Goal: Task Accomplishment & Management: Use online tool/utility

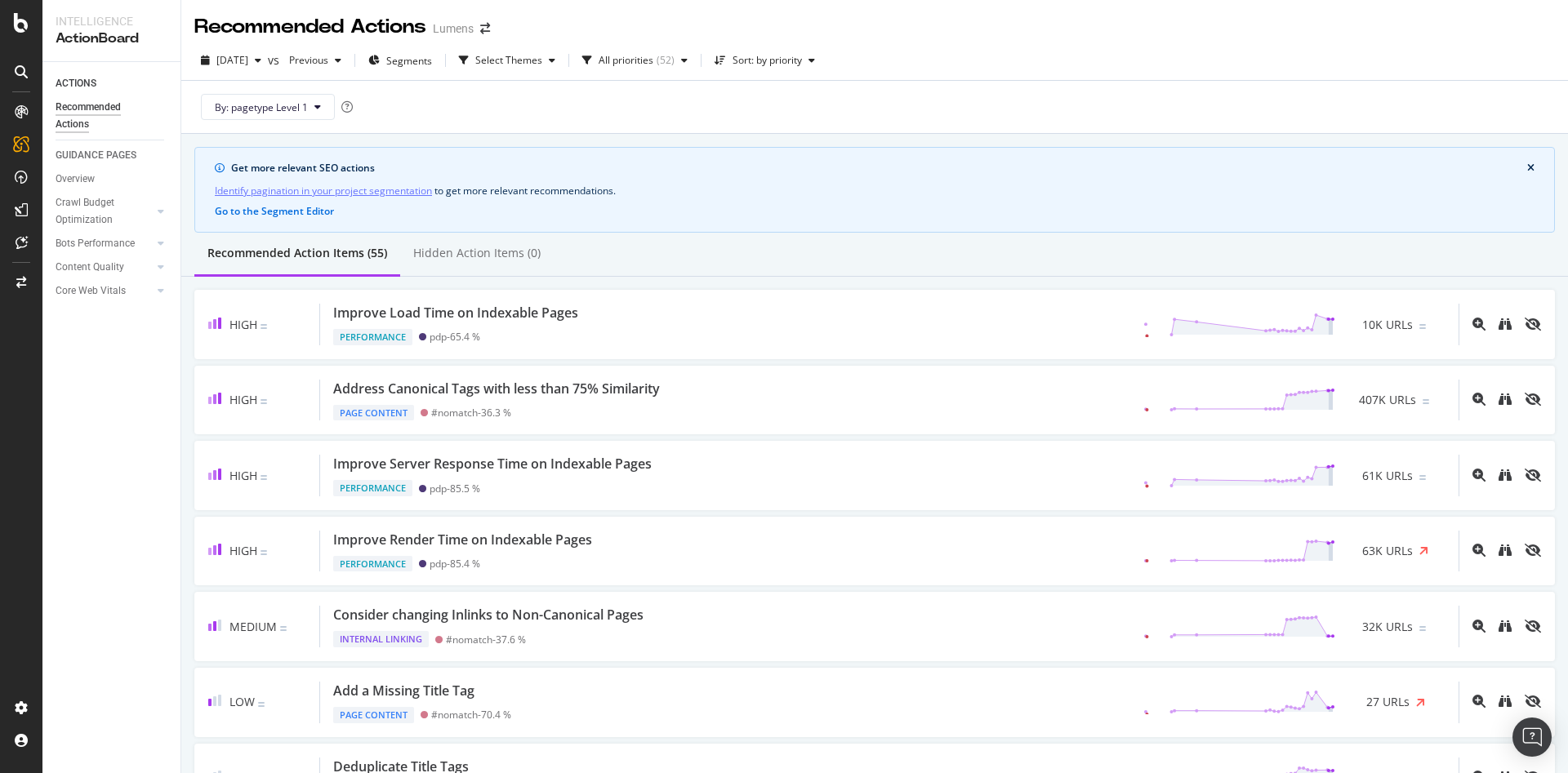
scroll to position [246, 0]
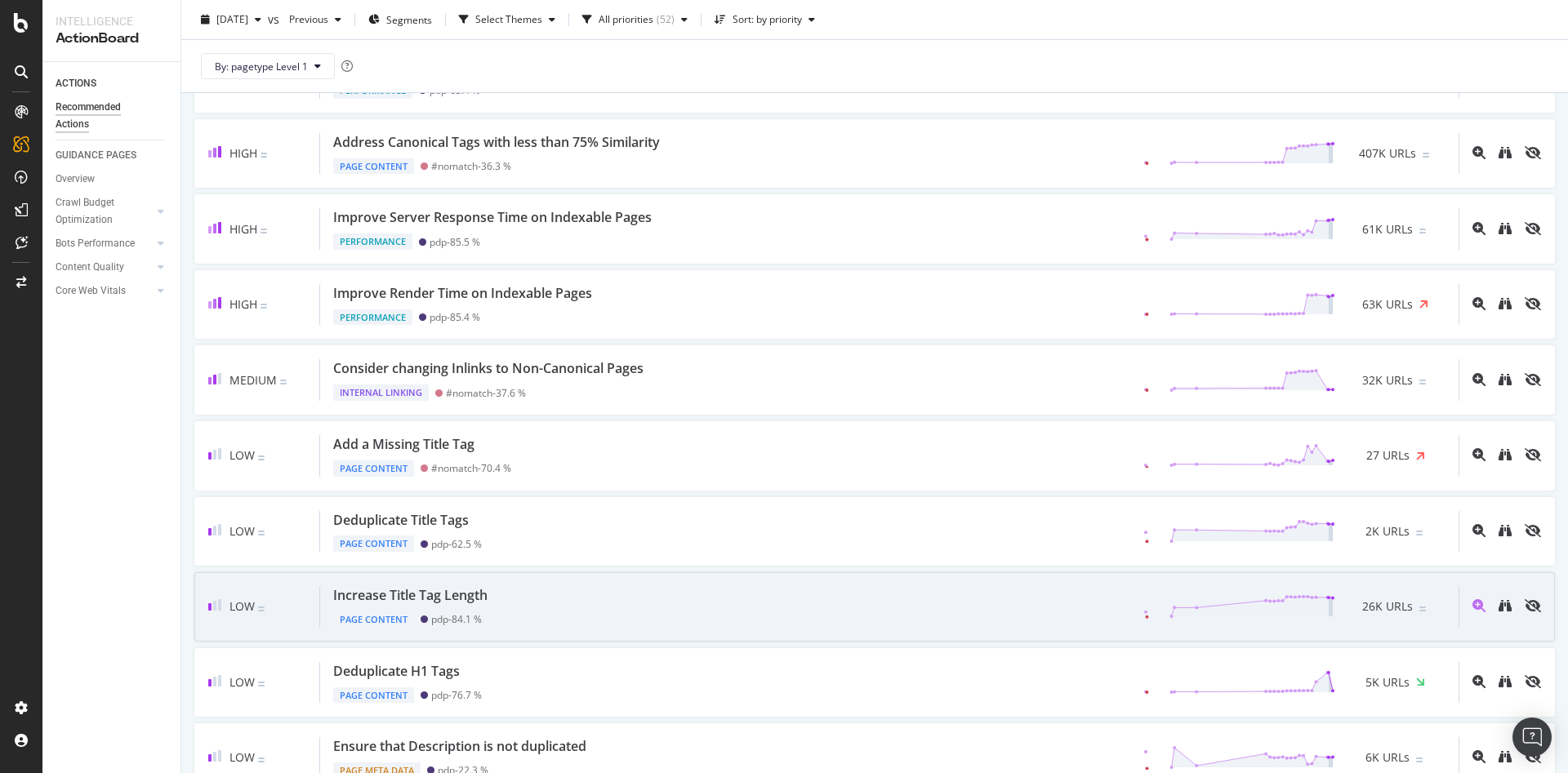
click at [677, 603] on div "Increase Title Tag Length Page Content pdp - 84.1 % 26K URLs" at bounding box center [888, 607] width 1138 height 42
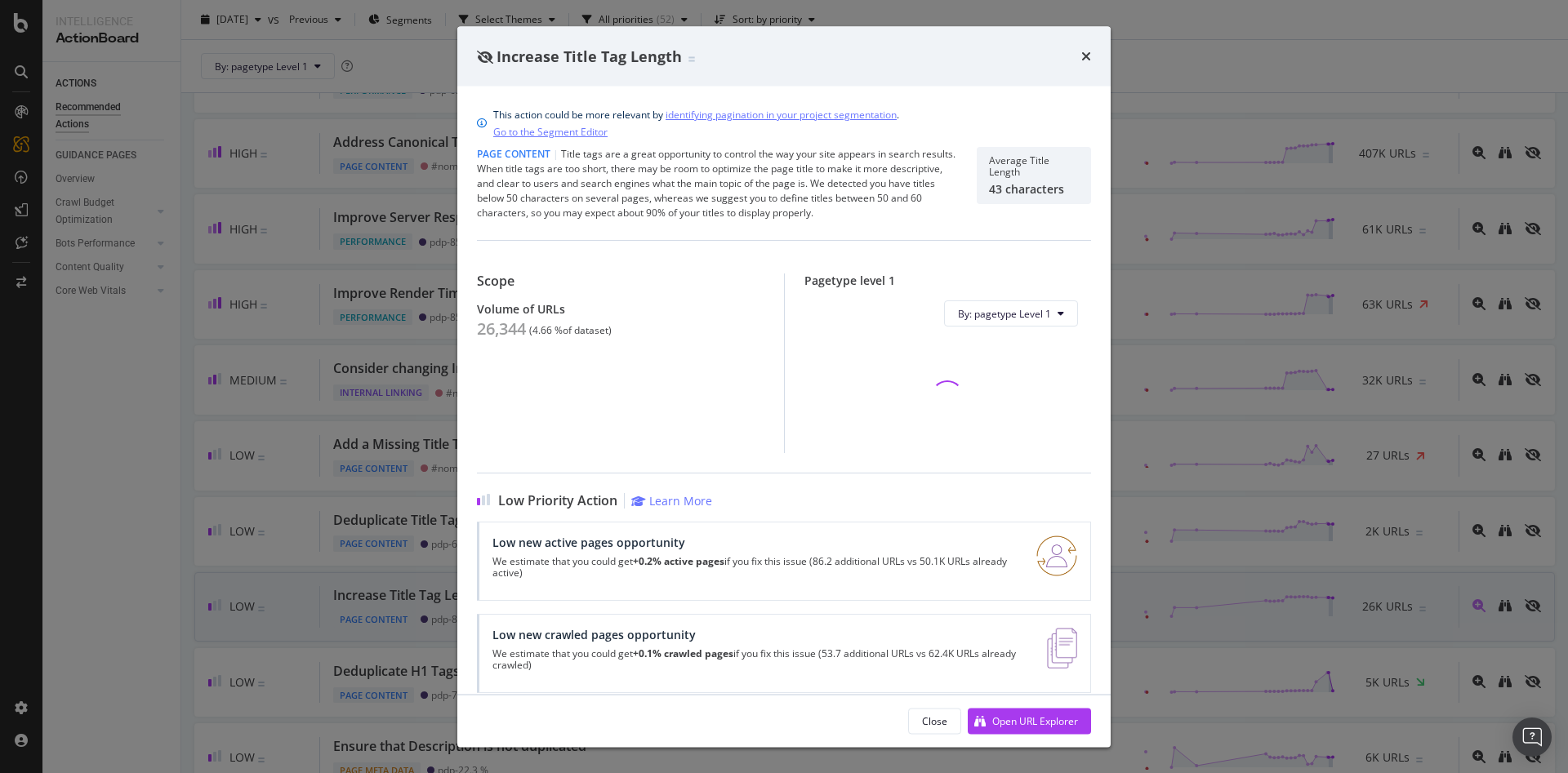
scroll to position [18, 0]
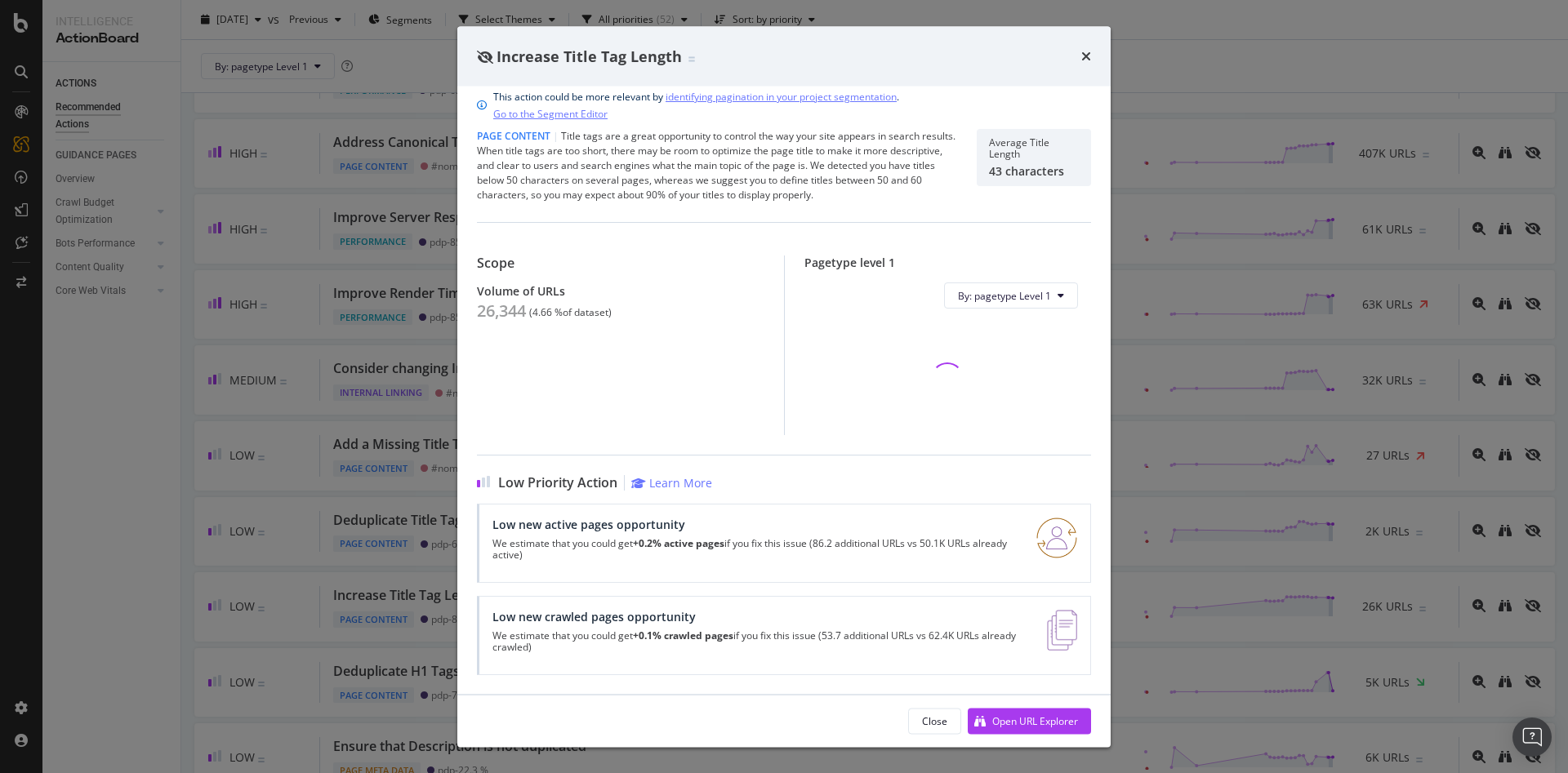
drag, startPoint x: 921, startPoint y: 722, endPoint x: 909, endPoint y: 720, distance: 12.2
click at [922, 722] on div "Close" at bounding box center [934, 720] width 25 height 14
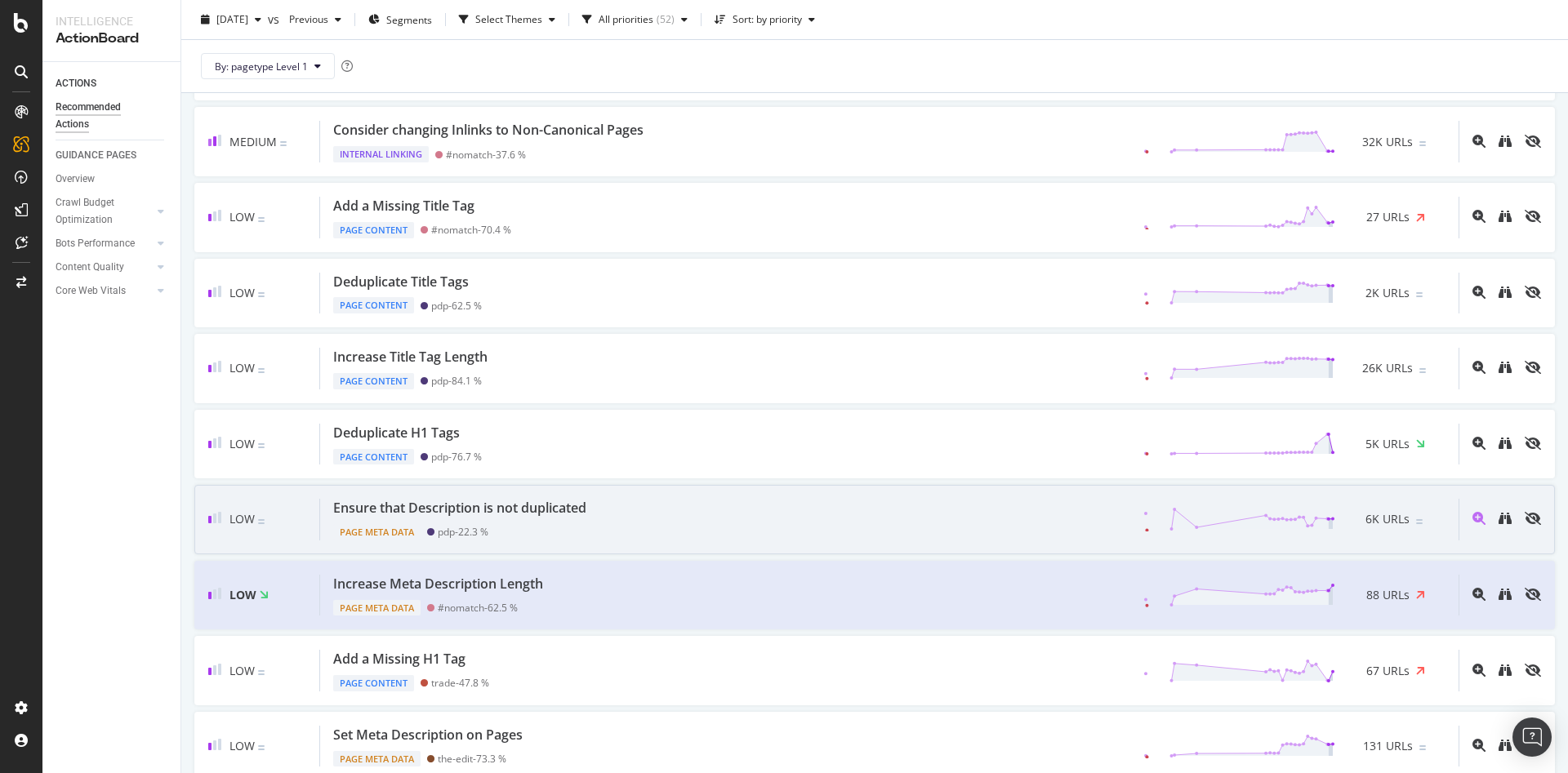
scroll to position [487, 0]
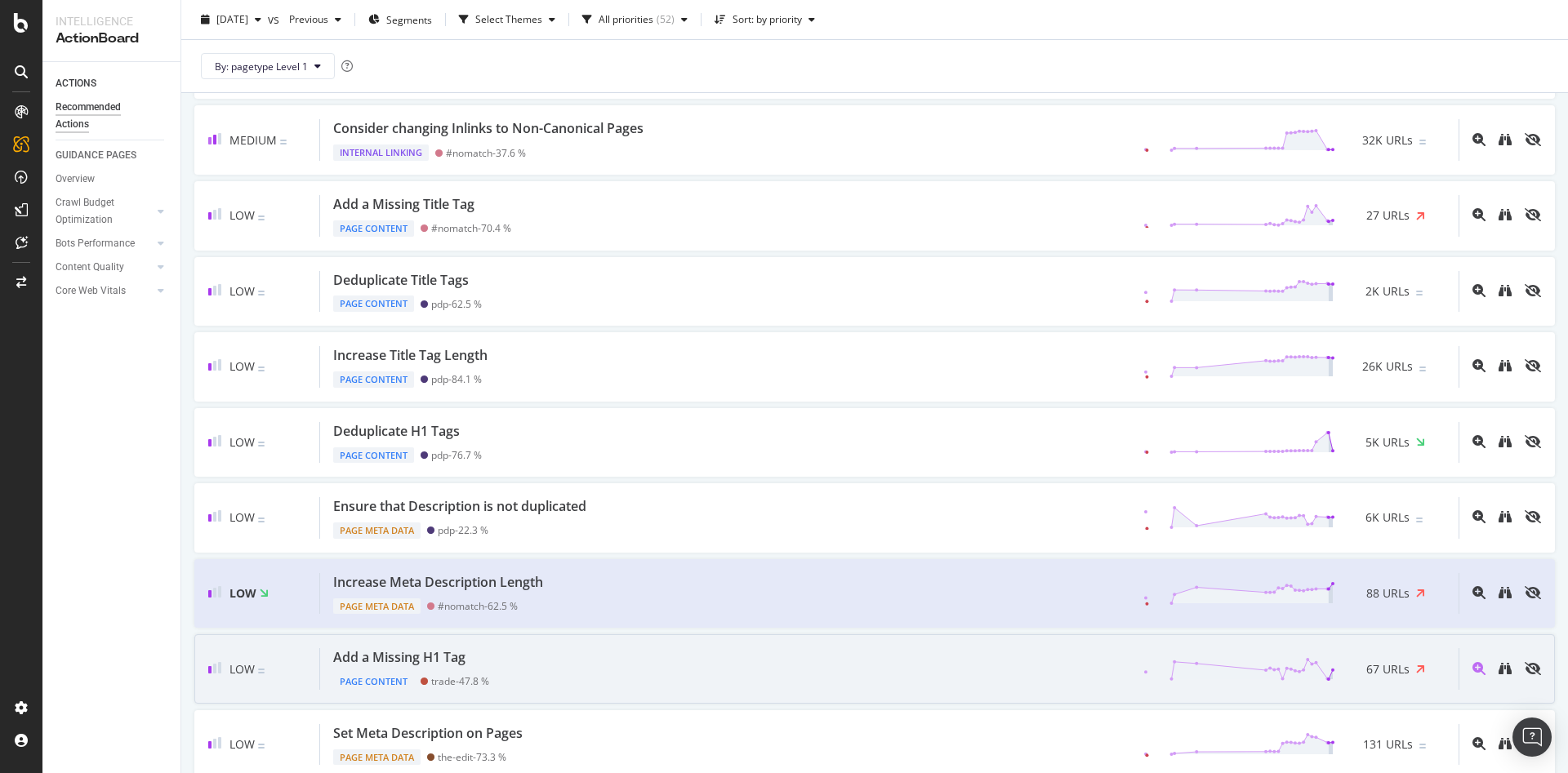
click at [743, 671] on div "Add a Missing H1 Tag Page Content trade - 47.8 % 67 URLs" at bounding box center [888, 669] width 1138 height 42
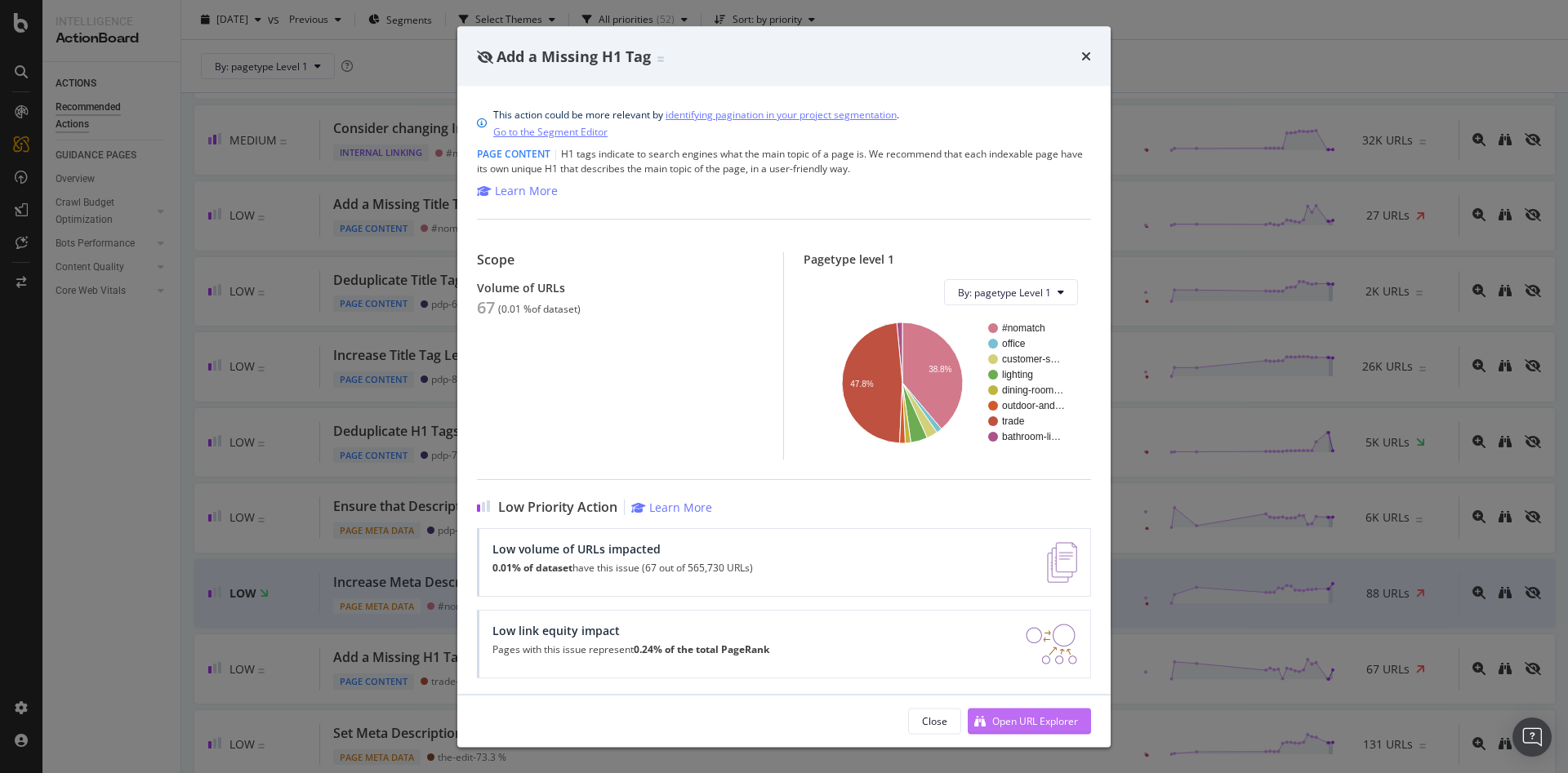
click at [1014, 708] on button "Open URL Explorer" at bounding box center [1029, 720] width 124 height 26
click at [1080, 49] on div "Add a Missing H1 Tag" at bounding box center [783, 56] width 614 height 21
click at [1087, 50] on icon "times" at bounding box center [1086, 57] width 10 height 13
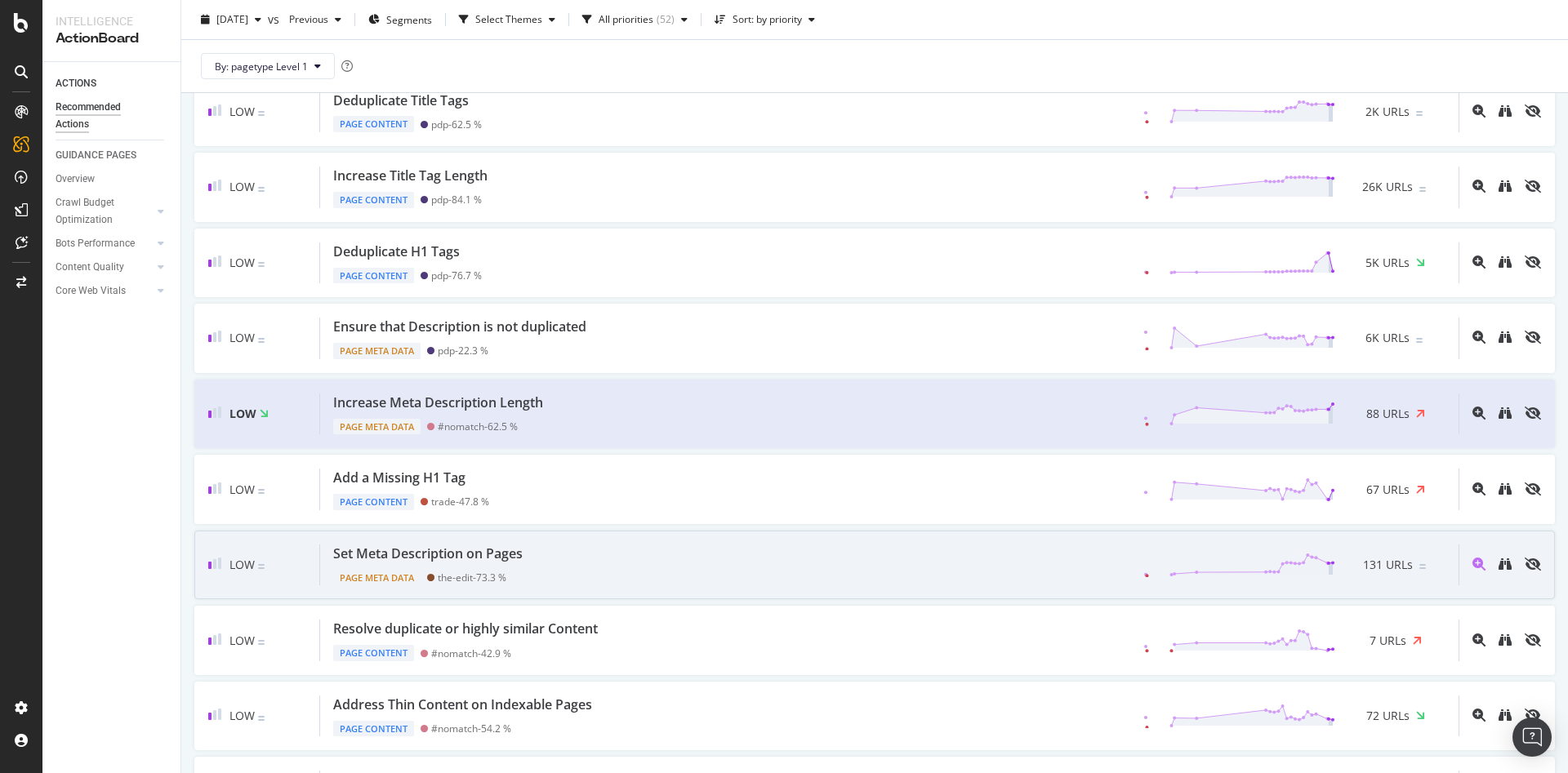
scroll to position [735, 0]
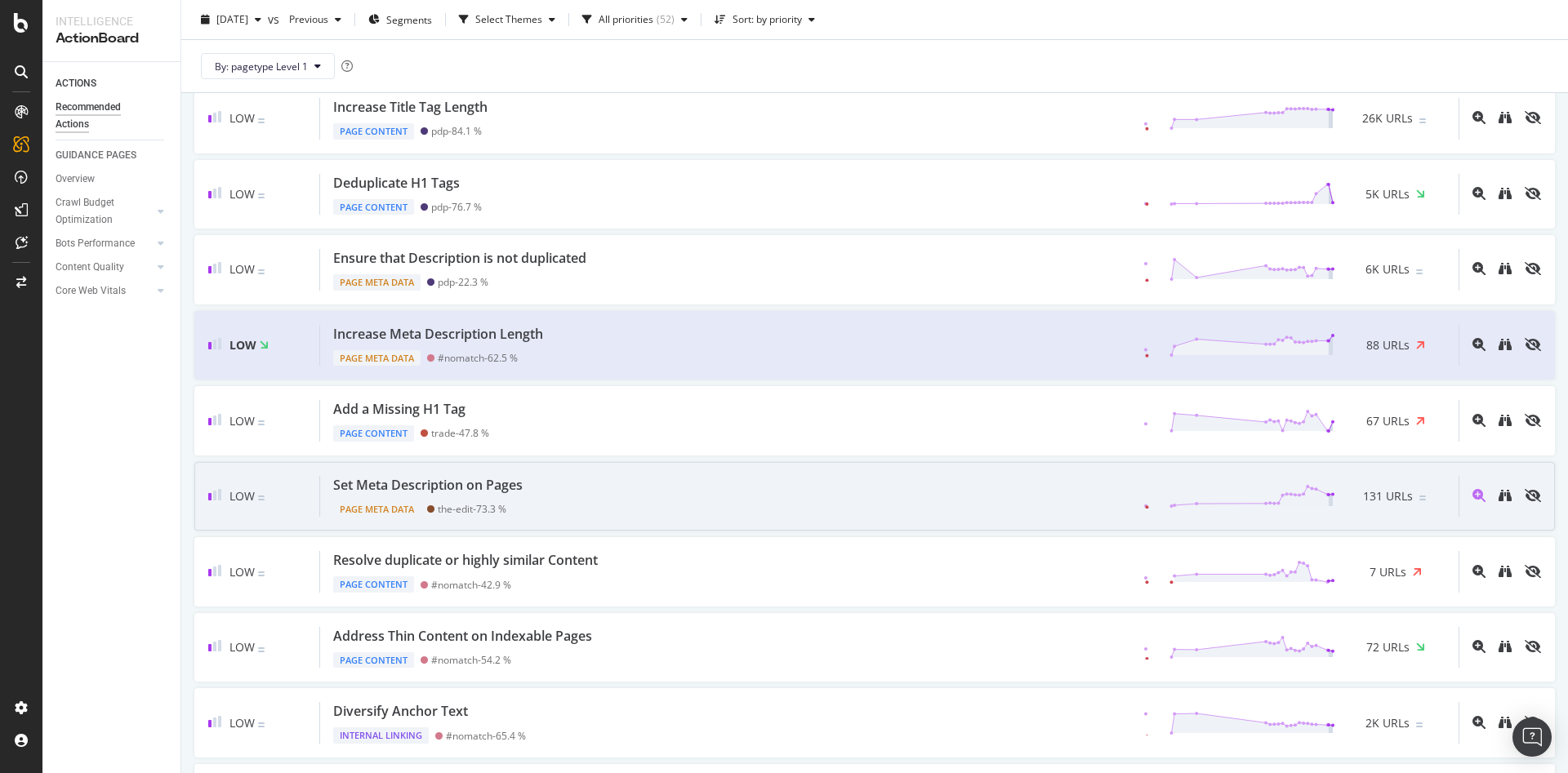
click at [579, 498] on div "Set Meta Description on Pages Page Meta Data the-edit - 73.3 % 131 URLs" at bounding box center [888, 497] width 1138 height 42
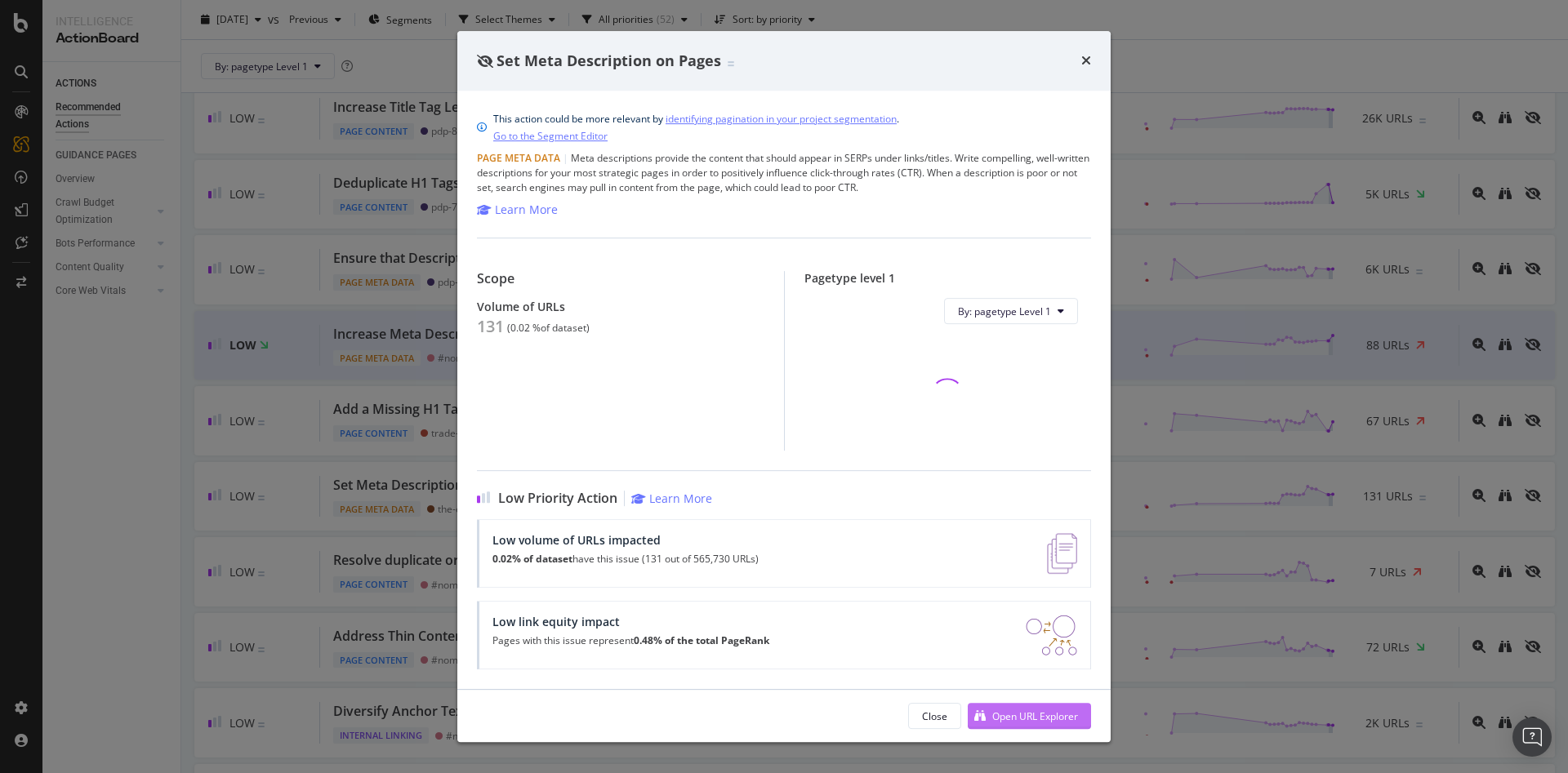
click at [1029, 705] on div "Open URL Explorer" at bounding box center [1023, 715] width 110 height 24
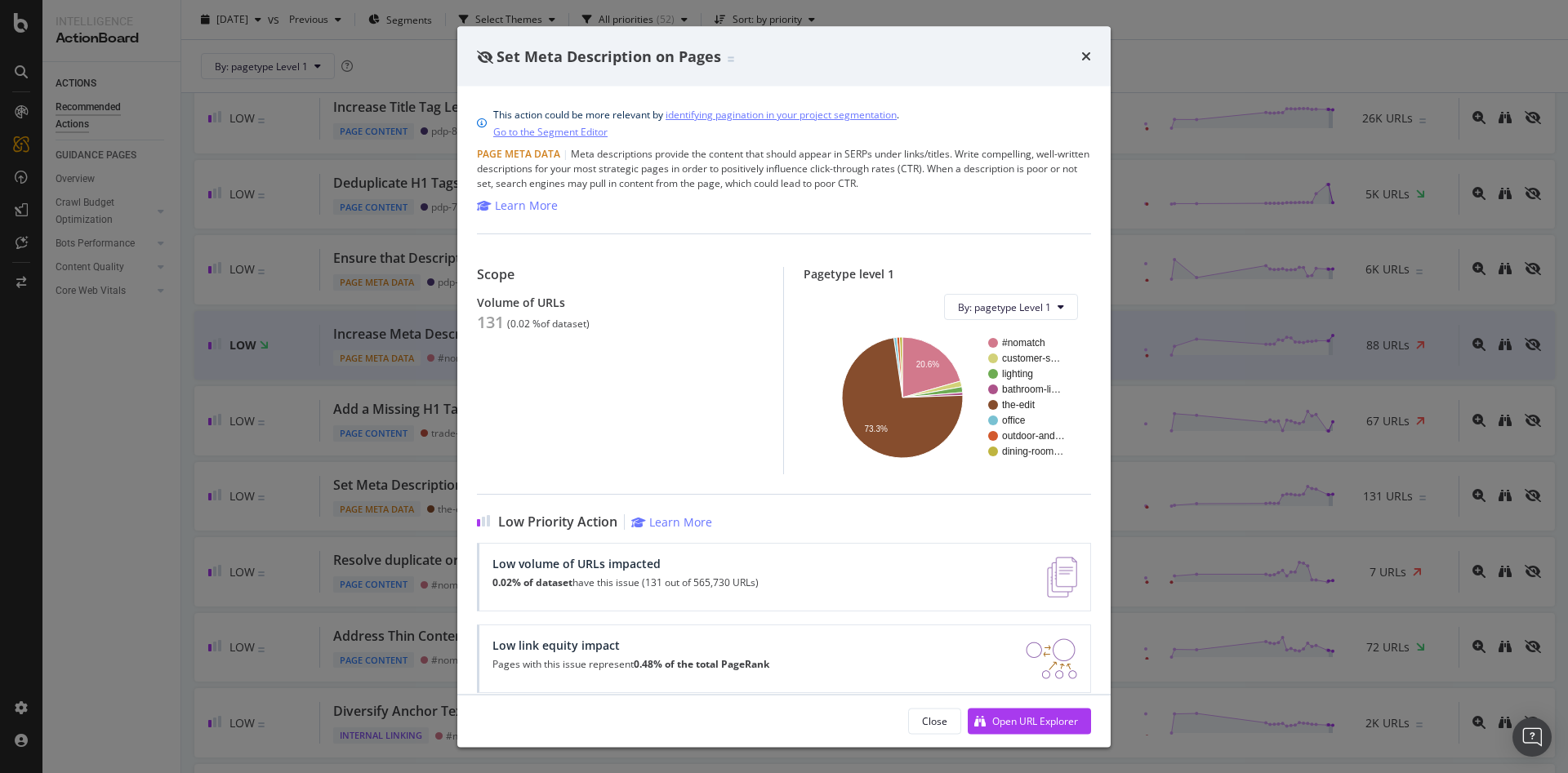
click at [1078, 61] on div "Set Meta Description on Pages" at bounding box center [783, 56] width 614 height 21
click at [1082, 60] on icon "times" at bounding box center [1086, 57] width 10 height 13
click at [1082, 60] on div "By: pagetype Level 1" at bounding box center [874, 66] width 1360 height 53
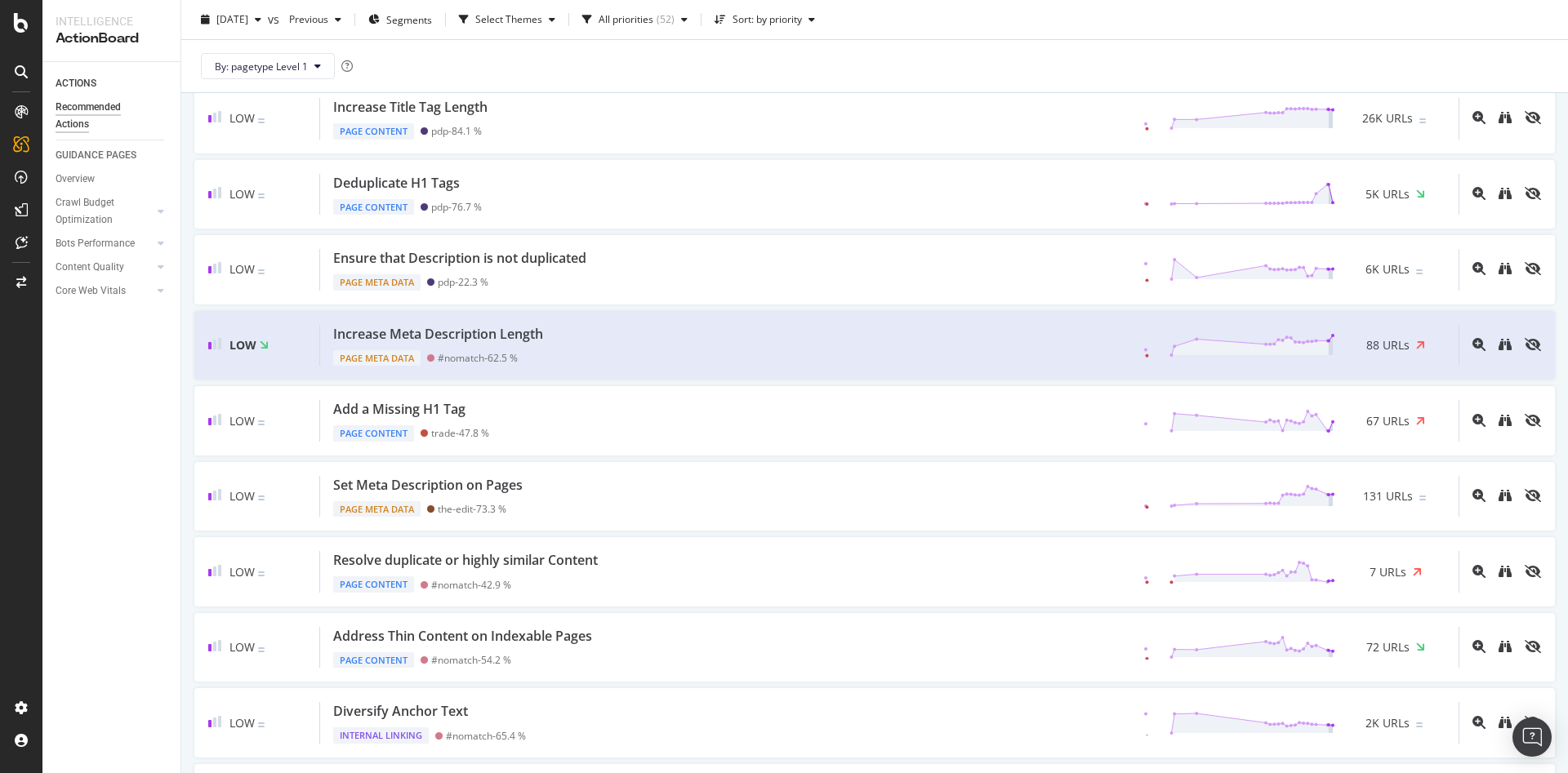
click at [1082, 59] on div "By: pagetype Level 1" at bounding box center [874, 66] width 1360 height 53
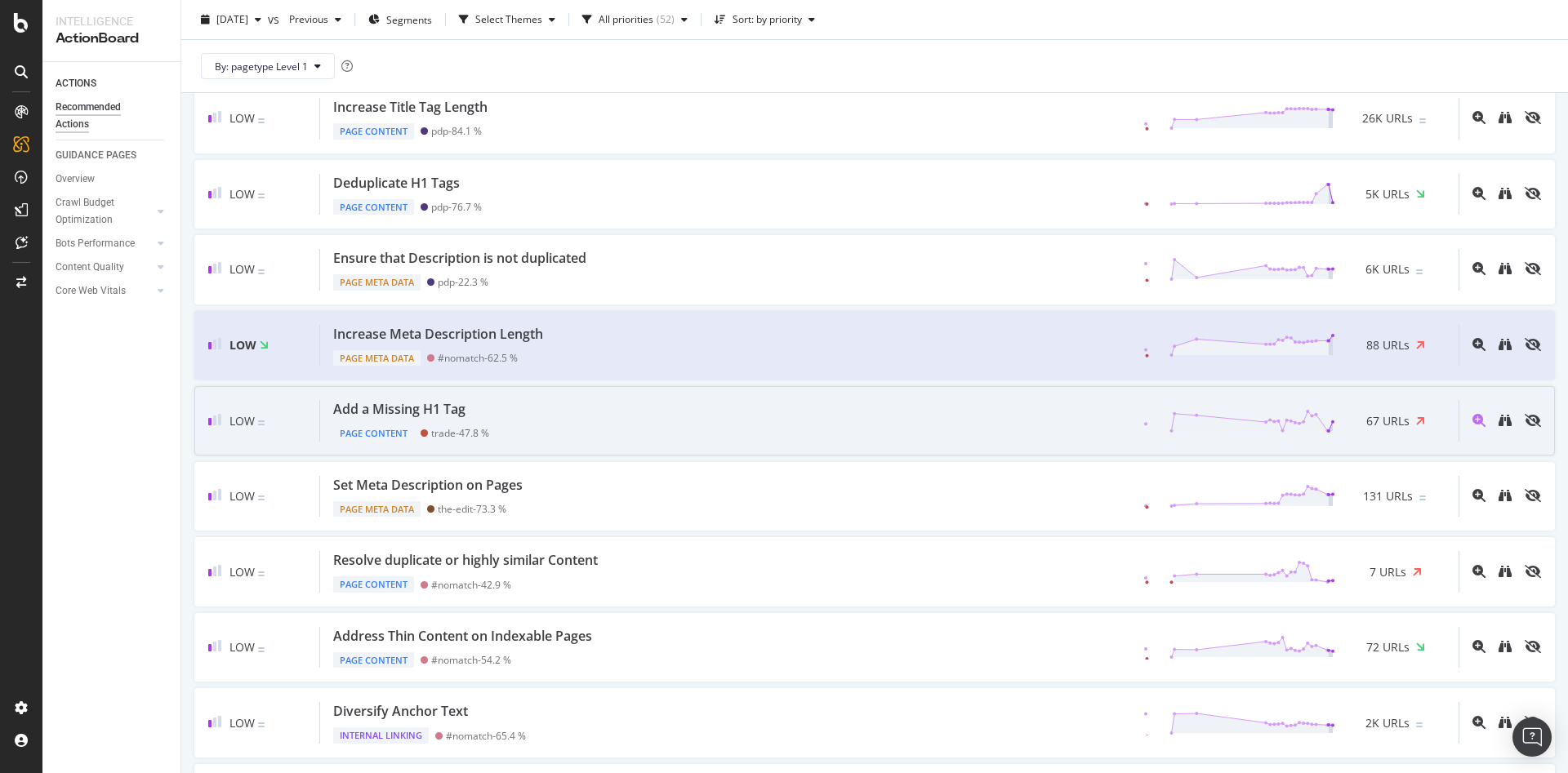
scroll to position [661, 0]
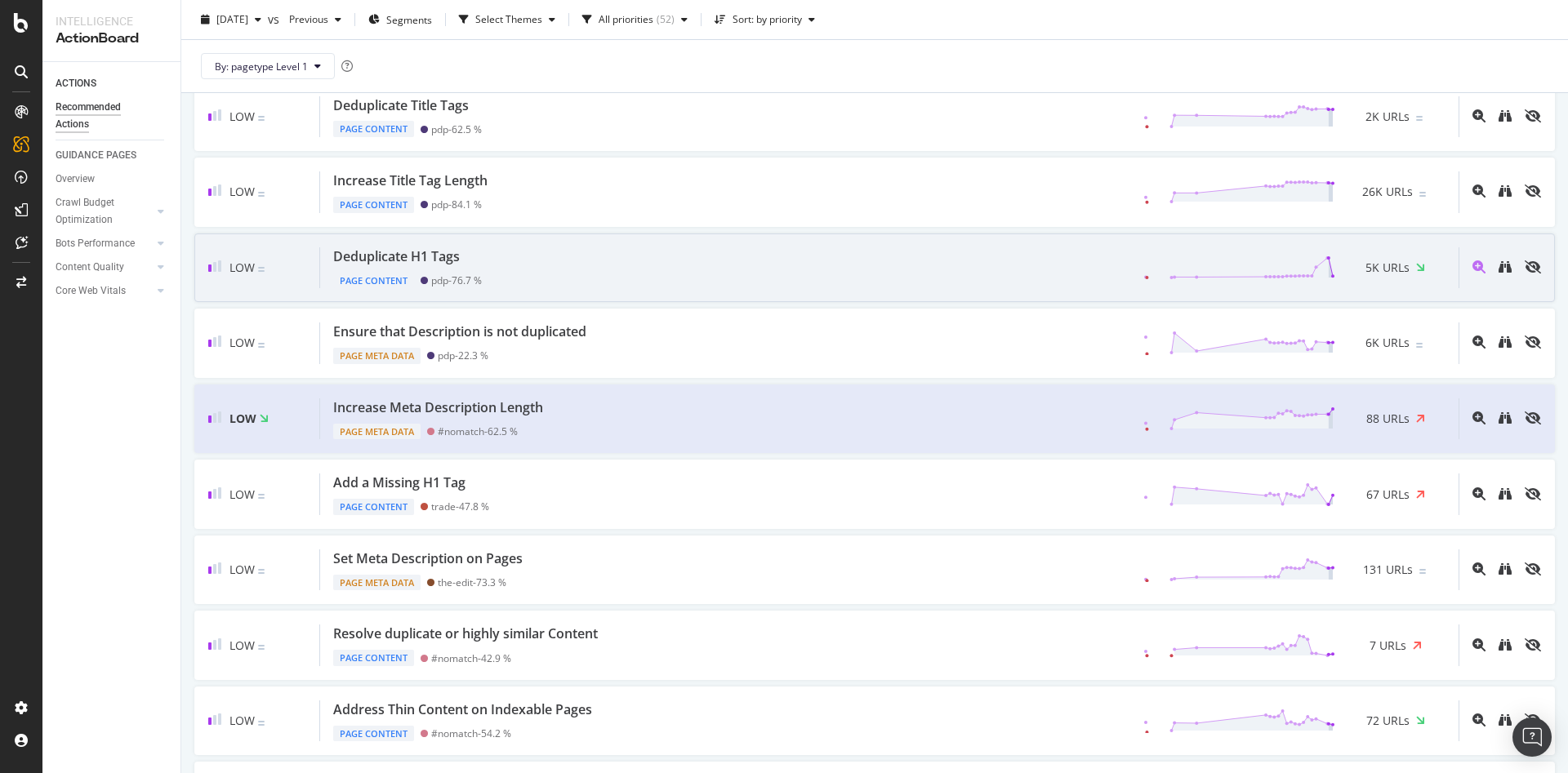
click at [560, 279] on div "Deduplicate H1 Tags Page Content pdp - 76.7 % 5K URLs" at bounding box center [888, 268] width 1138 height 42
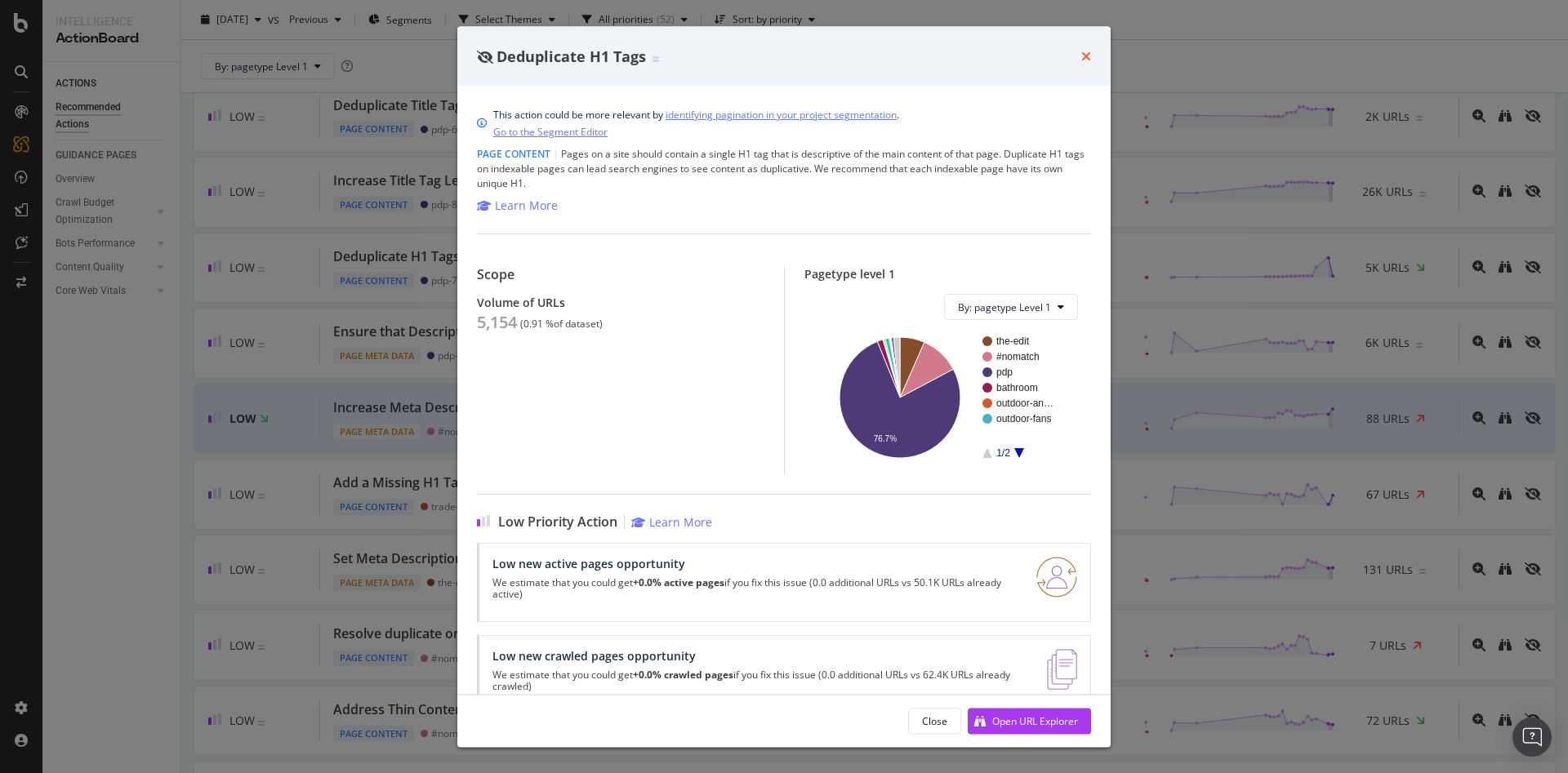
click at [1087, 57] on icon "times" at bounding box center [1086, 57] width 10 height 13
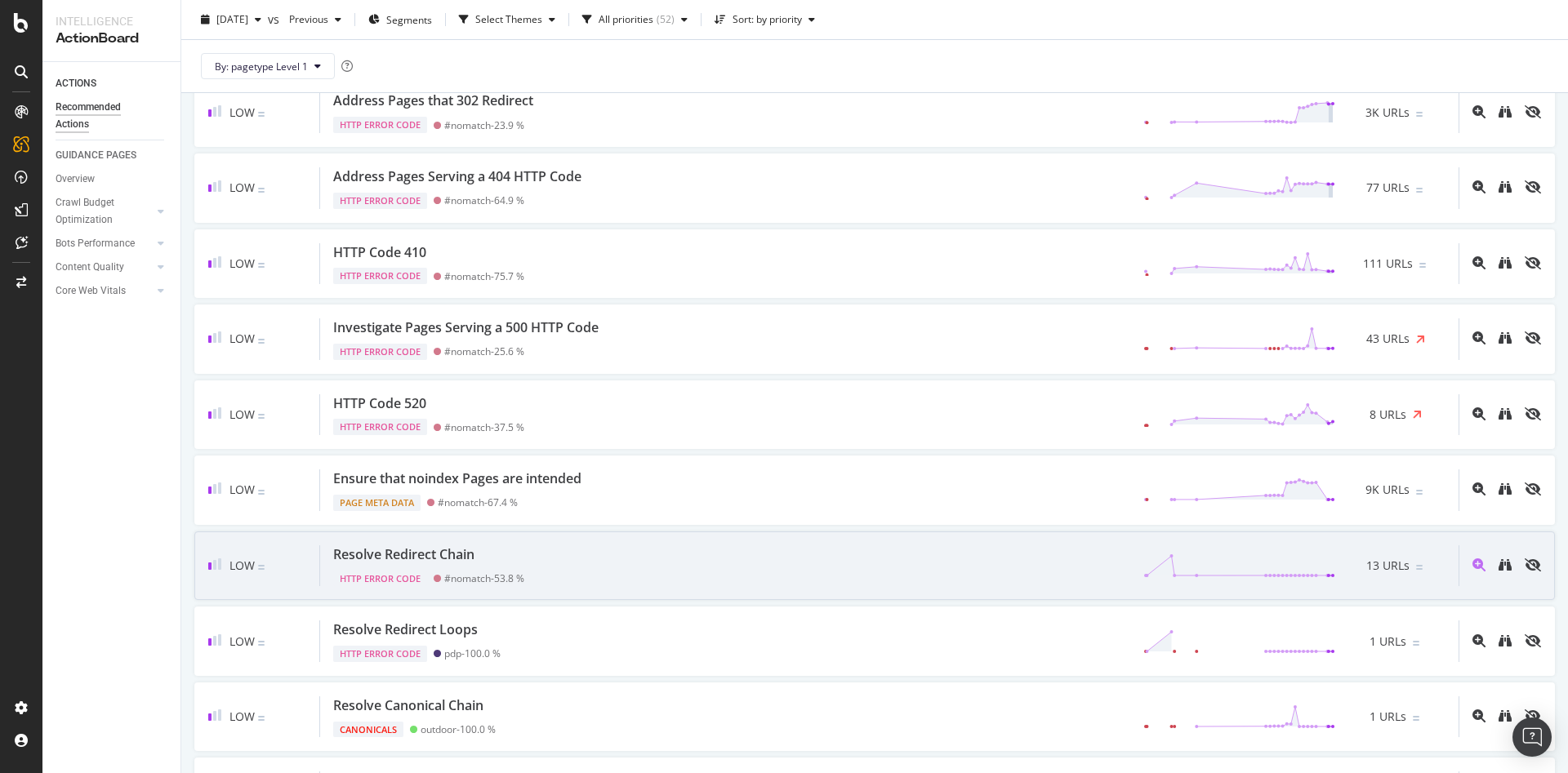
scroll to position [3387, 0]
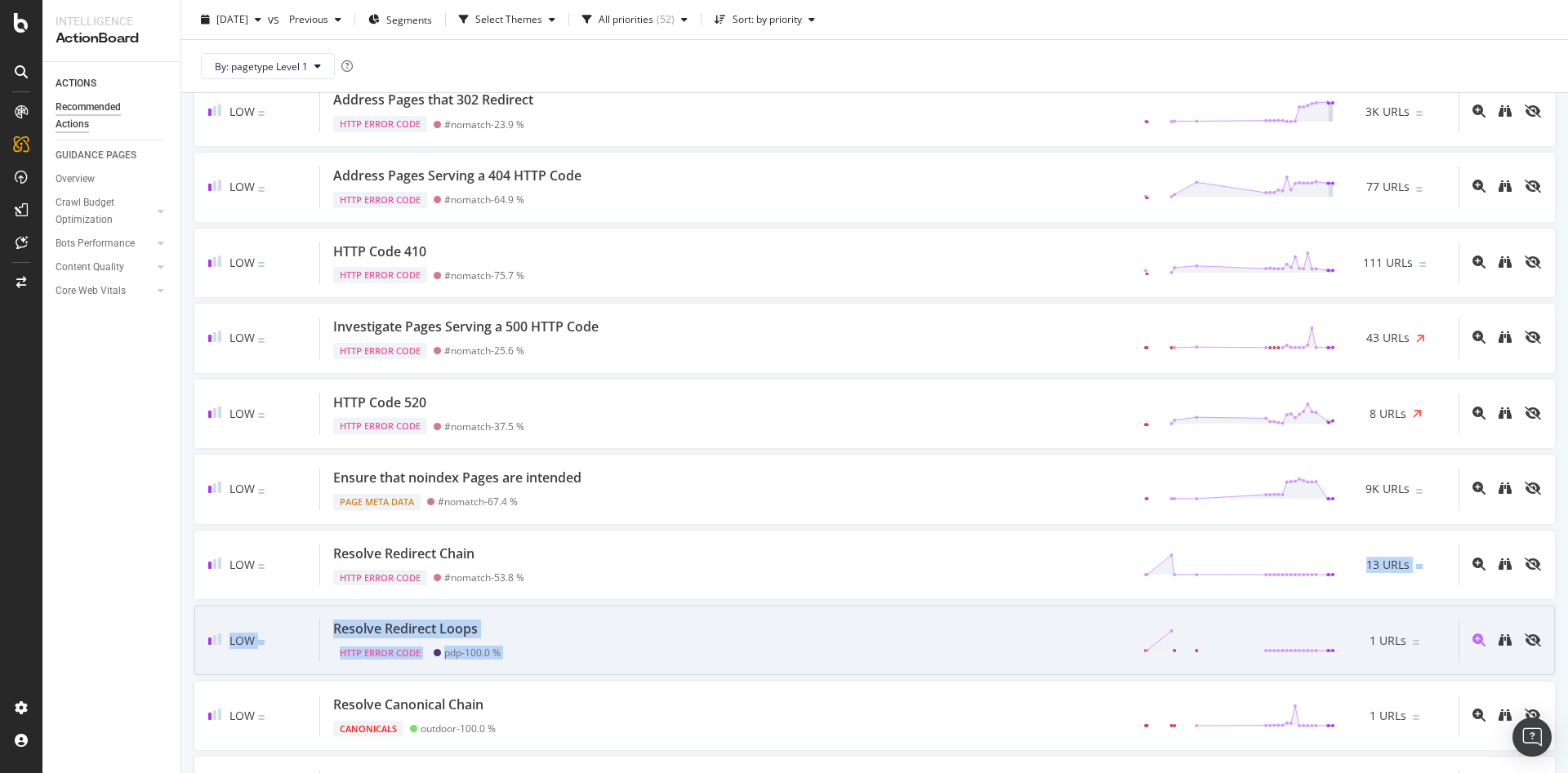
drag, startPoint x: 724, startPoint y: 597, endPoint x: 819, endPoint y: 610, distance: 95.9
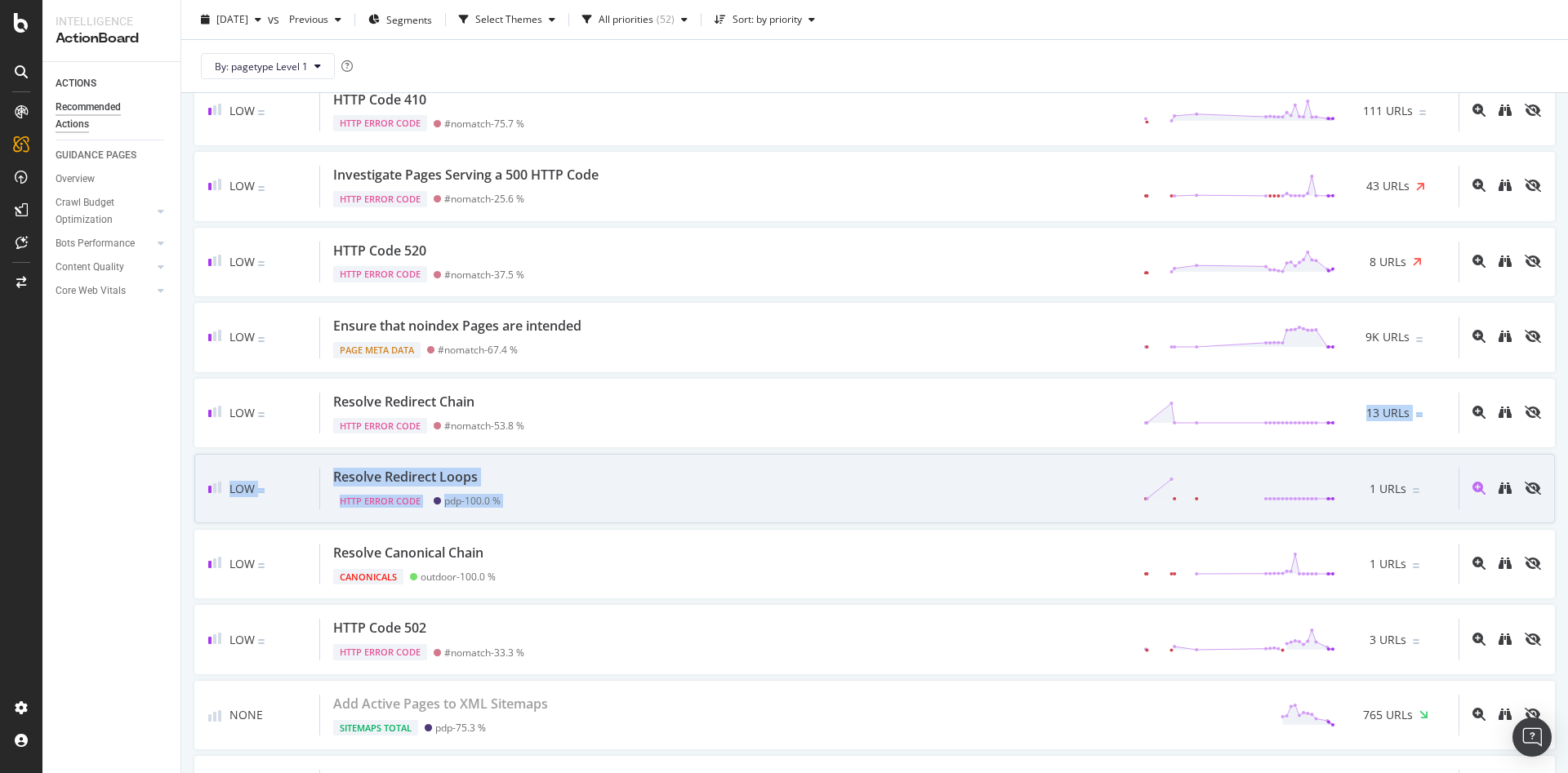
scroll to position [3540, 0]
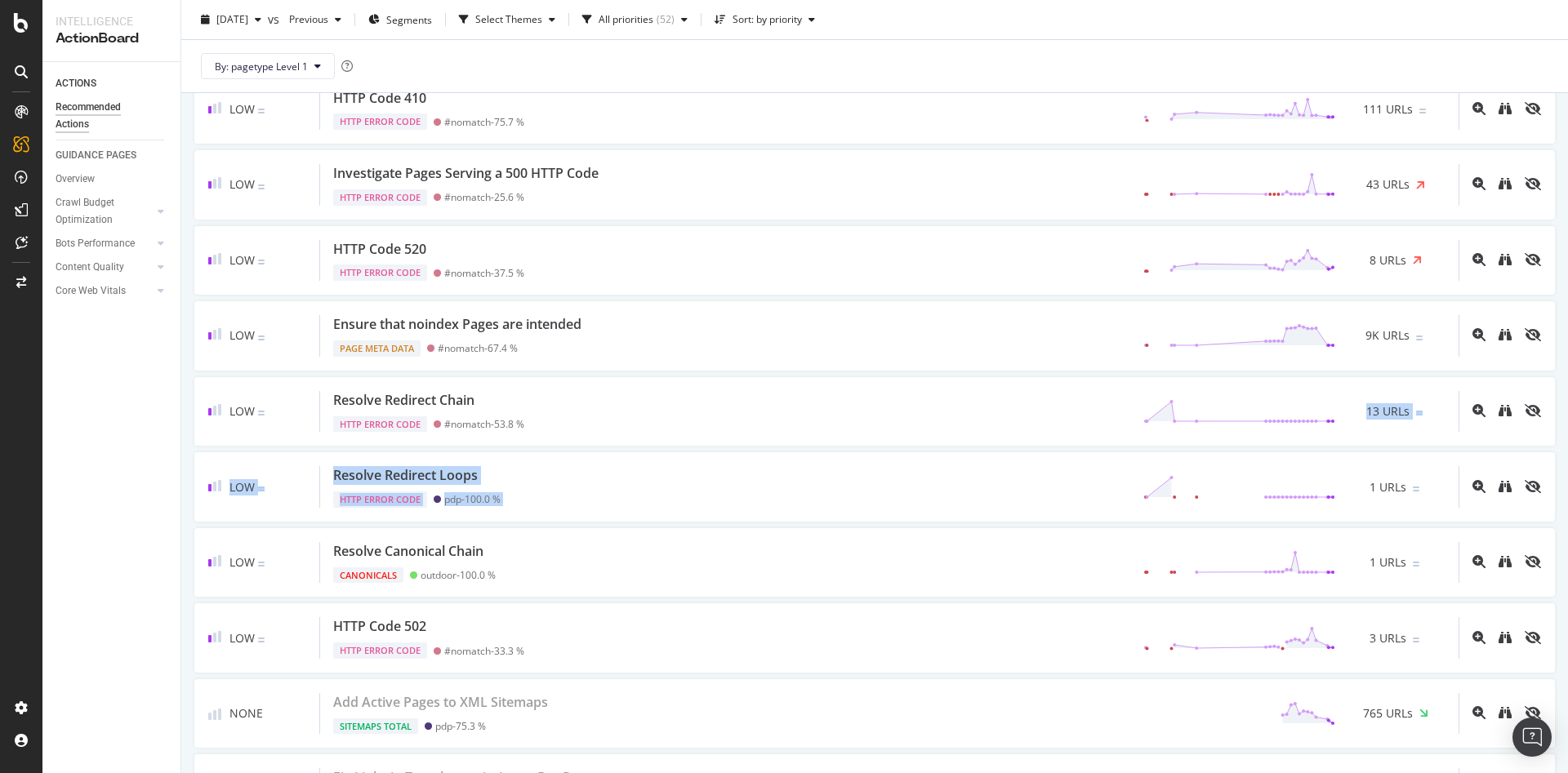
click at [84, 672] on div "ACTIONS Recommended Actions GUIDANCE PAGES Overview Crawl Budget Optimization L…" at bounding box center [111, 417] width 138 height 711
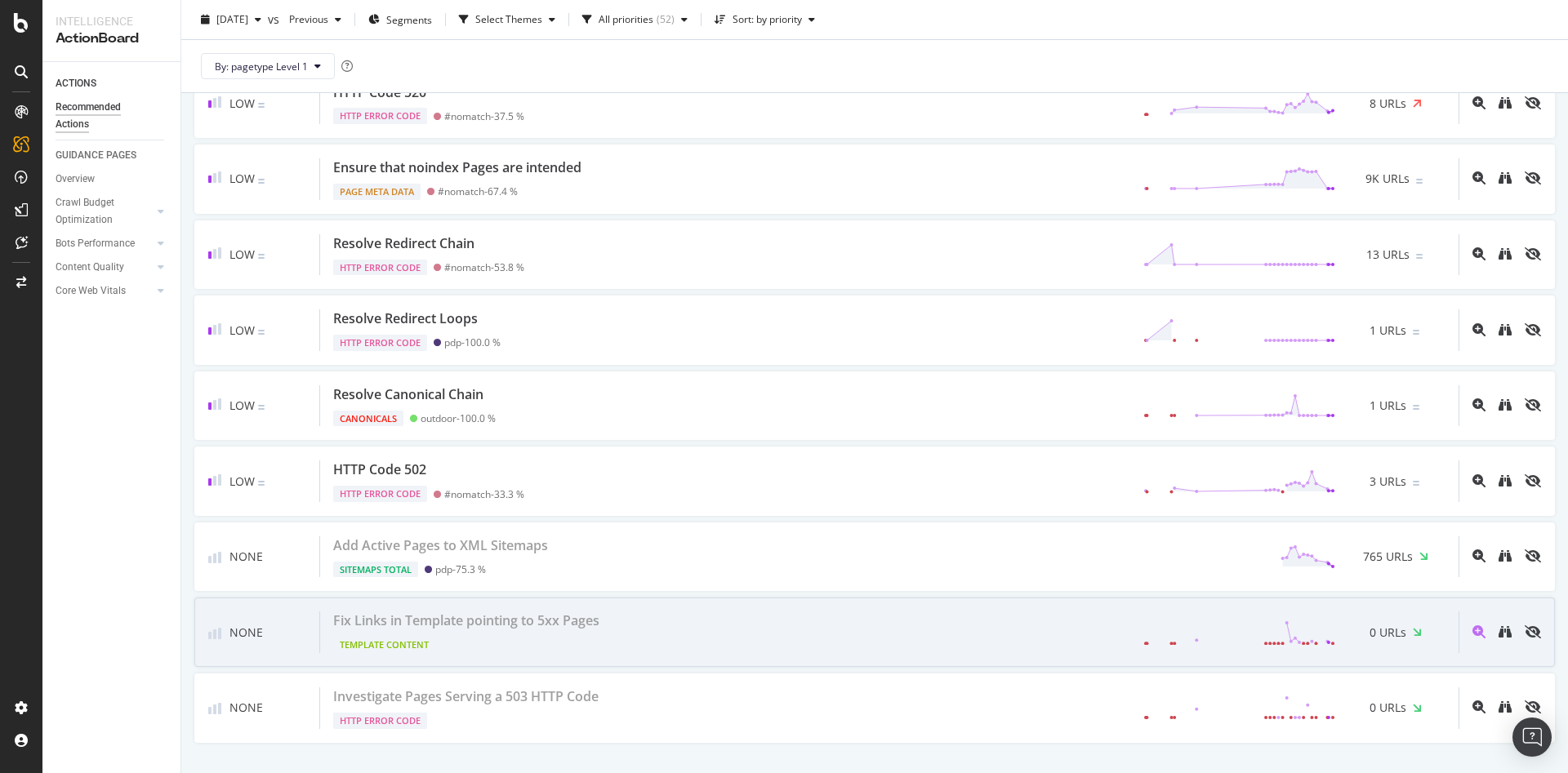
scroll to position [3737, 0]
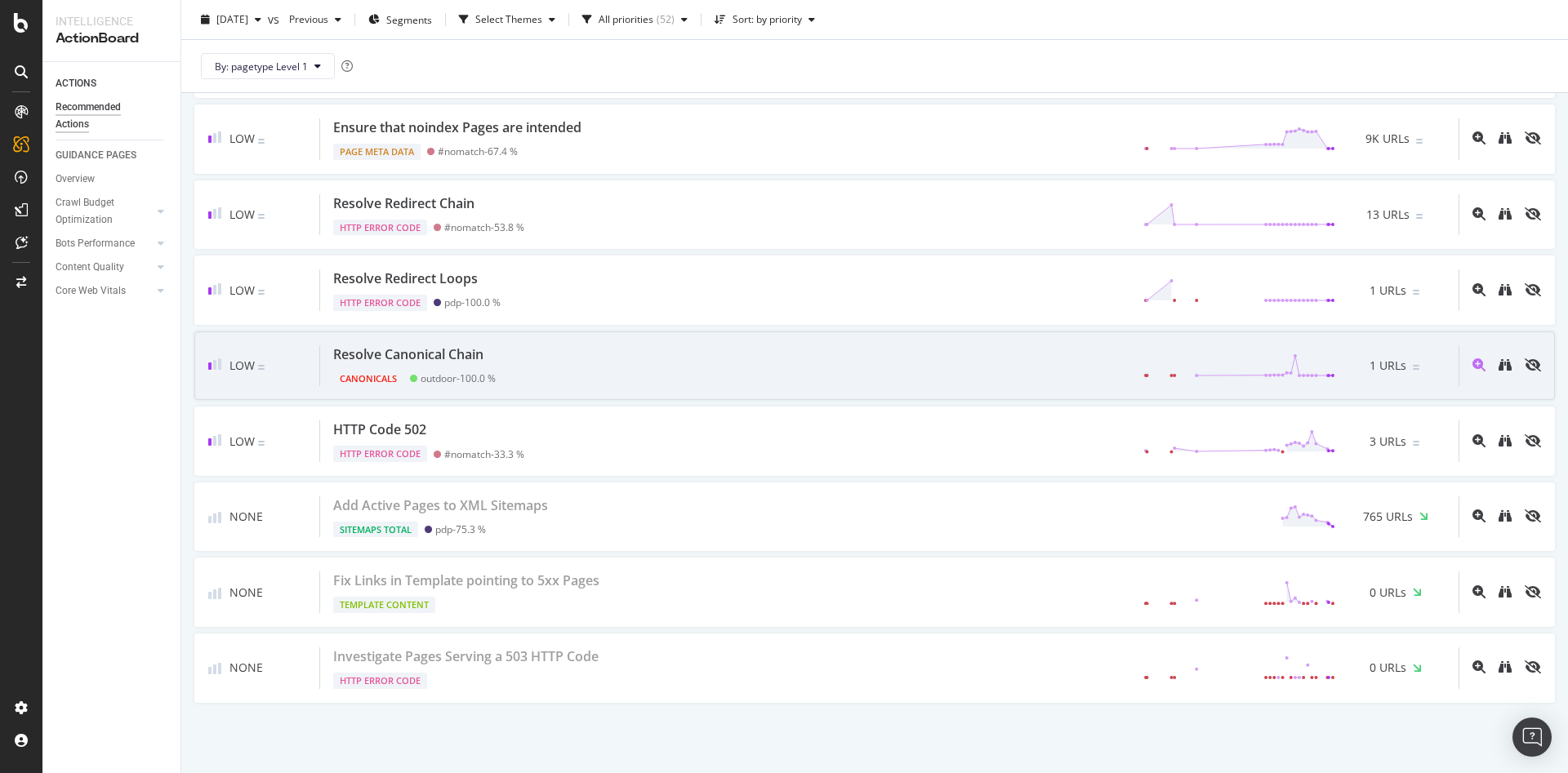
click at [918, 376] on div "Resolve Canonical Chain Canonicals outdoor - 100.0 % 1 URLs" at bounding box center [888, 366] width 1138 height 42
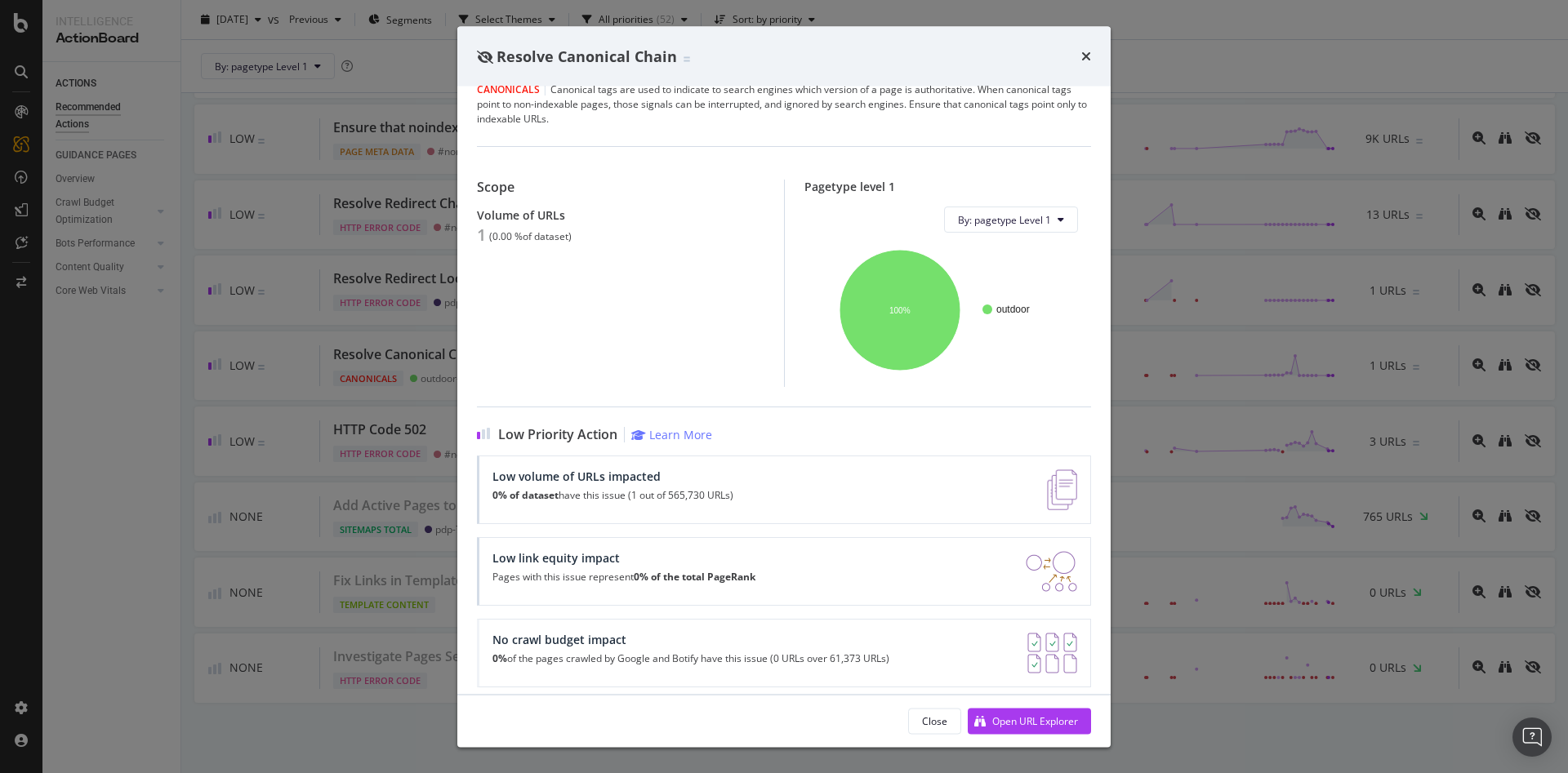
scroll to position [36, 0]
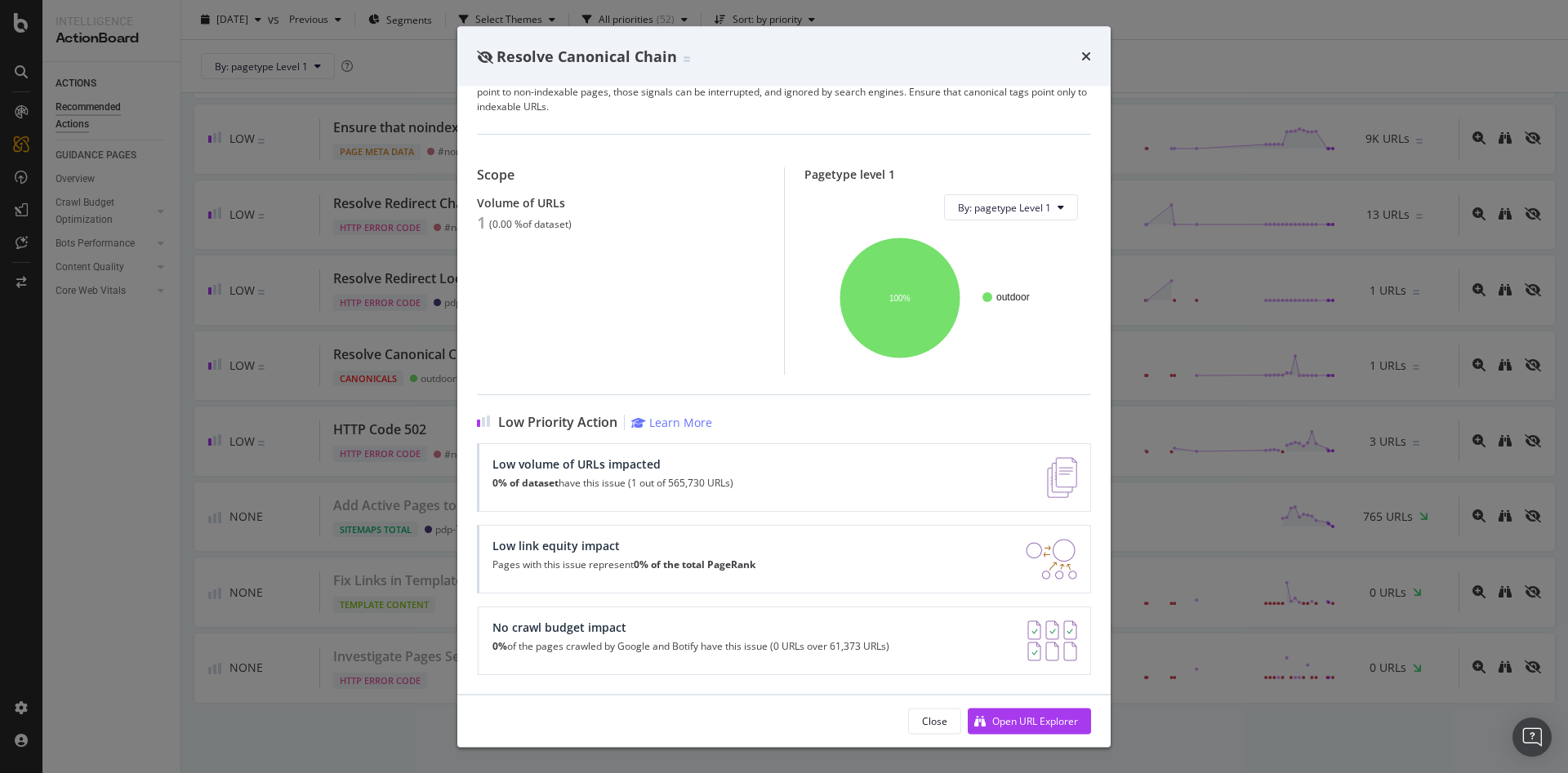
click at [950, 704] on div "Close Open URL Explorer" at bounding box center [784, 720] width 653 height 53
click at [943, 725] on div "Close" at bounding box center [934, 720] width 25 height 14
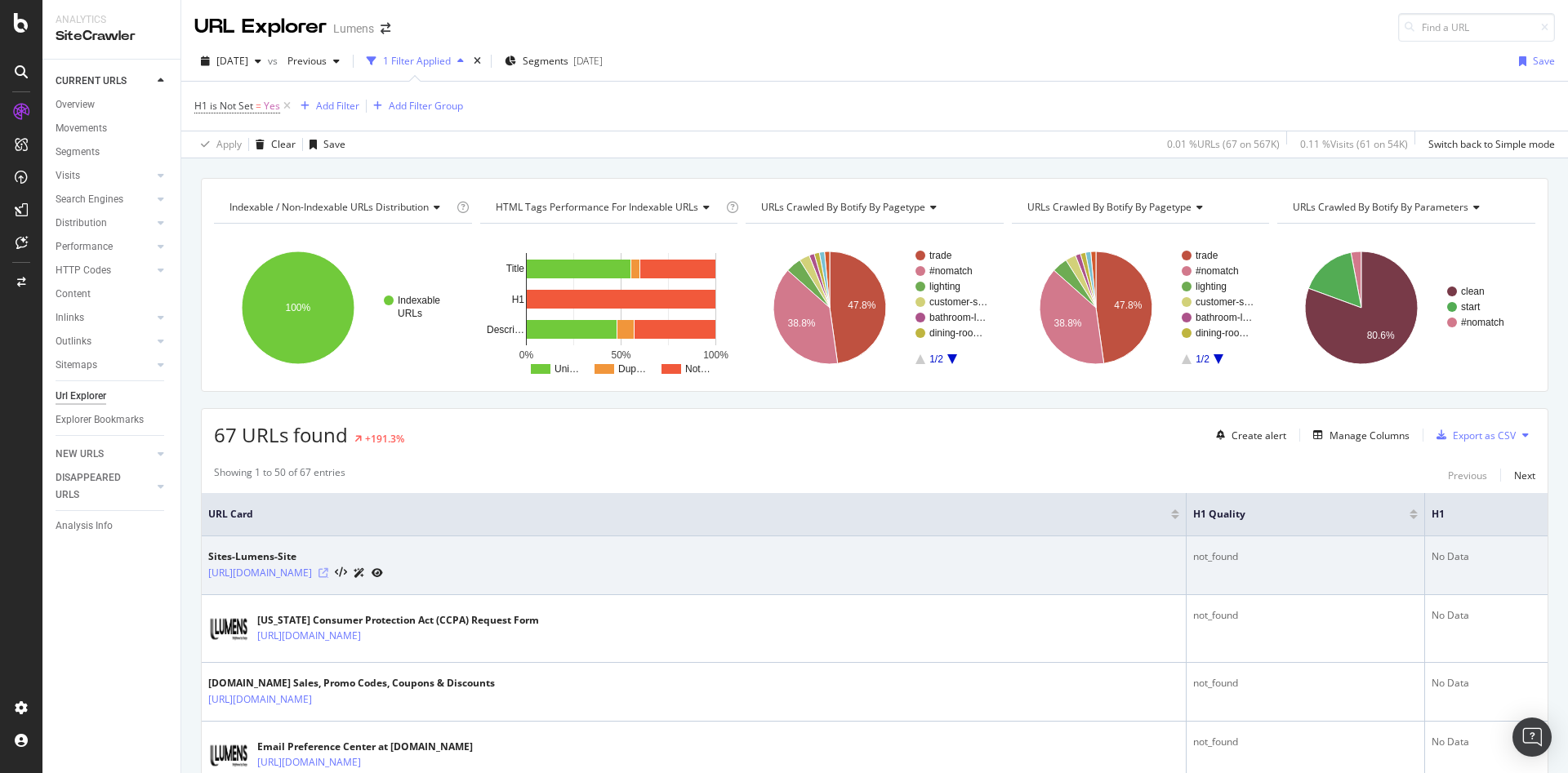
click at [328, 571] on icon at bounding box center [323, 573] width 10 height 10
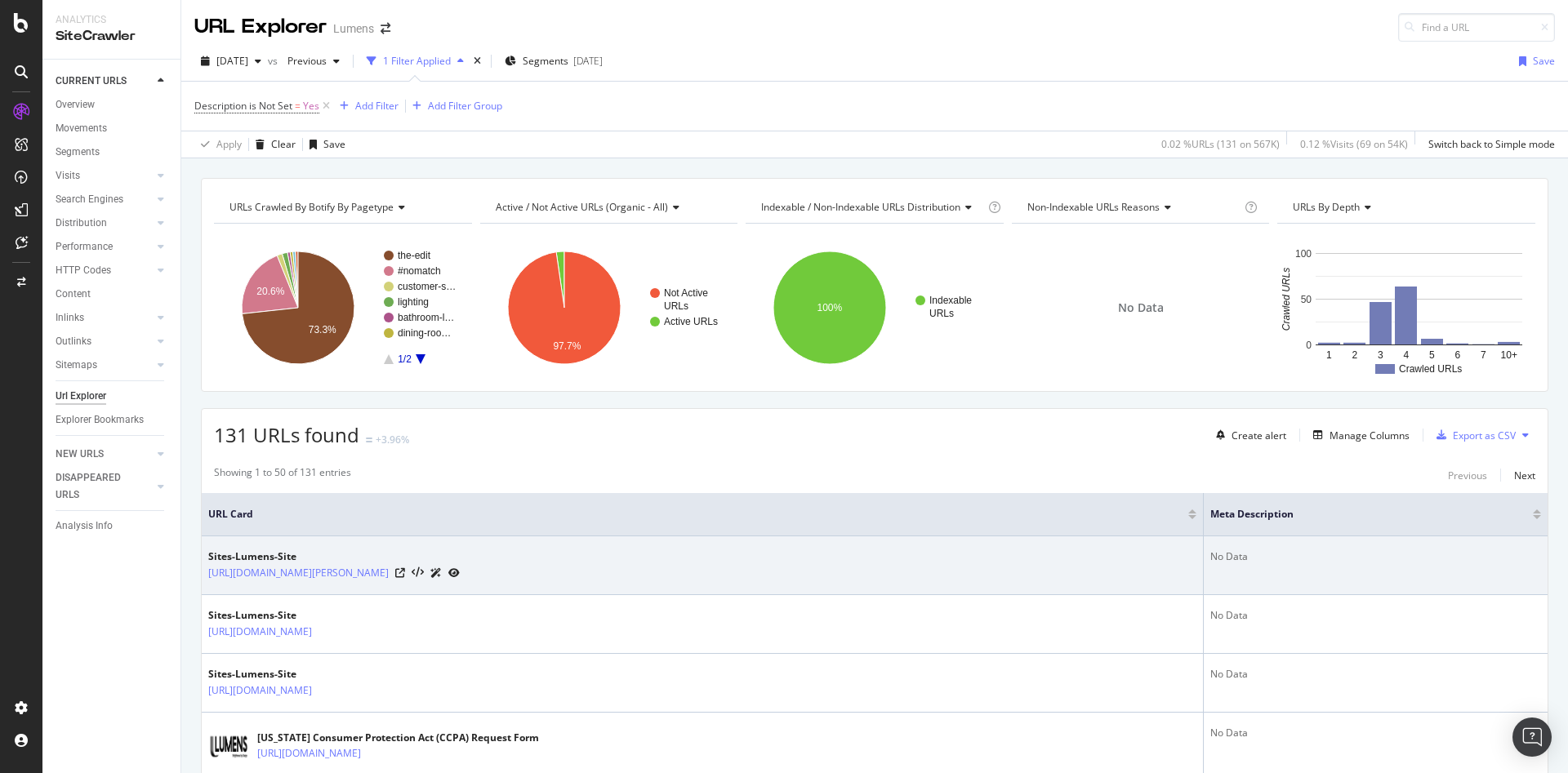
click at [763, 575] on div "Sites-Lumens-Site [URL][DOMAIN_NAME][PERSON_NAME]" at bounding box center [701, 565] width 988 height 32
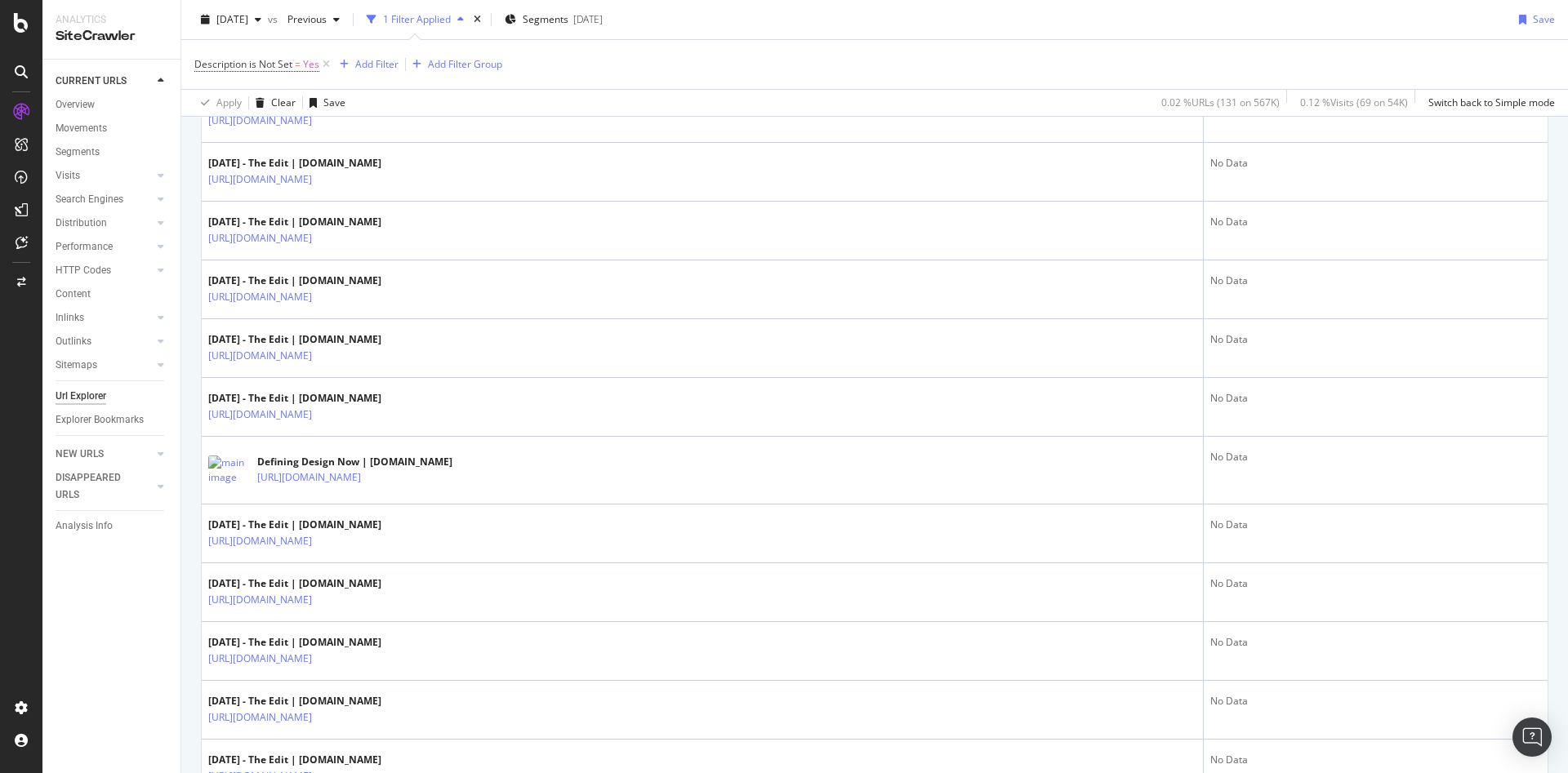
scroll to position [950, 0]
click at [95, 309] on div "PageWorkers" at bounding box center [94, 308] width 68 height 17
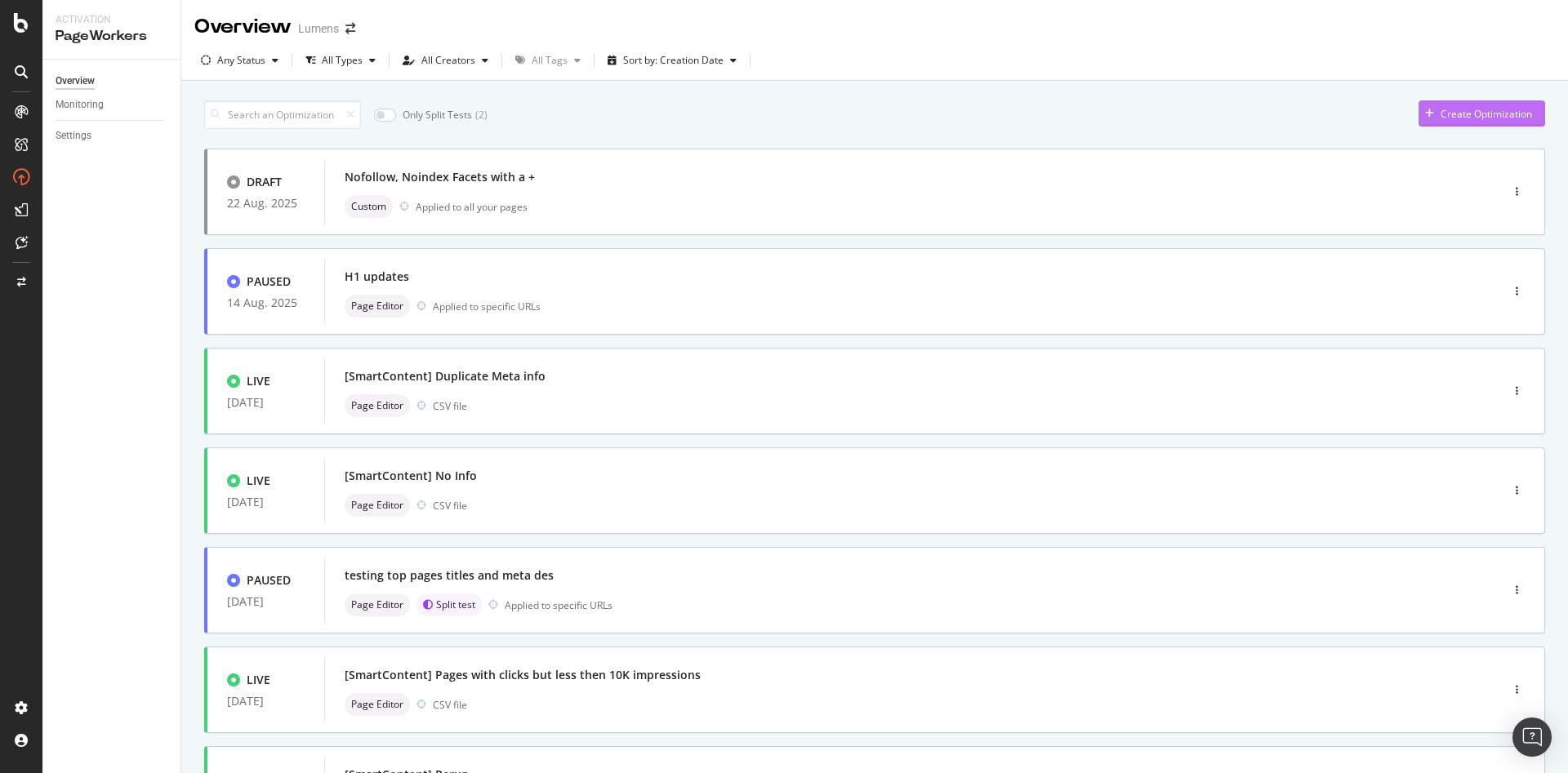
click at [1440, 117] on div "Create Optimization" at bounding box center [1486, 114] width 92 height 14
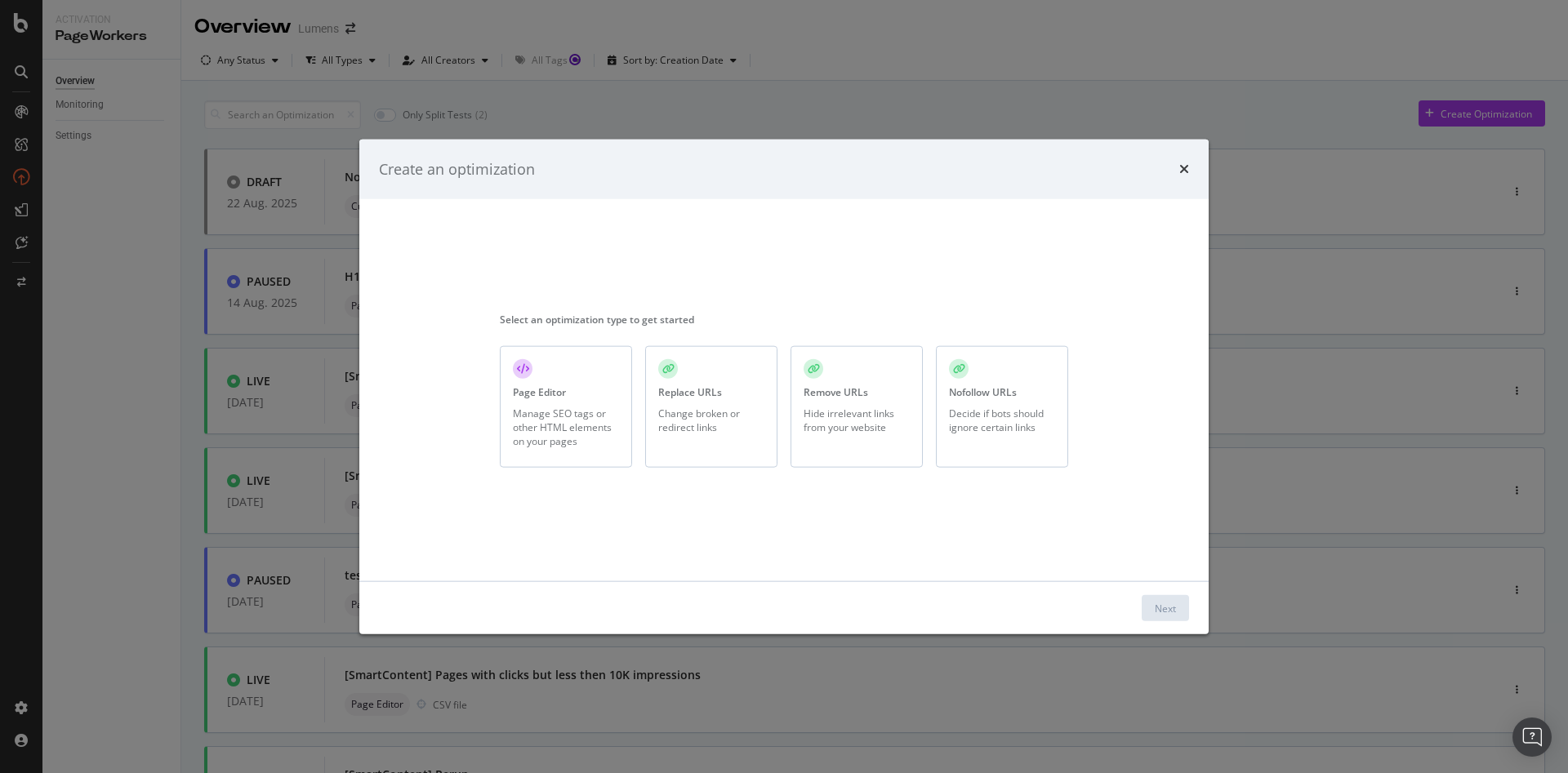
click at [543, 426] on div "Manage SEO tags or other HTML elements on your pages" at bounding box center [565, 427] width 106 height 42
click at [1158, 621] on div "Next" at bounding box center [783, 608] width 849 height 53
click at [1156, 604] on div "Next" at bounding box center [1165, 608] width 21 height 14
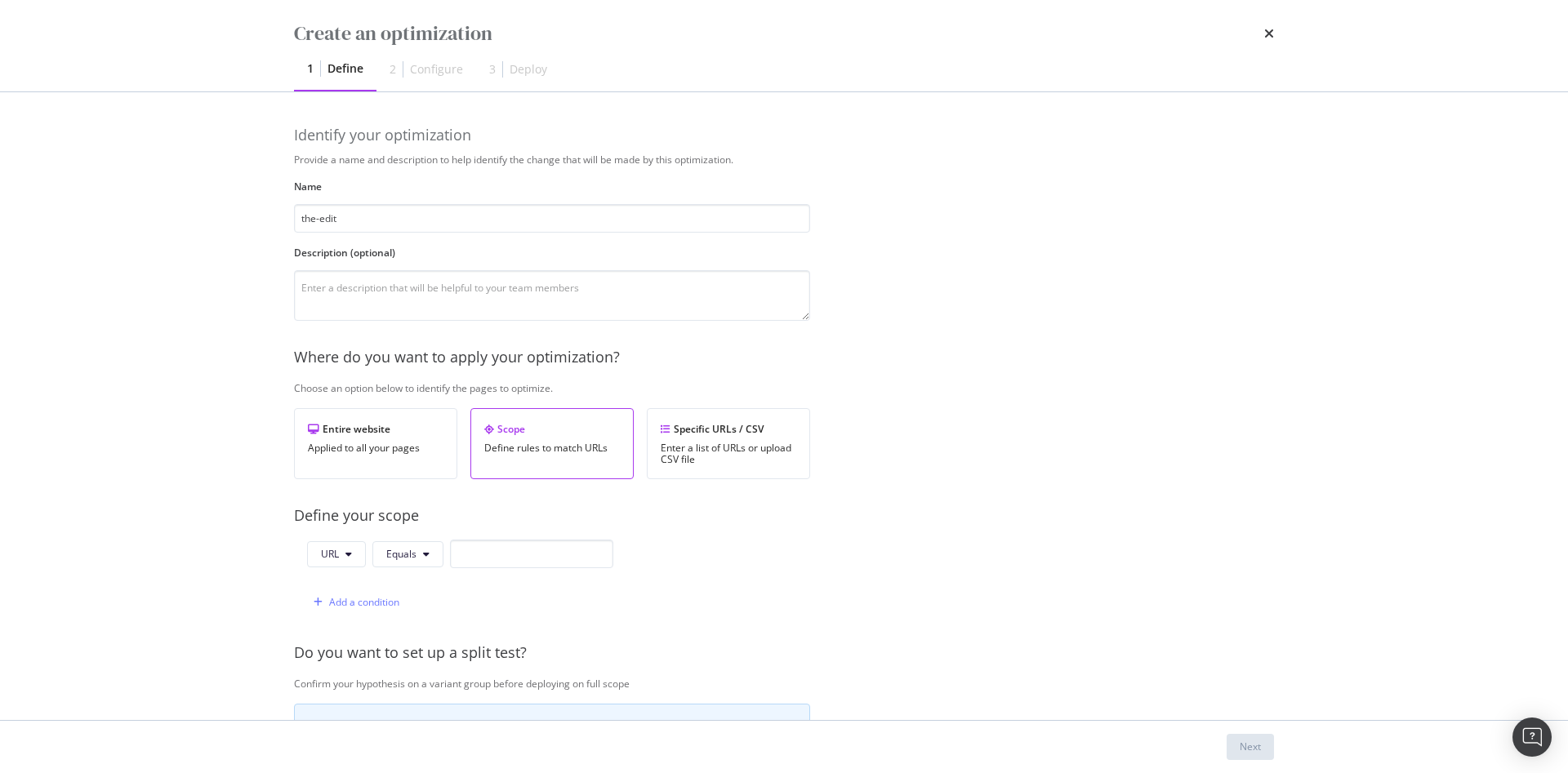
type input "the-edit"
click at [529, 548] on input "modal" at bounding box center [532, 553] width 164 height 28
paste input "[URL][DOMAIN_NAME]"
type input "[URL][DOMAIN_NAME]"
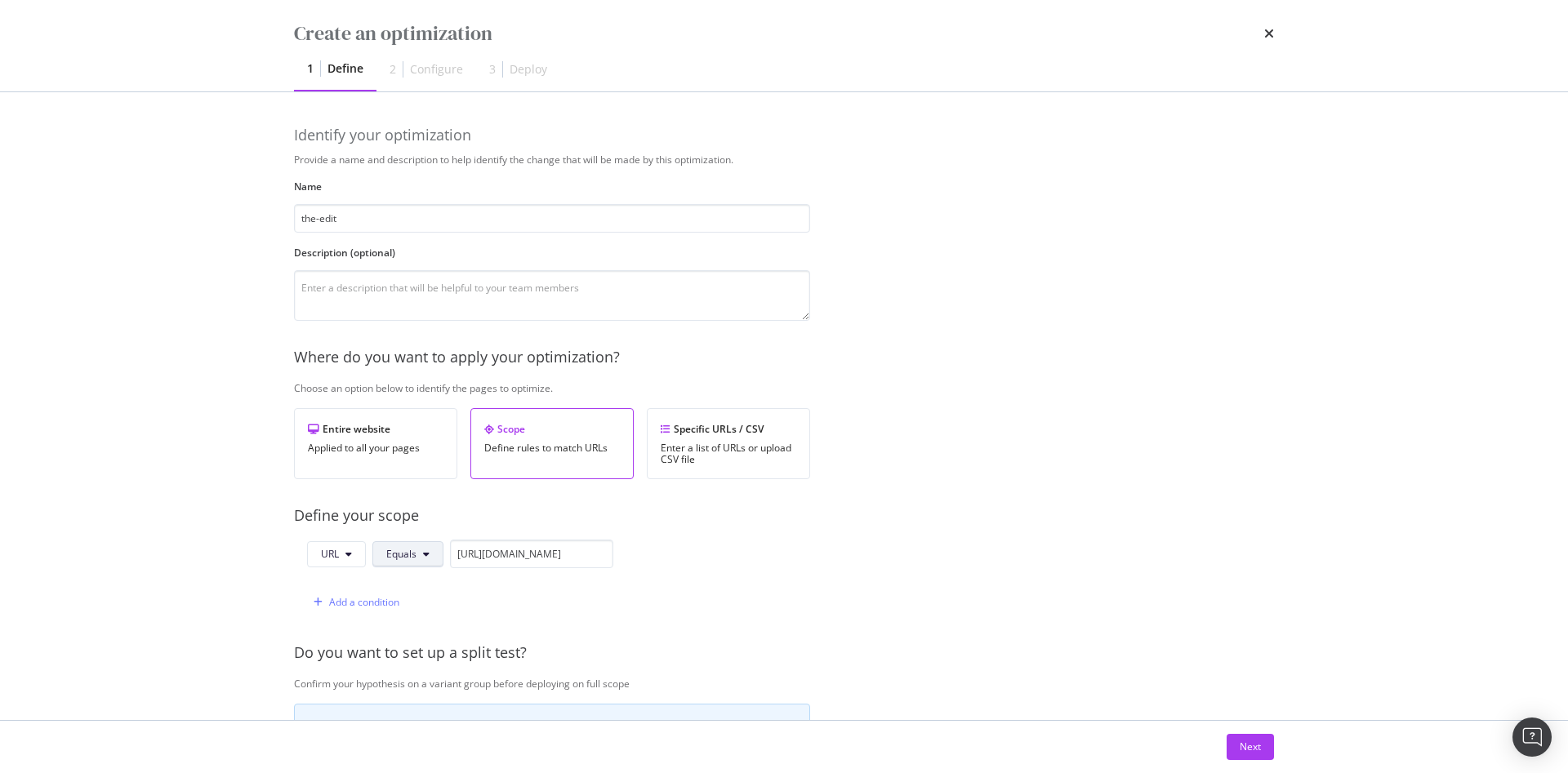
click at [411, 553] on span "Equals" at bounding box center [402, 553] width 30 height 14
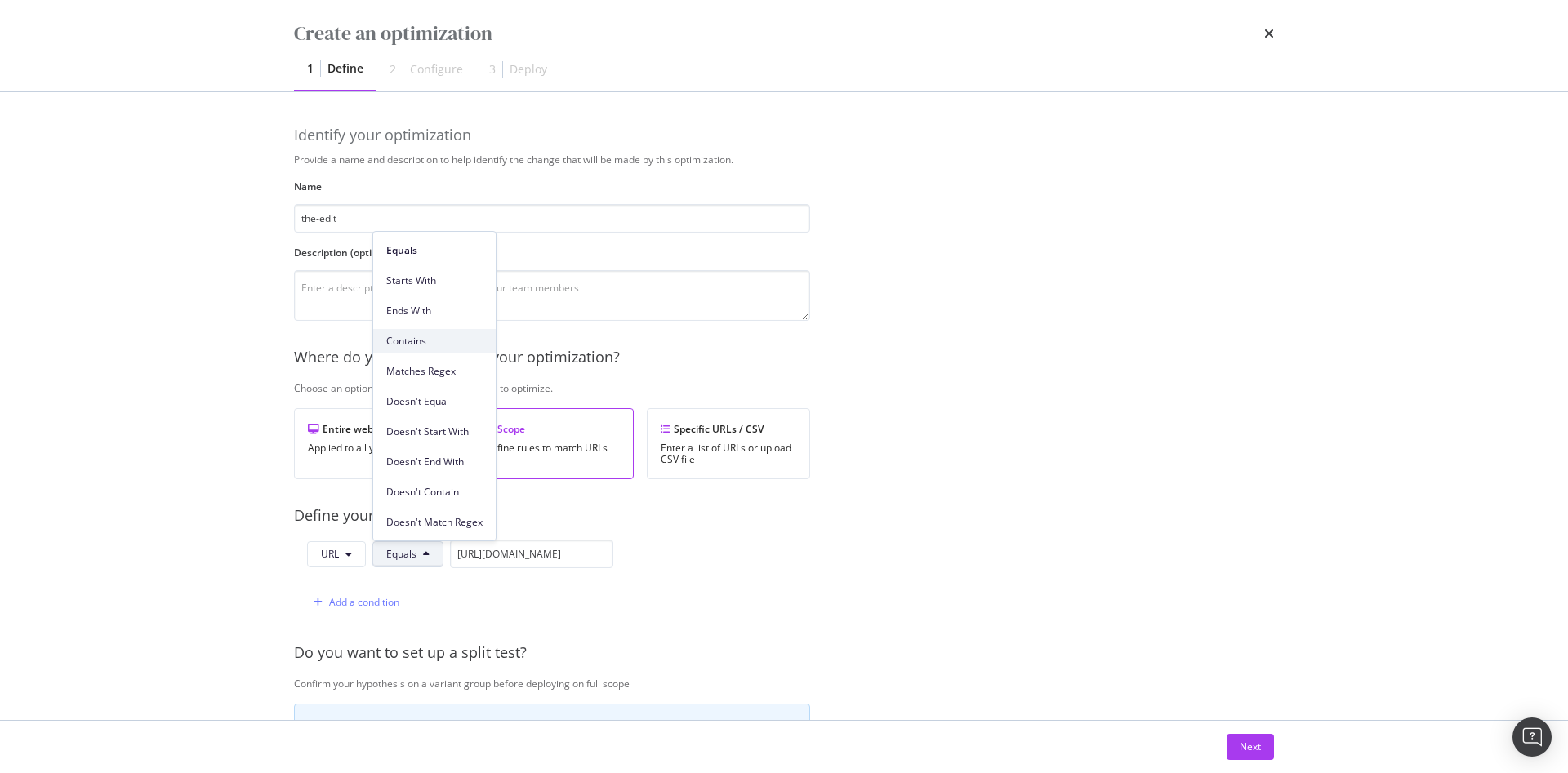
click at [418, 332] on div "Contains" at bounding box center [434, 341] width 123 height 23
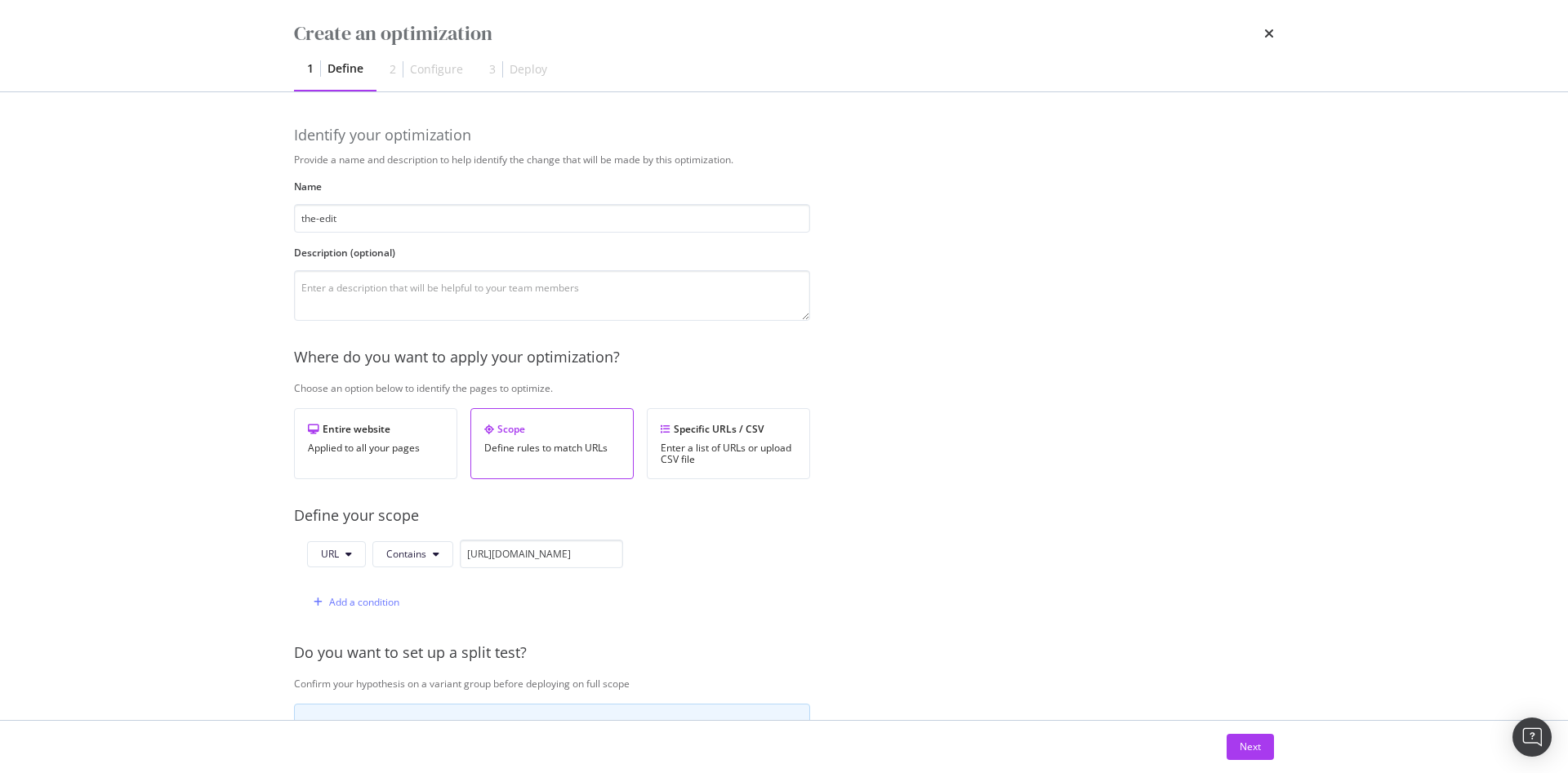
click at [618, 588] on div "Add a condition" at bounding box center [465, 602] width 316 height 28
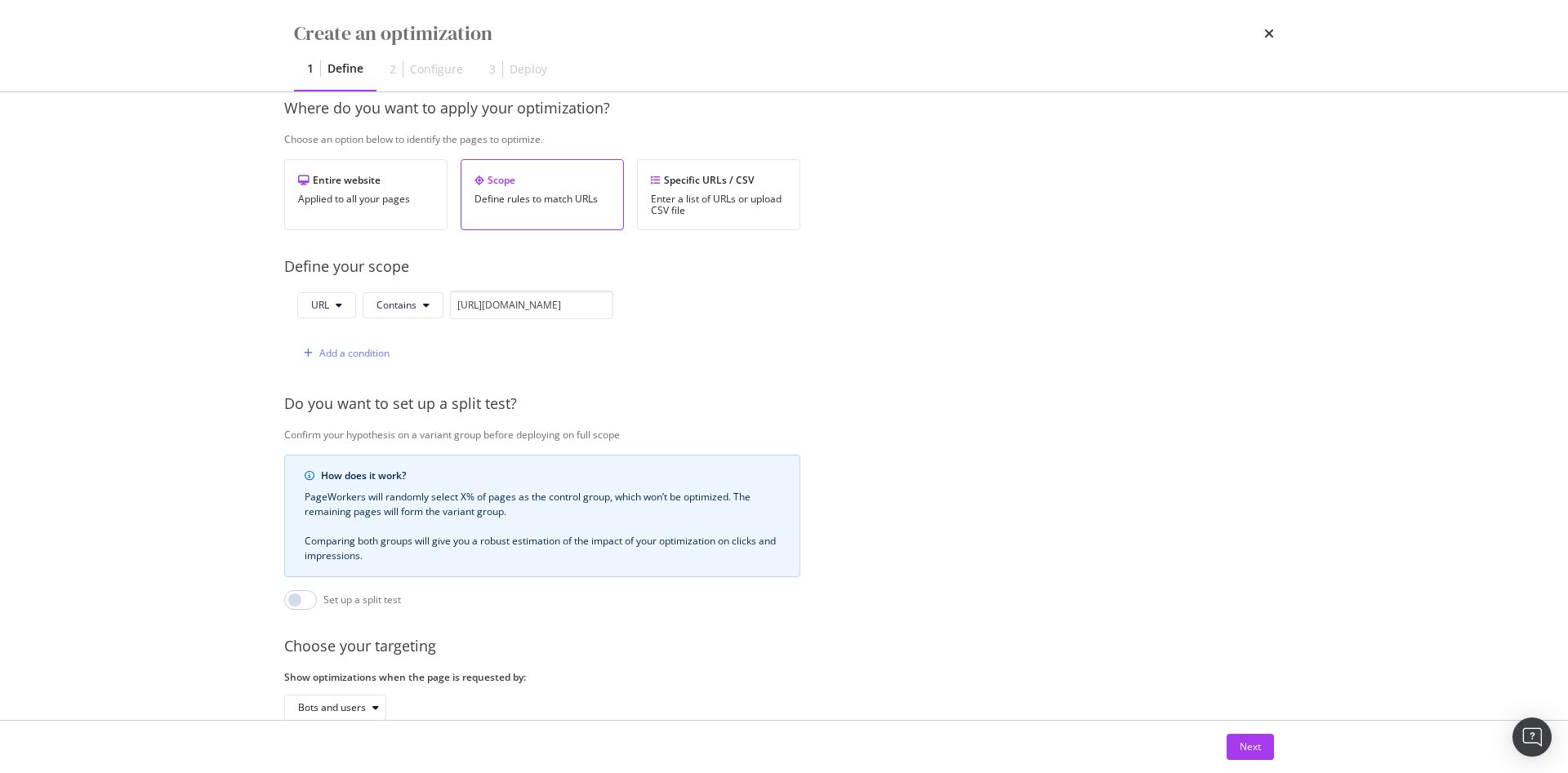
scroll to position [365, 22]
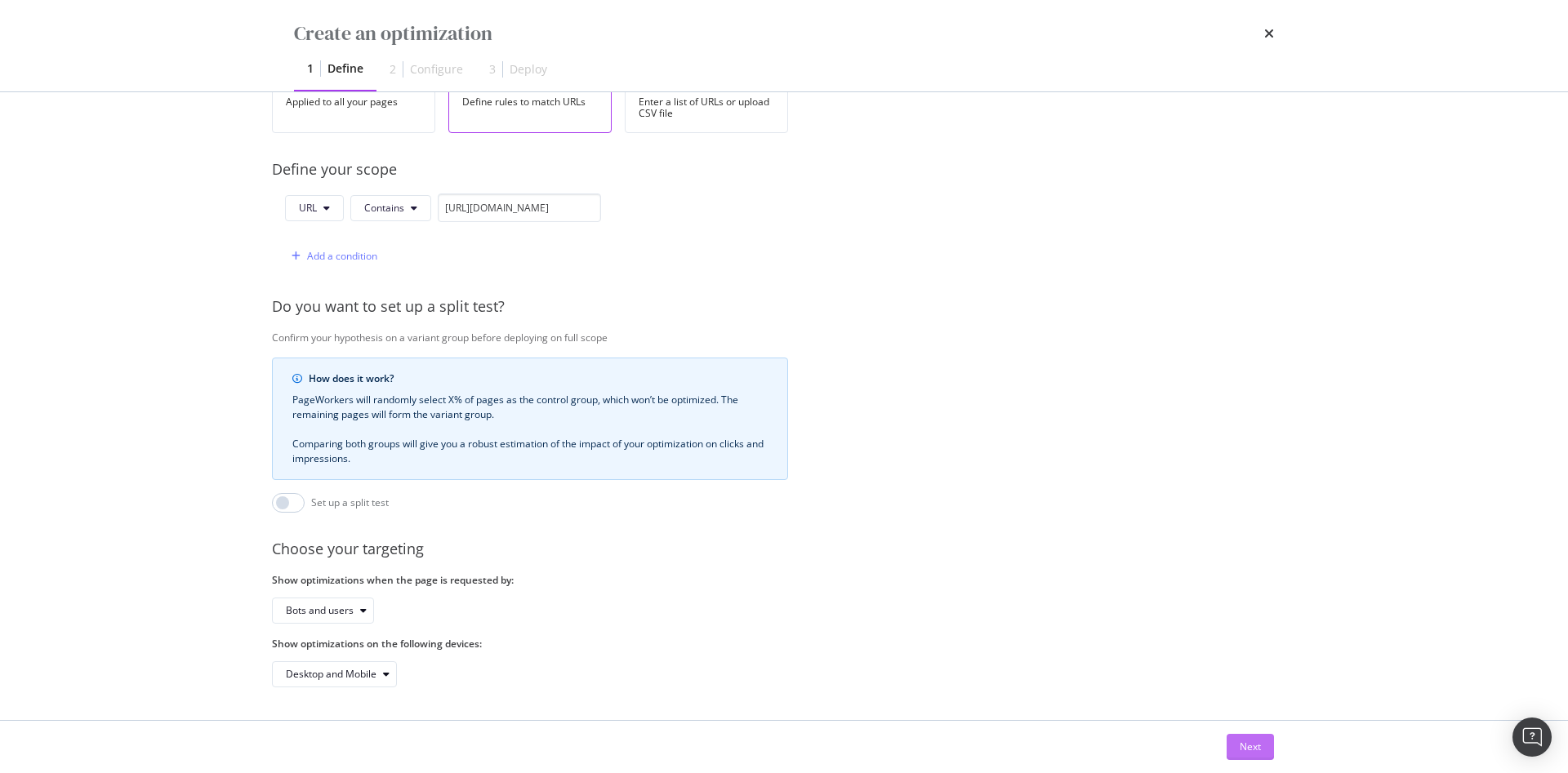
click at [1240, 736] on div "Next" at bounding box center [1250, 746] width 21 height 24
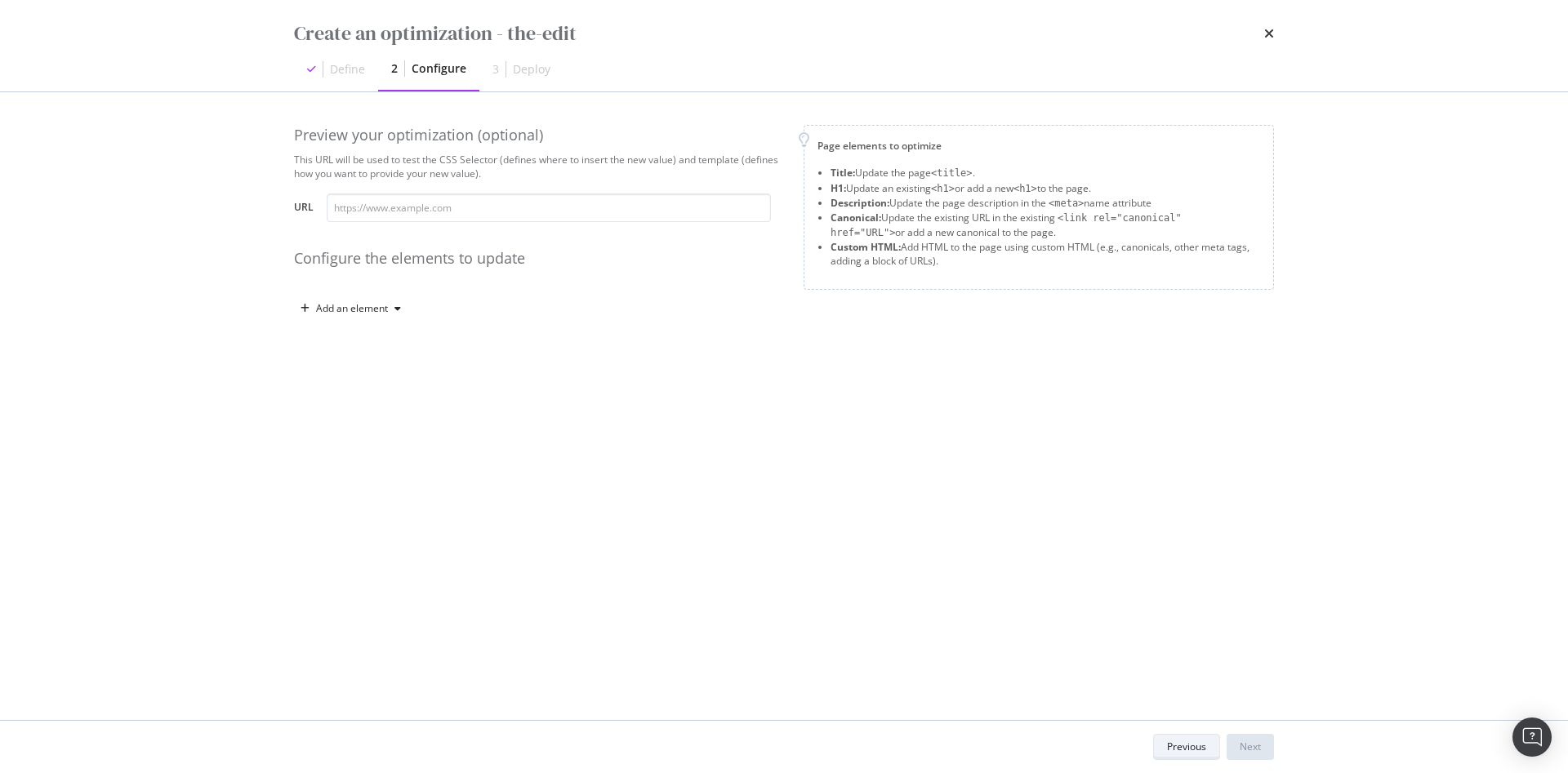
scroll to position [0, 0]
click at [341, 321] on div "Preview your optimization (optional) This URL will be used to test the CSS Sele…" at bounding box center [784, 240] width 980 height 230
click at [343, 316] on div "Add an element" at bounding box center [351, 308] width 114 height 24
click at [352, 361] on div "H1" at bounding box center [360, 366] width 110 height 20
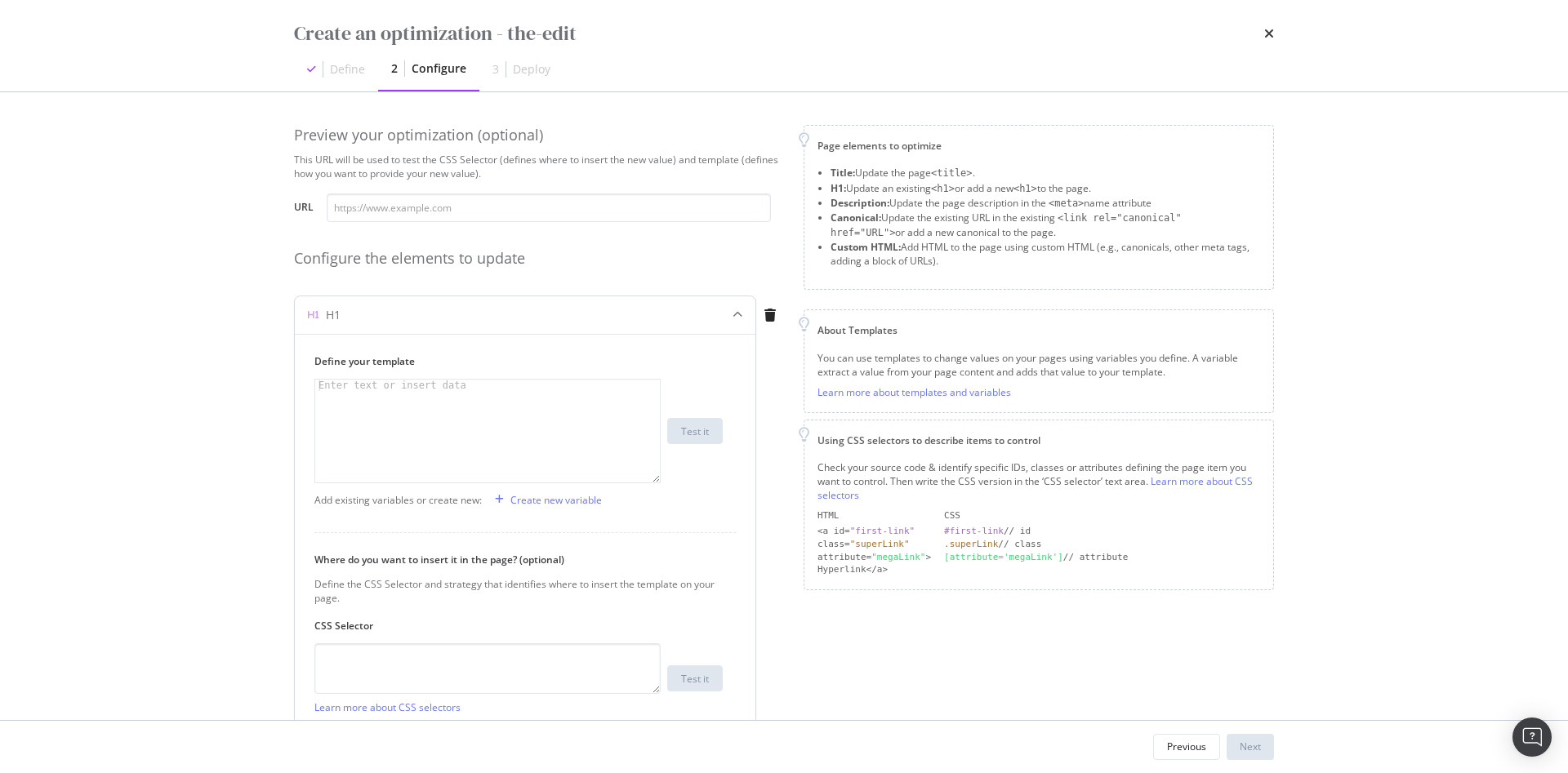
scroll to position [83, 0]
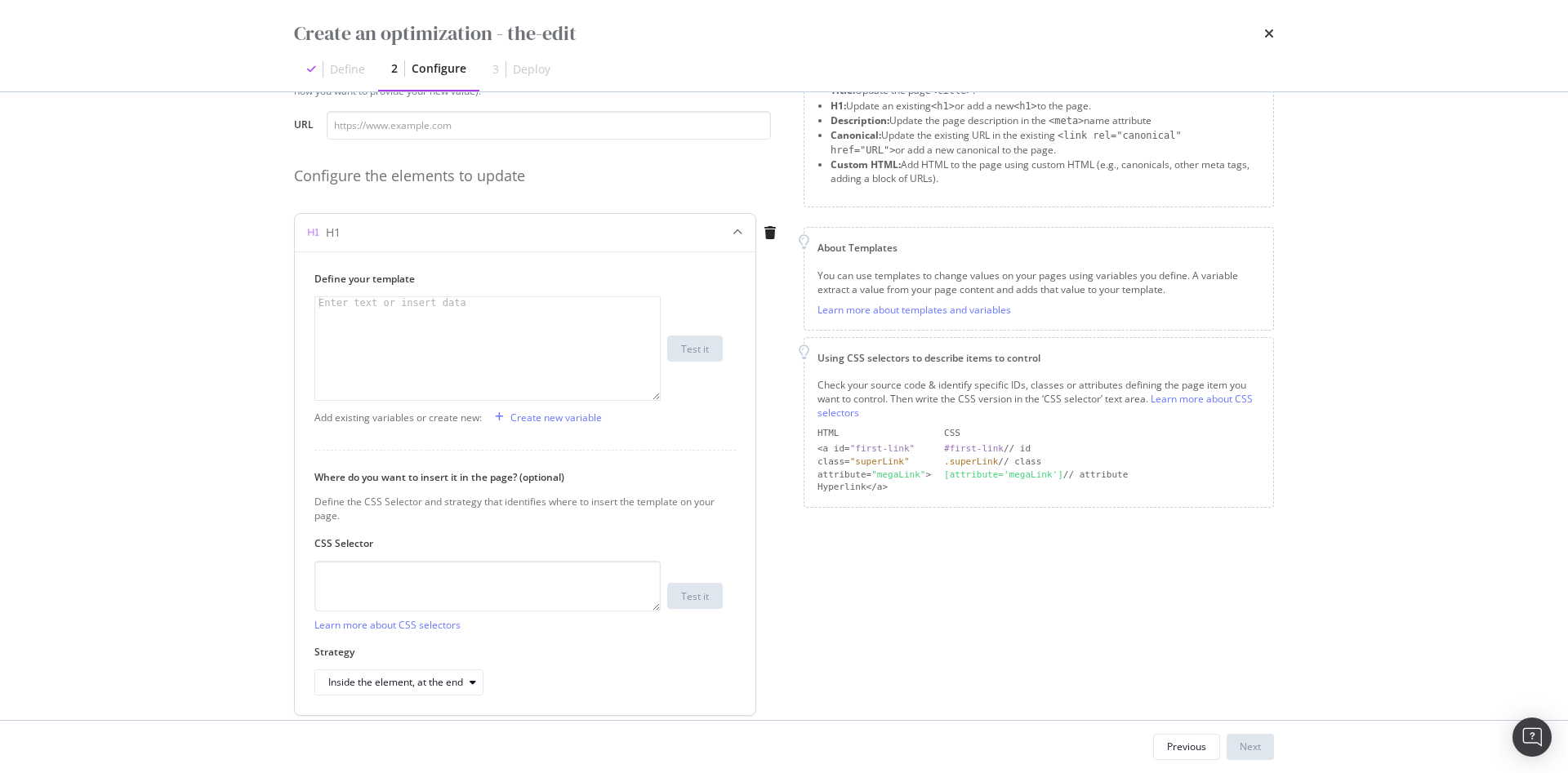
click at [456, 661] on div "Strategy Inside the element, at the end" at bounding box center [518, 670] width 408 height 51
click at [456, 669] on button "Inside the element, at the end" at bounding box center [399, 682] width 169 height 26
click at [620, 660] on div "Strategy Inside the element, at the end" at bounding box center [518, 670] width 408 height 51
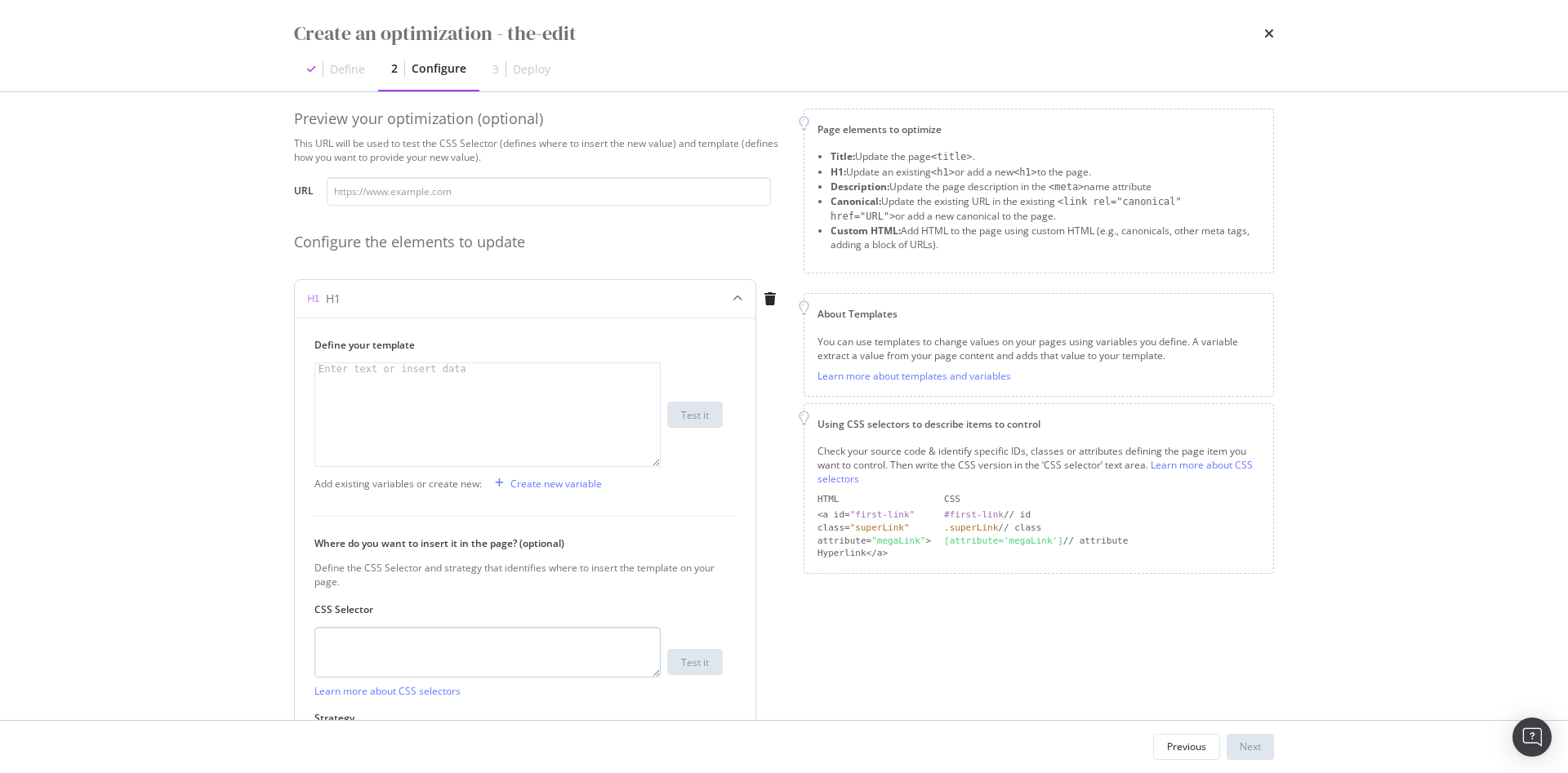
scroll to position [0, 0]
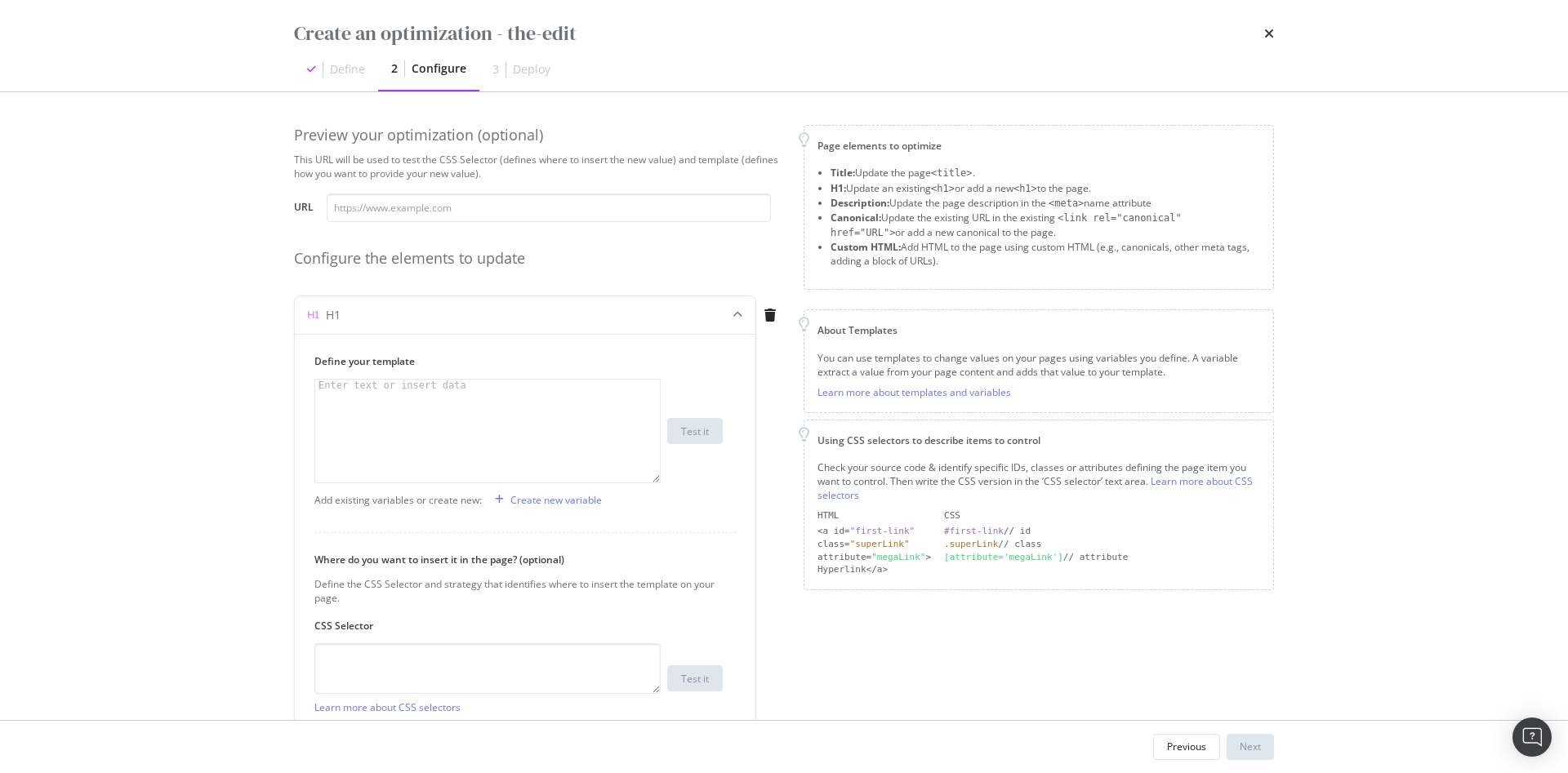
click at [1196, 721] on div "Previous Next" at bounding box center [784, 747] width 1045 height 53
click at [1193, 736] on div "Previous" at bounding box center [1186, 746] width 39 height 23
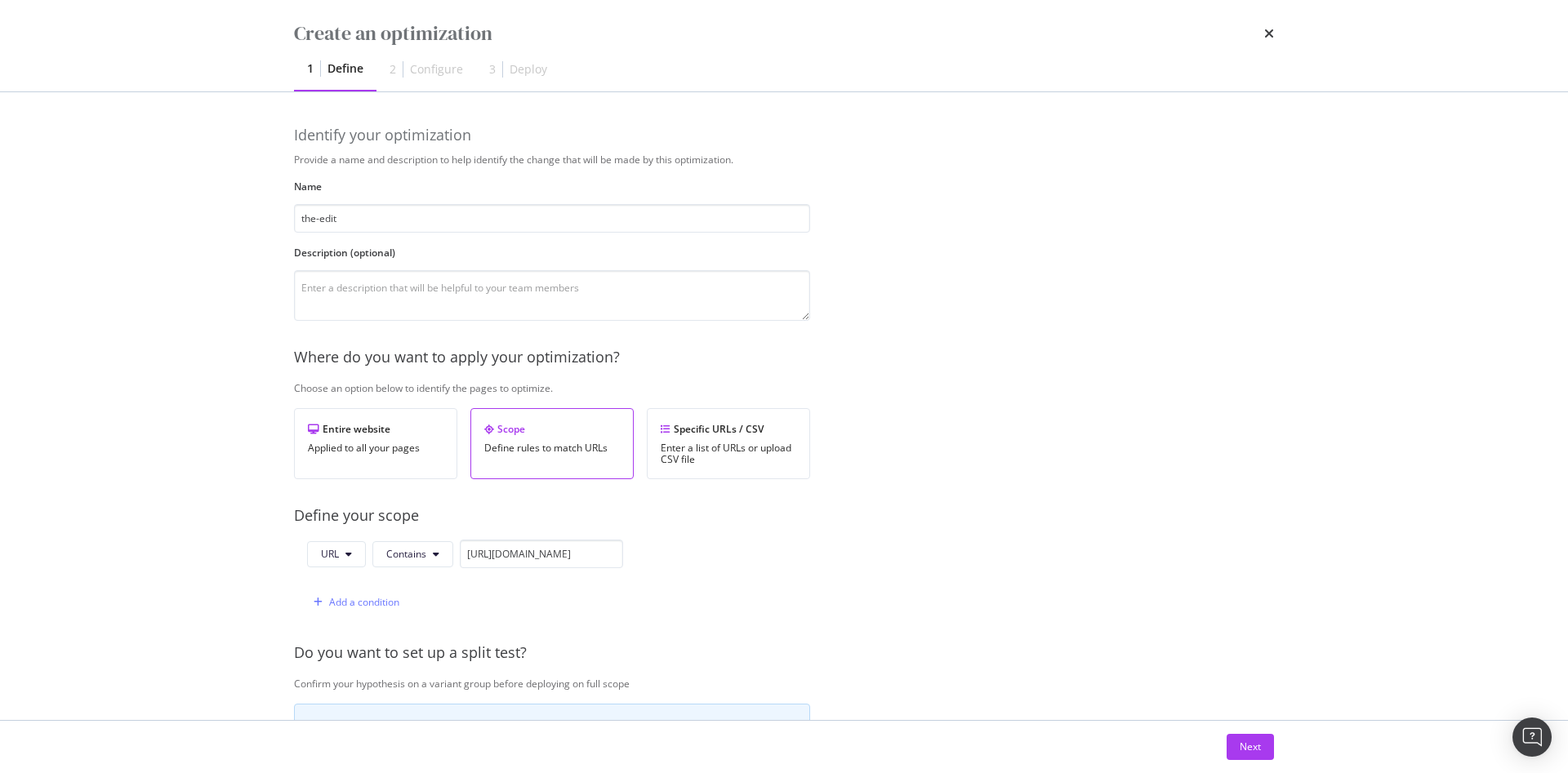
click at [1285, 16] on div "Create an optimization 1 Define 2 Configure 3 Deploy" at bounding box center [784, 46] width 1045 height 92
click at [1267, 33] on icon "times" at bounding box center [1269, 33] width 10 height 13
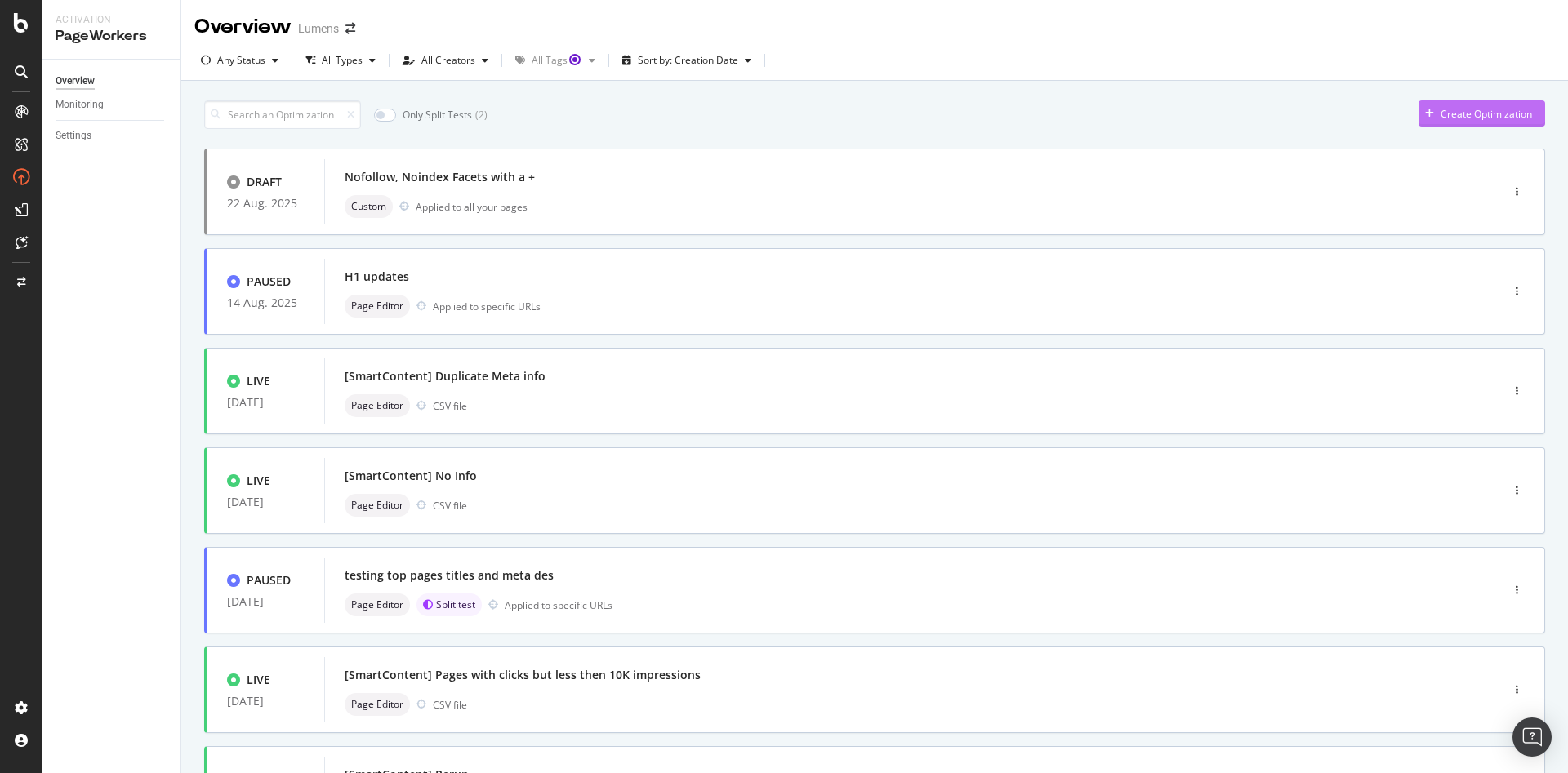
click at [1440, 107] on div "Create Optimization" at bounding box center [1486, 114] width 92 height 14
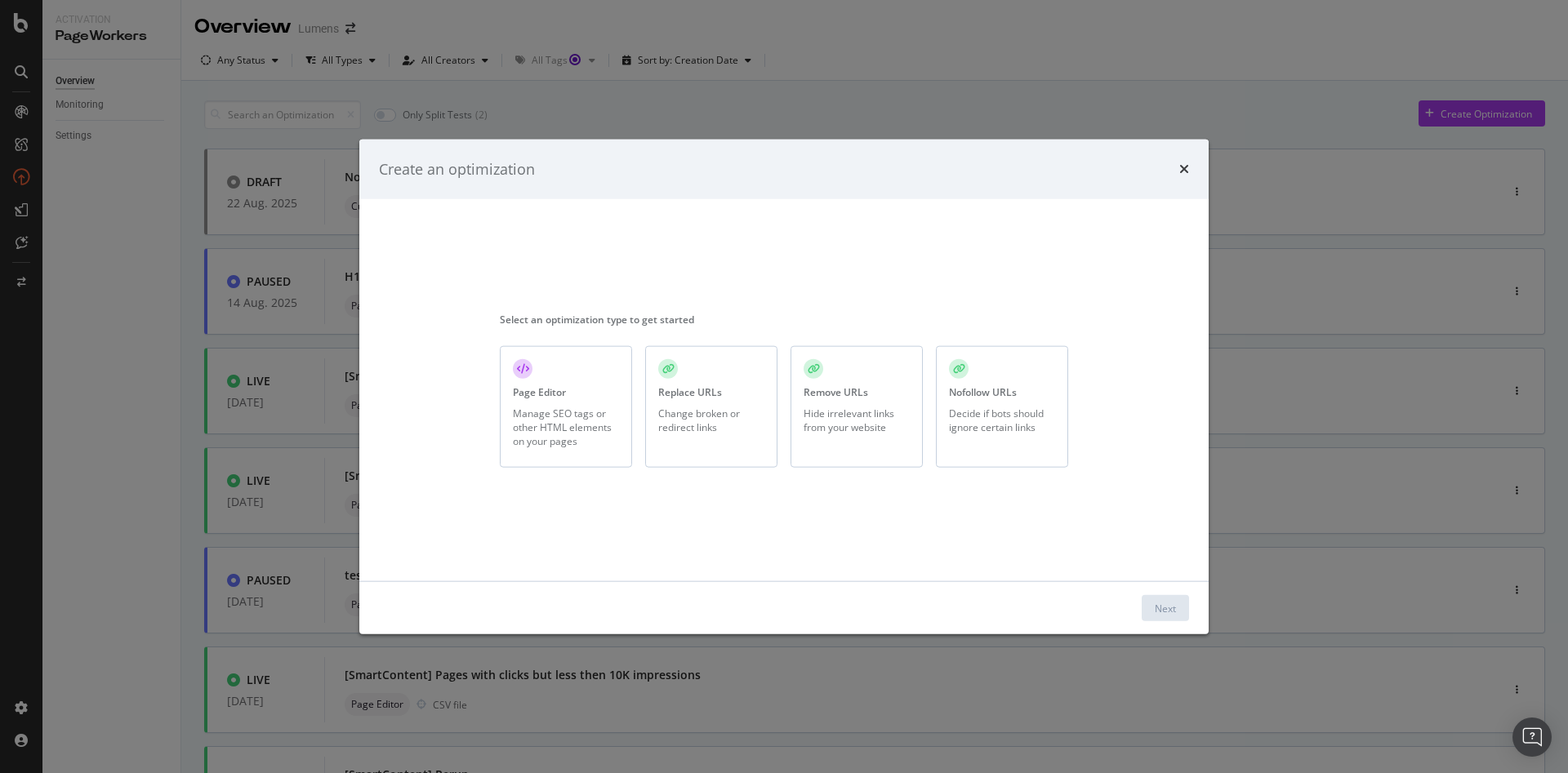
click at [527, 437] on div "Manage SEO tags or other HTML elements on your pages" at bounding box center [565, 427] width 106 height 42
click at [1174, 610] on div "Next" at bounding box center [1165, 608] width 21 height 14
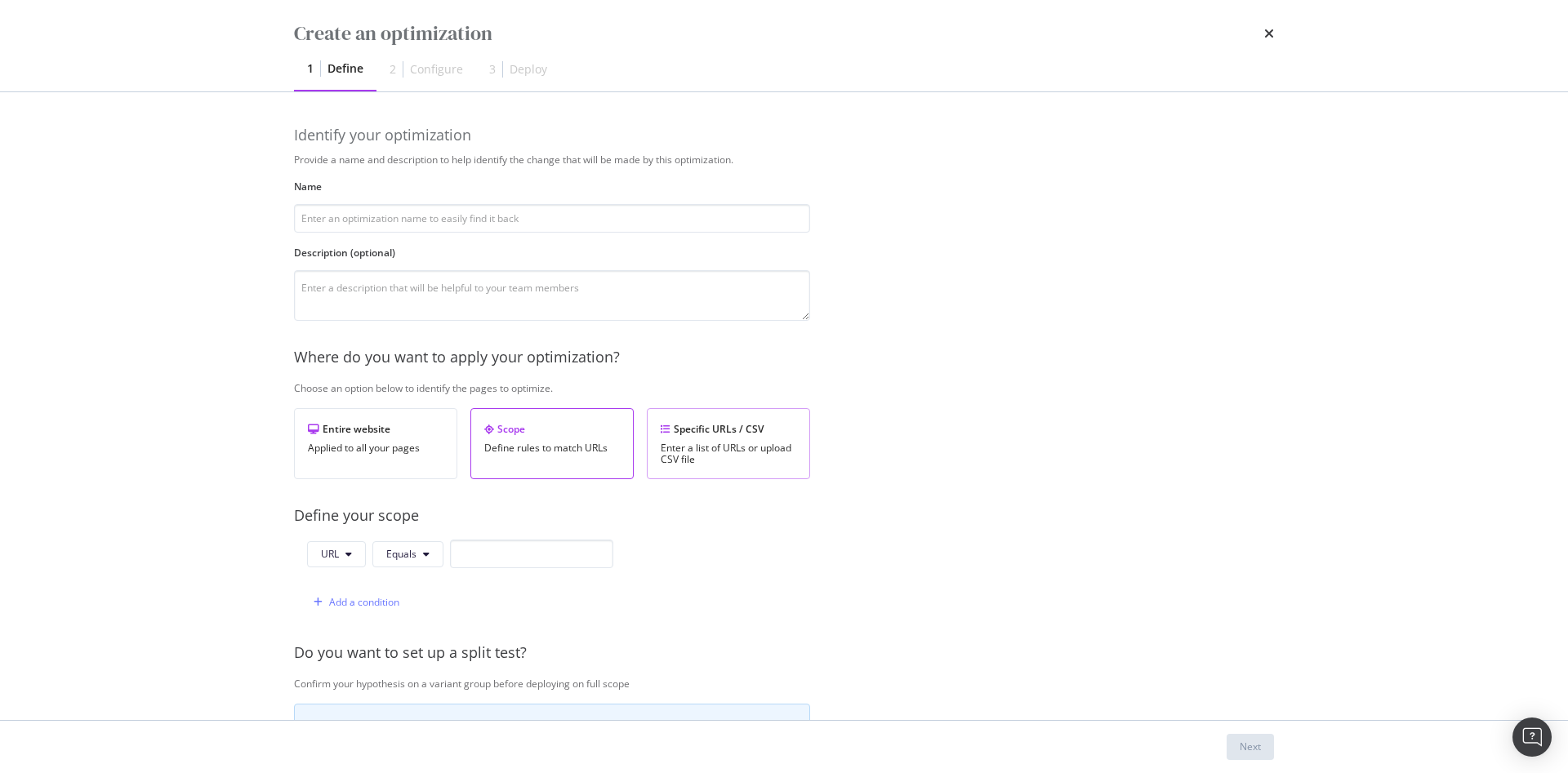
click at [689, 442] on div "Enter a list of URLs or upload CSV file" at bounding box center [728, 453] width 135 height 23
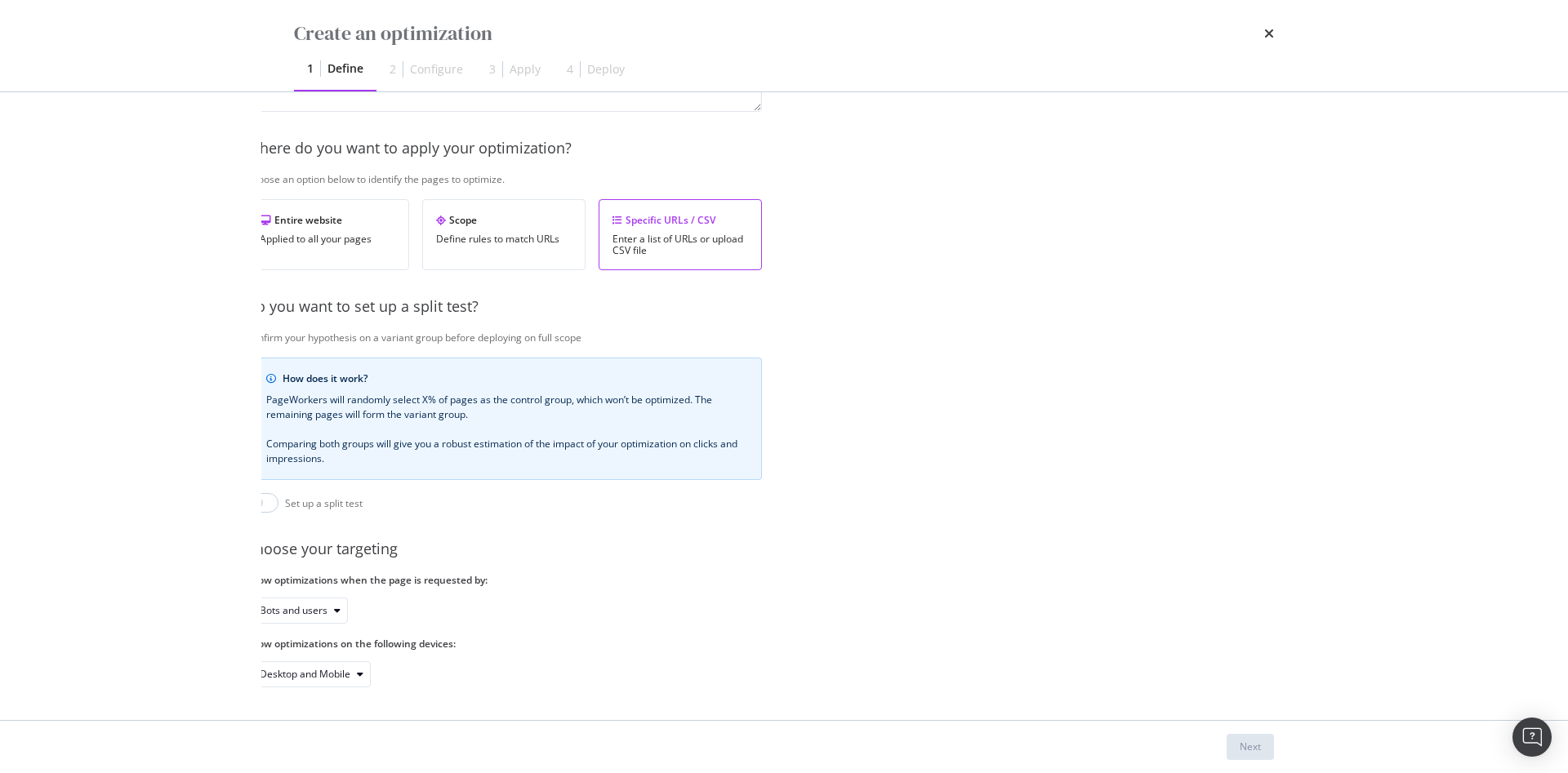
scroll to position [0, 48]
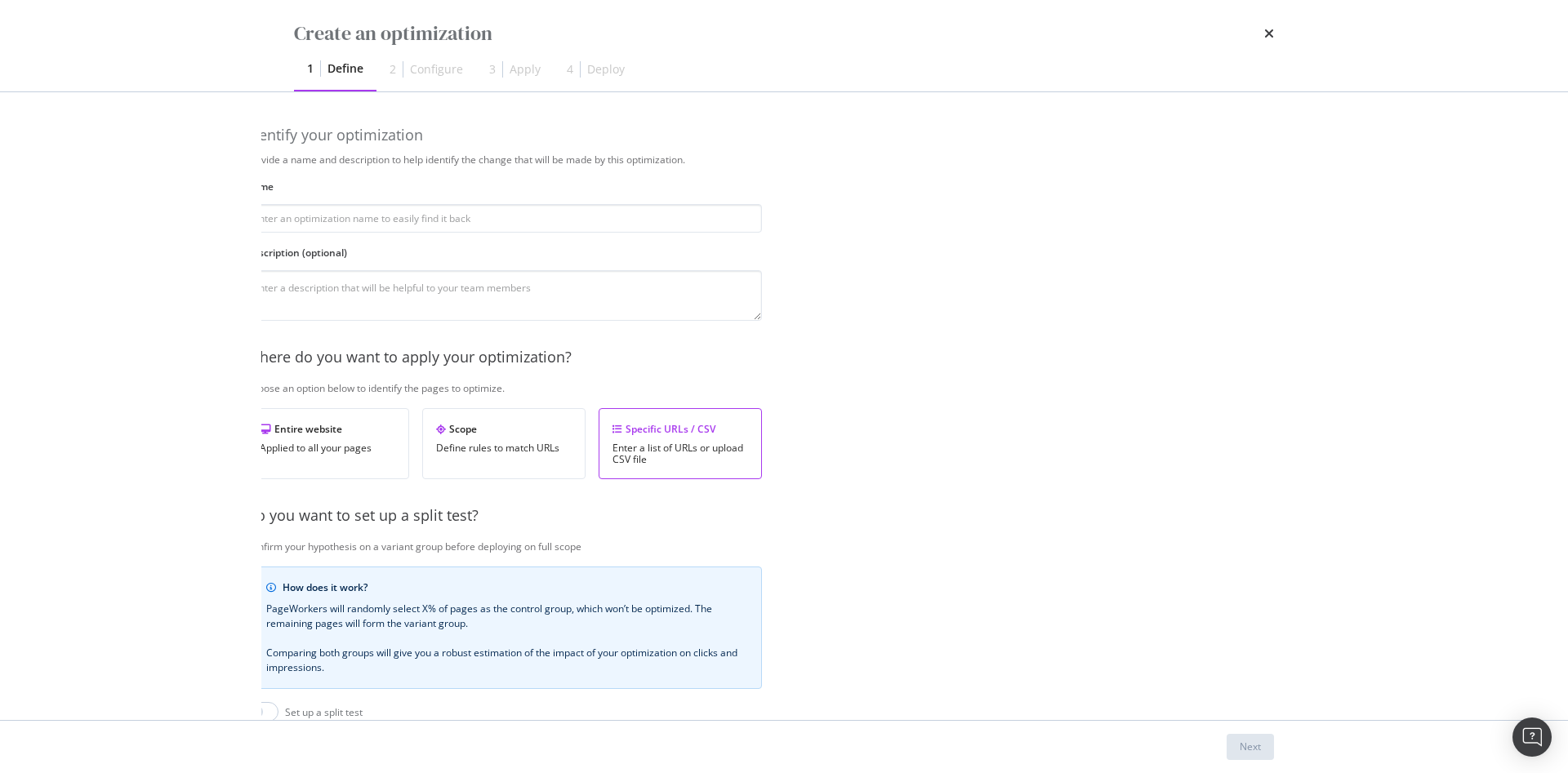
click at [382, 233] on div "Provide a name and description to help identify the change that will be made by…" at bounding box center [736, 524] width 980 height 744
click at [377, 225] on input "modal" at bounding box center [518, 218] width 516 height 28
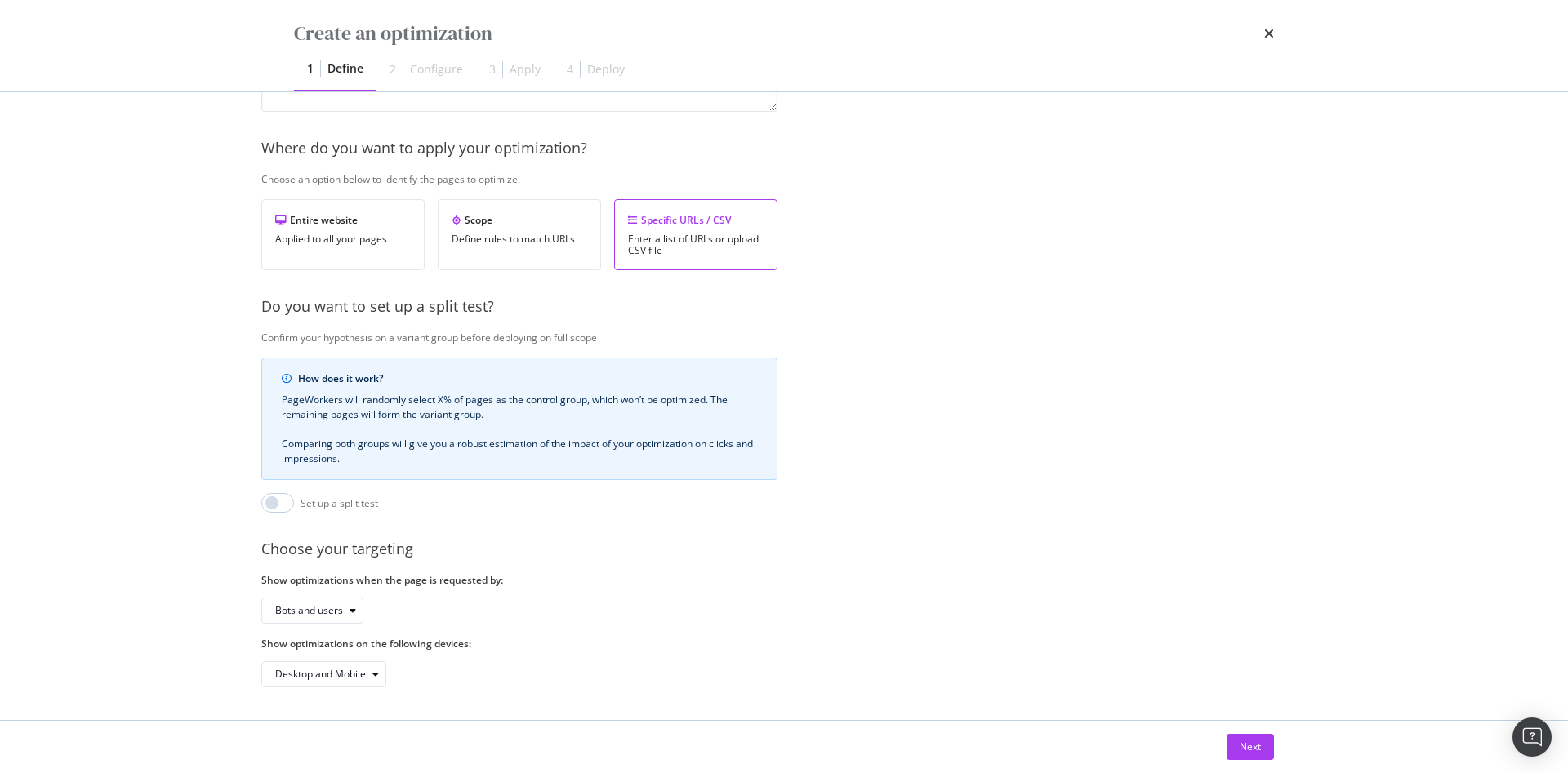
scroll to position [228, 18]
type input "The edit"
click at [1262, 763] on div "Next" at bounding box center [784, 747] width 1045 height 53
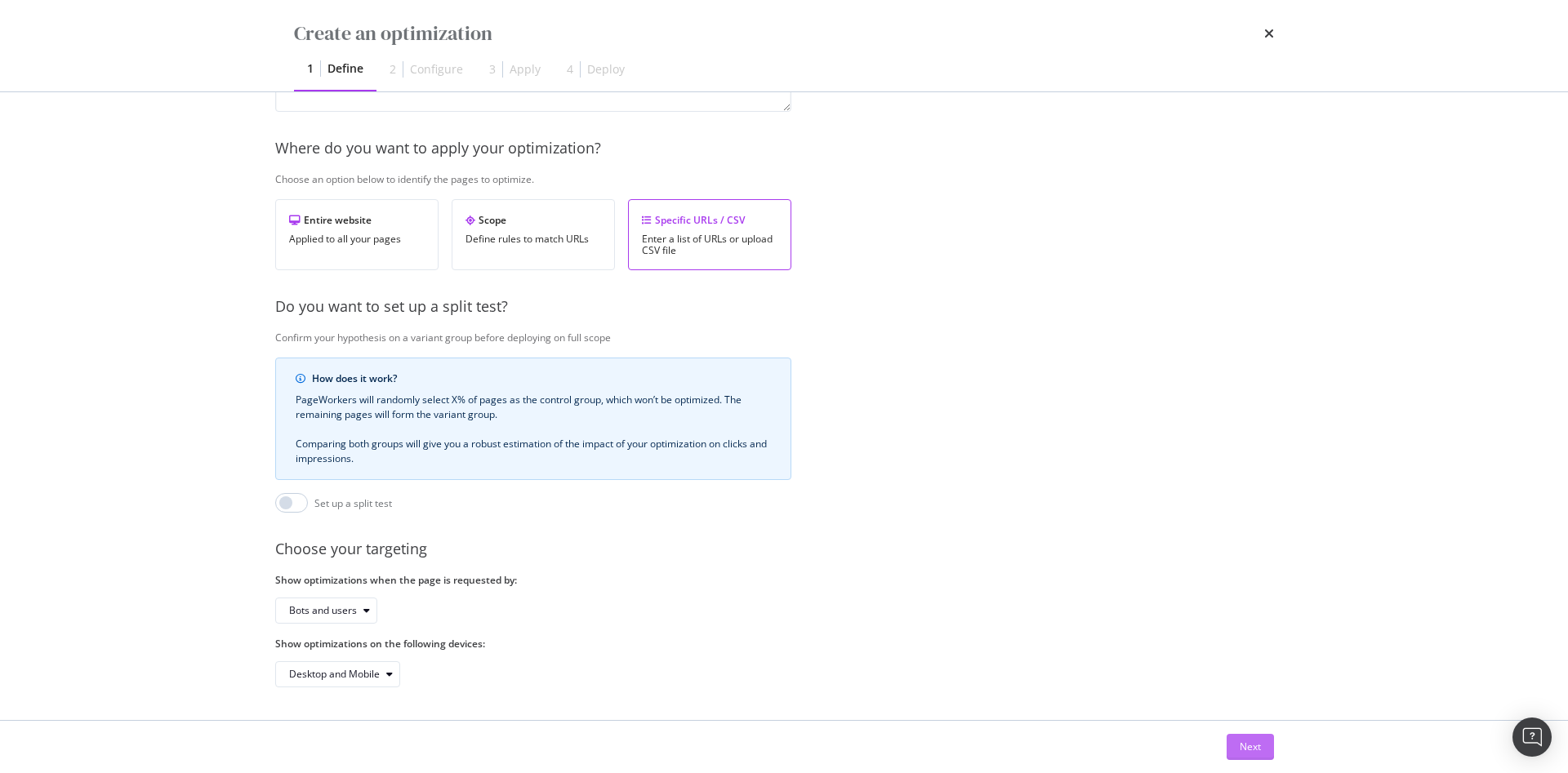
click at [1247, 749] on div "Next" at bounding box center [1250, 746] width 21 height 14
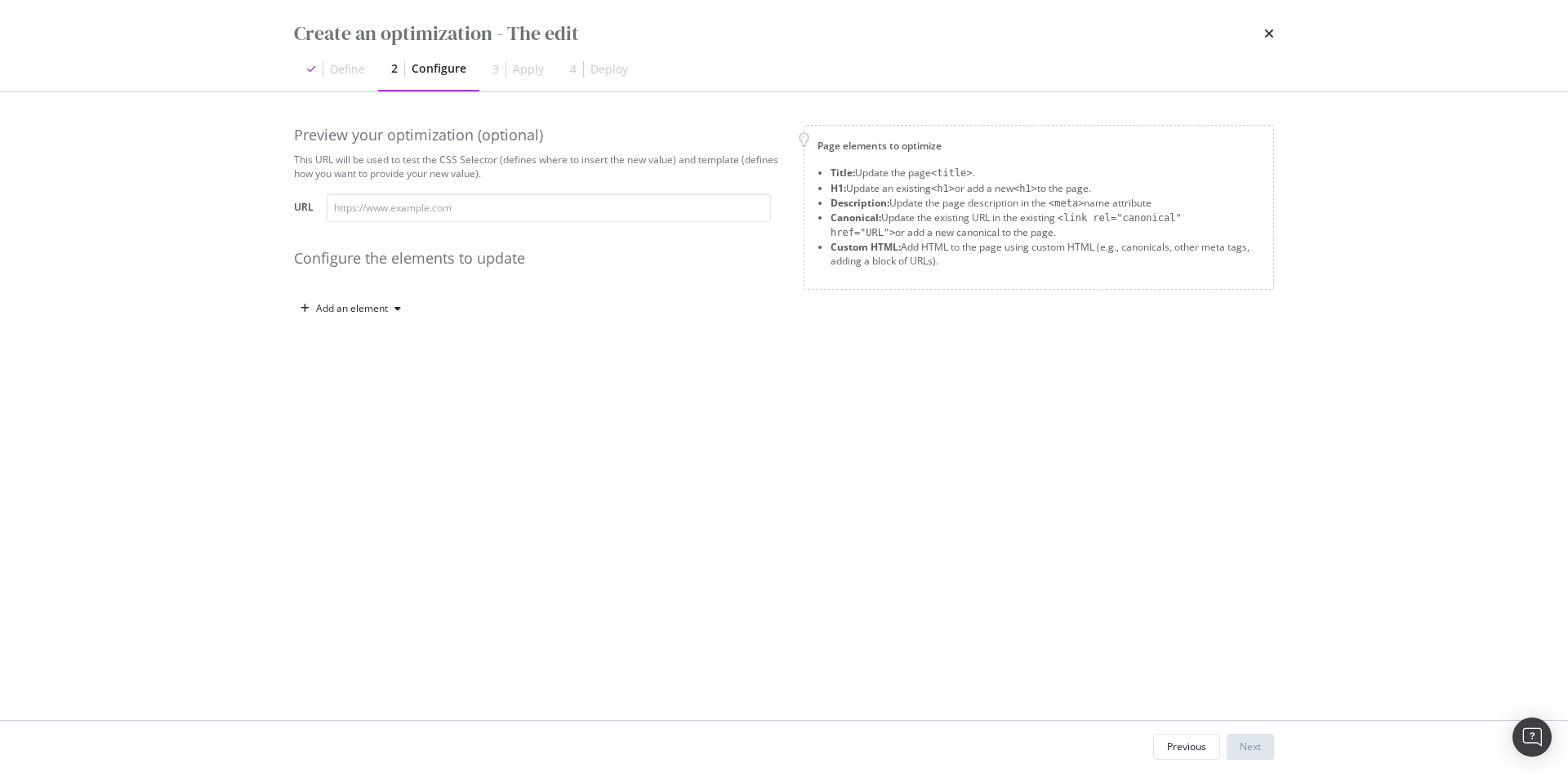
click at [383, 324] on div "Preview your optimization (optional) This URL will be used to test the CSS Sele…" at bounding box center [784, 240] width 980 height 230
click at [378, 314] on div "Add an element" at bounding box center [352, 309] width 72 height 10
click at [352, 356] on div "H1" at bounding box center [360, 366] width 110 height 20
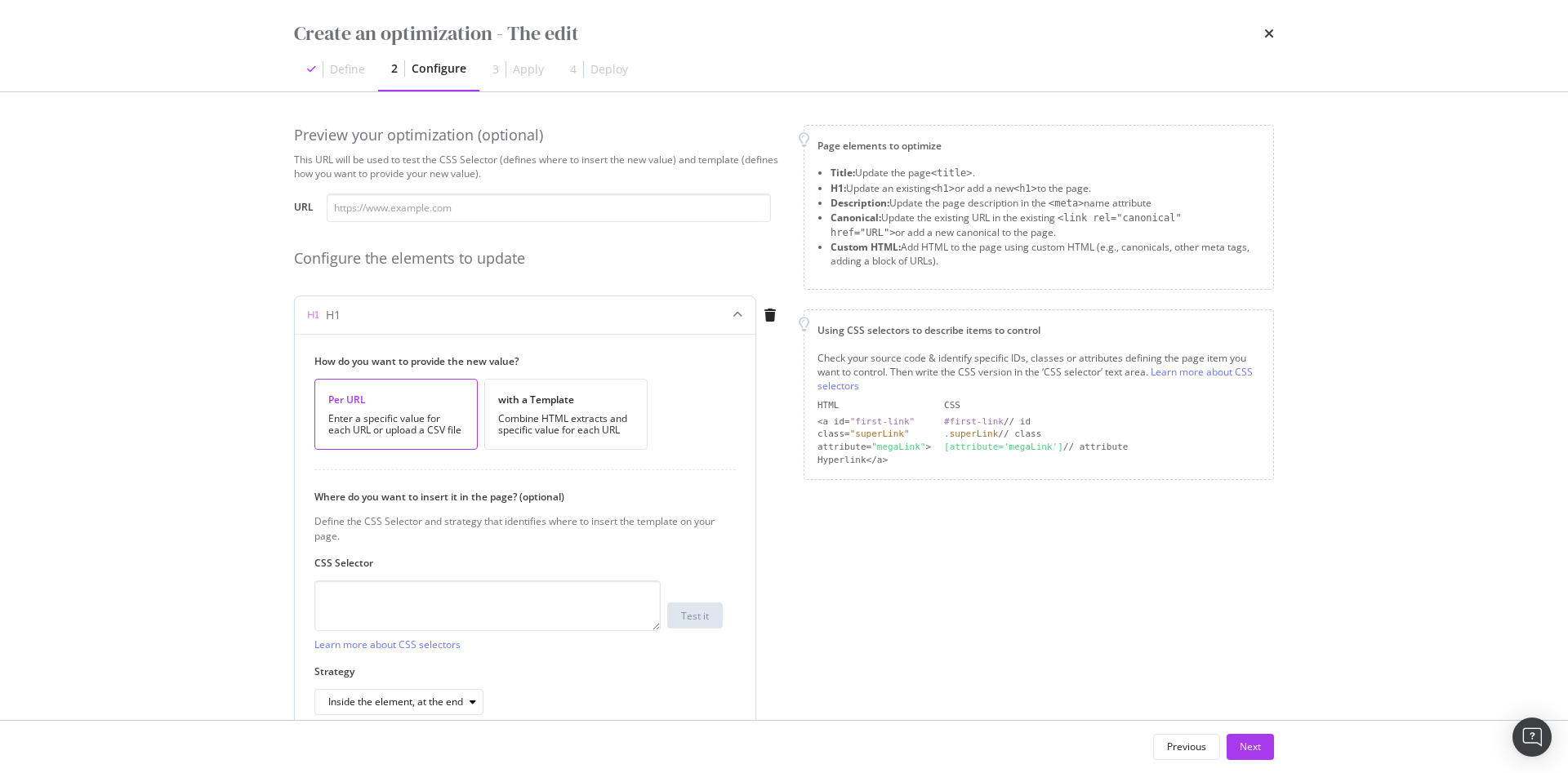
scroll to position [81, 0]
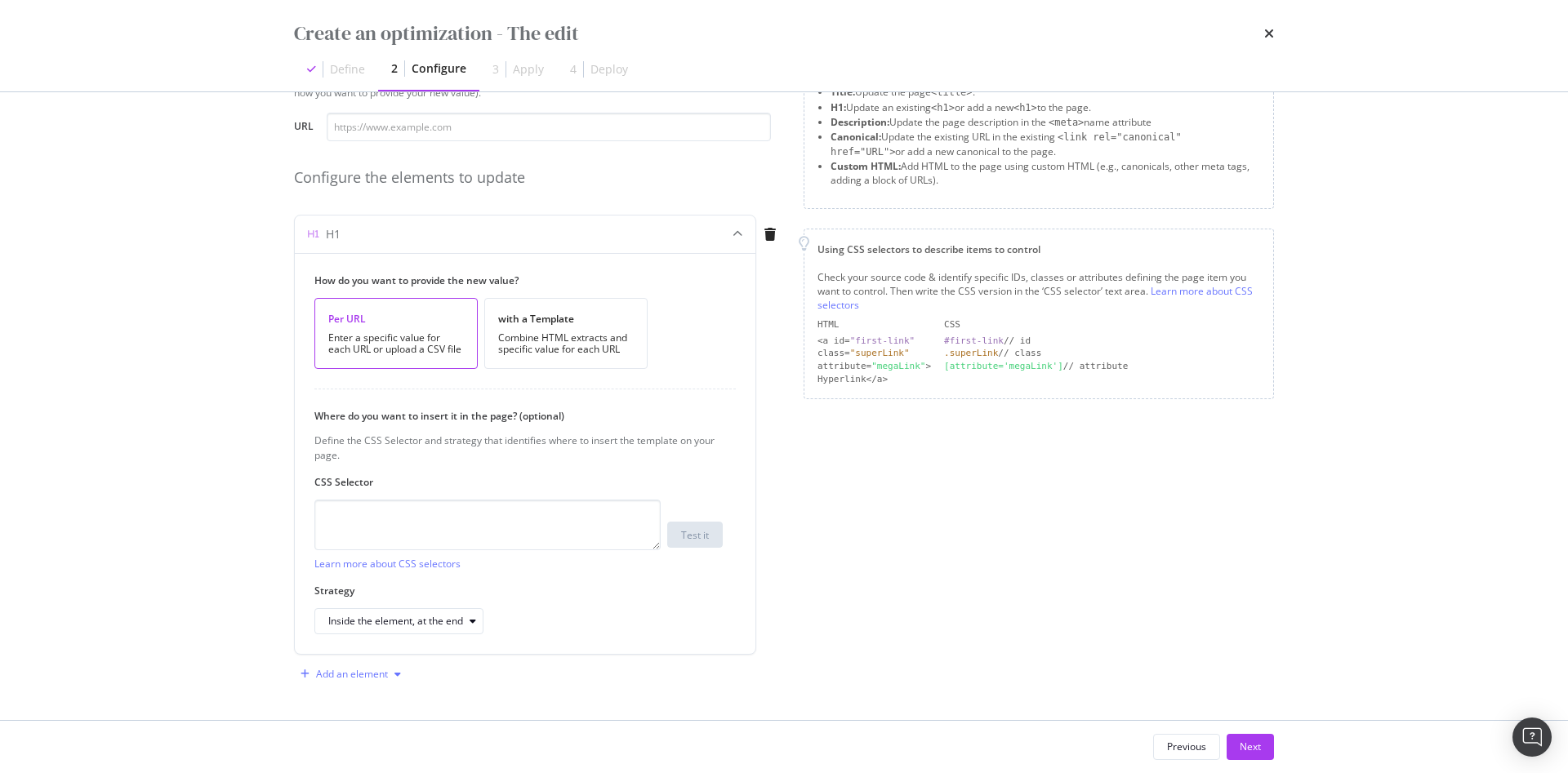
click at [359, 674] on div "Add an element" at bounding box center [352, 674] width 72 height 10
click at [352, 591] on div "Description" at bounding box center [363, 589] width 53 height 14
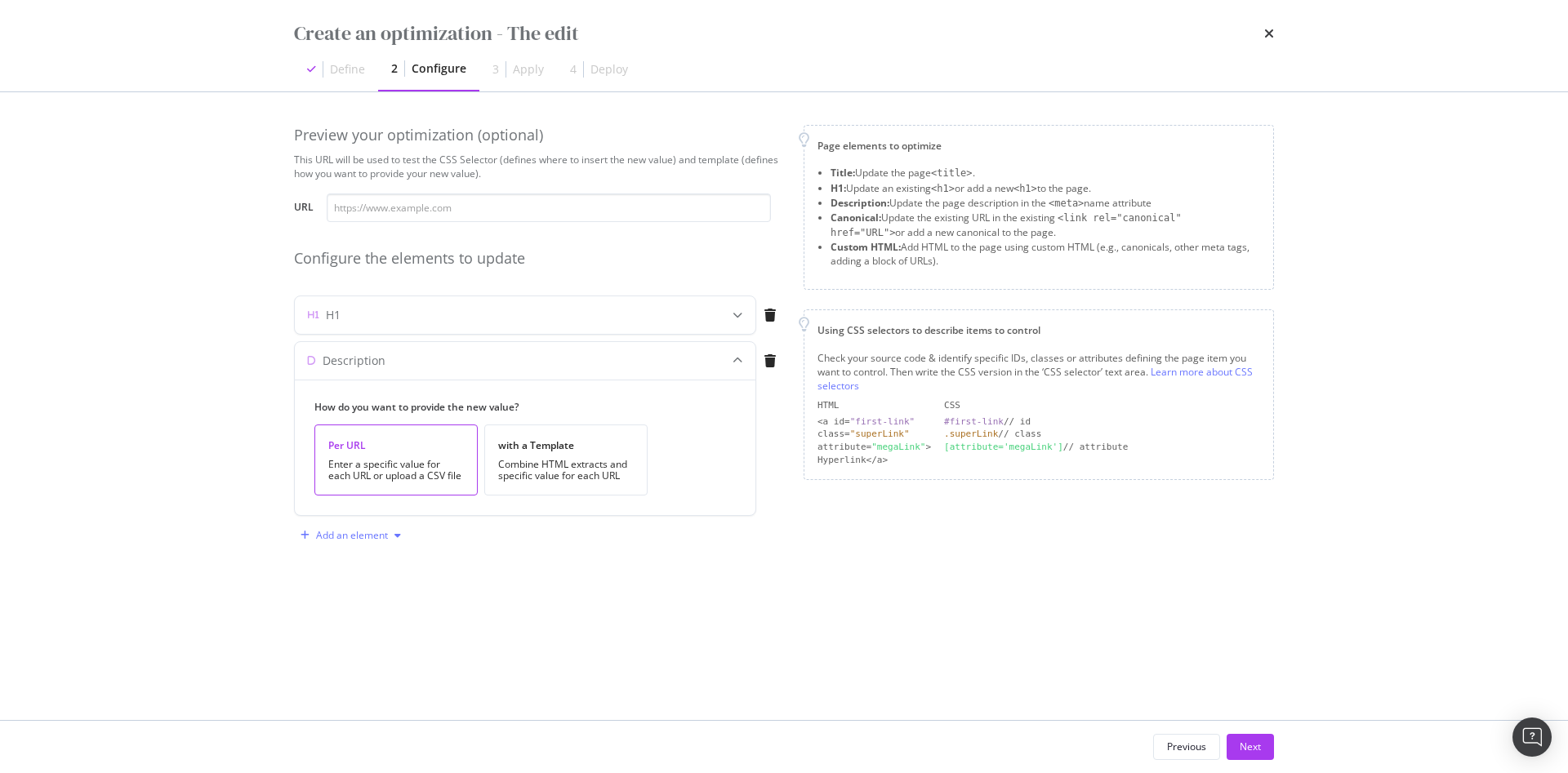
click at [331, 533] on div "Add an element" at bounding box center [352, 536] width 72 height 10
click at [583, 555] on div "Preview your optimization (optional) This URL will be used to test the CSS Sele…" at bounding box center [784, 353] width 980 height 457
click at [1250, 735] on div "Next" at bounding box center [1250, 746] width 21 height 24
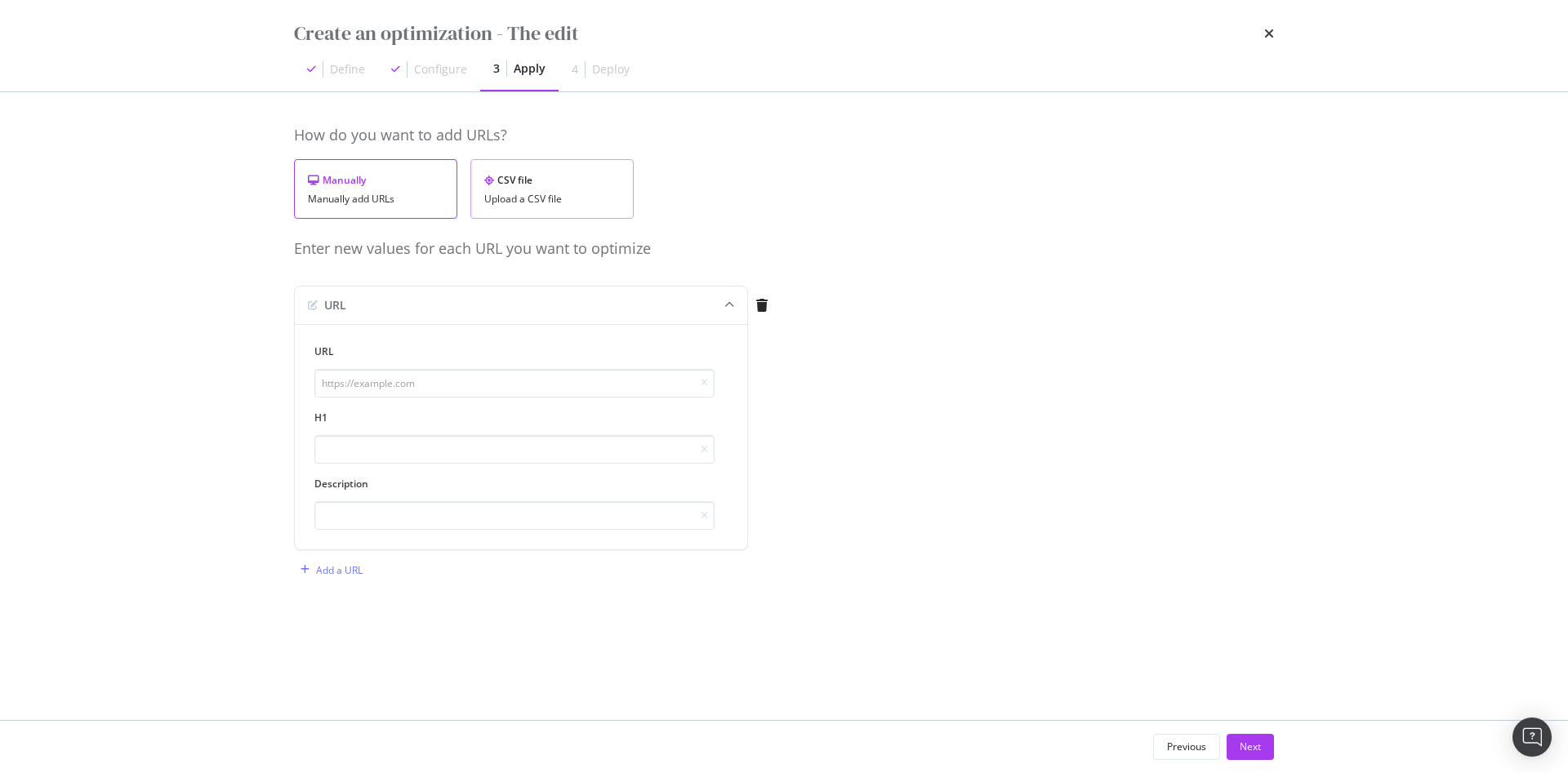
click at [526, 211] on div "CSV file Upload a CSV file" at bounding box center [552, 189] width 164 height 59
click at [1278, 38] on div "Create an optimization - The edit Define Configure 3 Apply 4 Deploy" at bounding box center [784, 46] width 1045 height 92
click at [1276, 38] on div "Create an optimization - The edit Define Configure 3 Apply 4 Deploy" at bounding box center [784, 46] width 1045 height 92
click at [1267, 37] on icon "times" at bounding box center [1269, 33] width 10 height 13
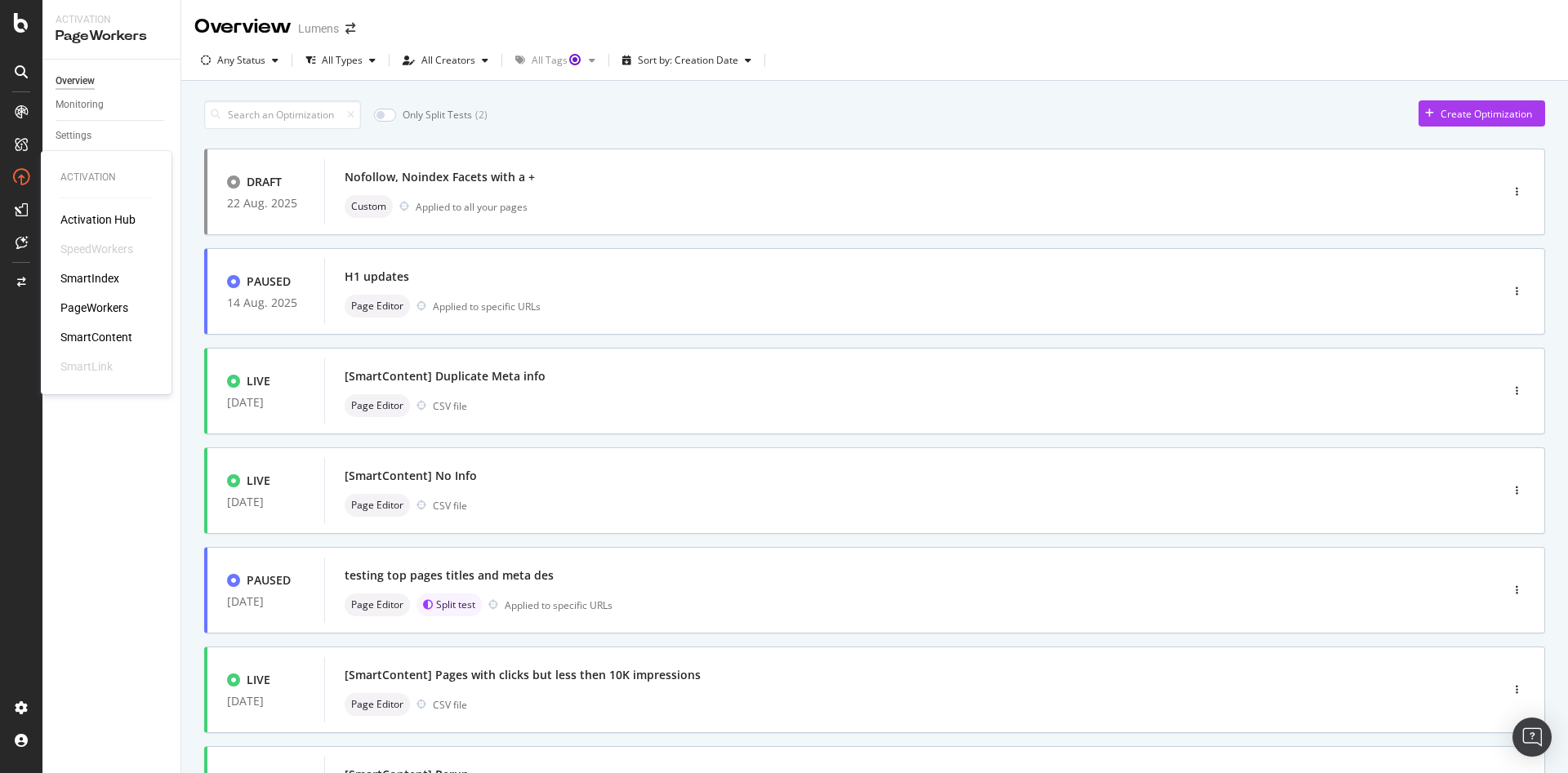
click at [93, 339] on div "SmartContent" at bounding box center [96, 337] width 72 height 17
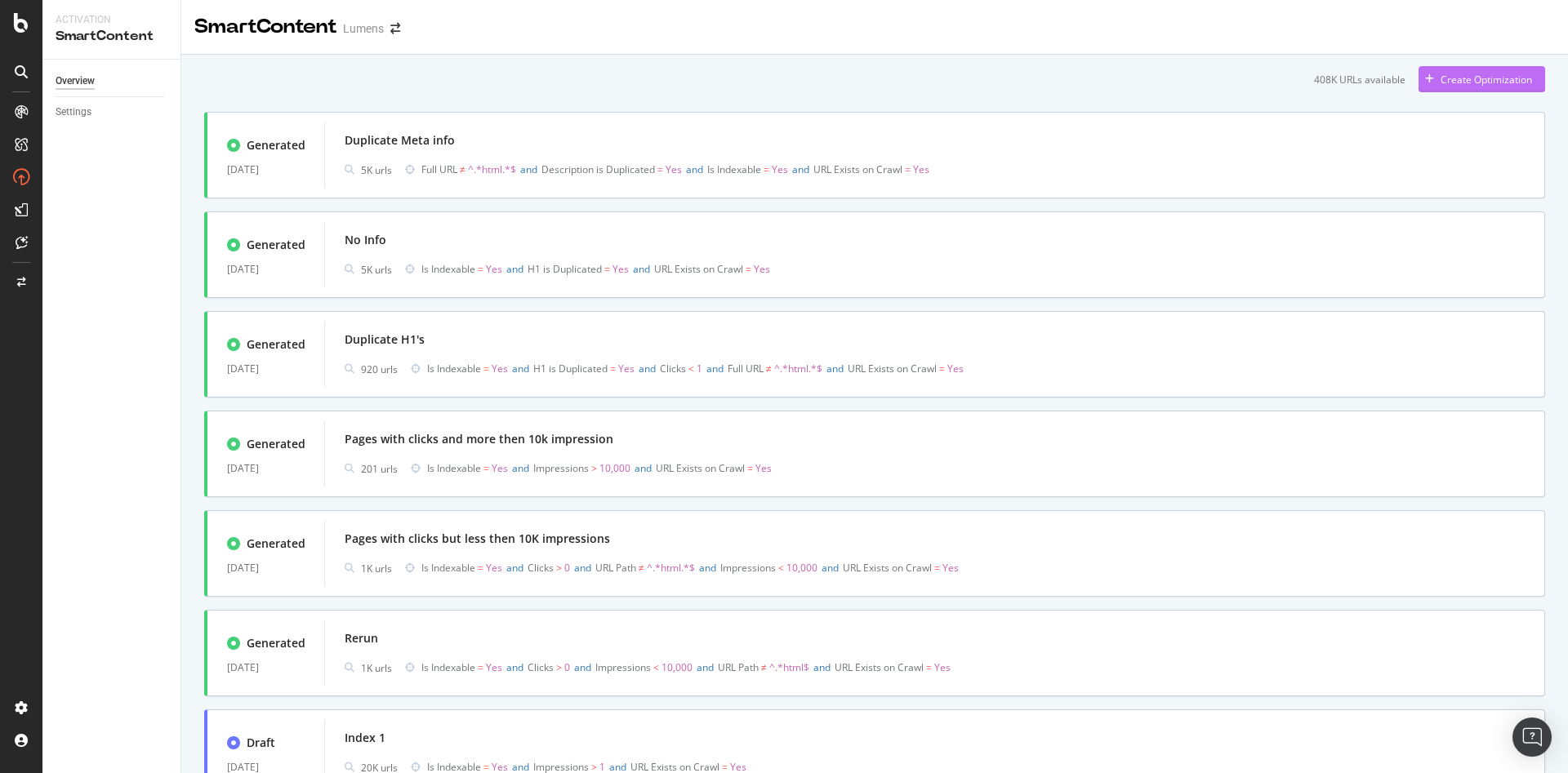
click at [1452, 70] on div "Create Optimization" at bounding box center [1475, 78] width 114 height 24
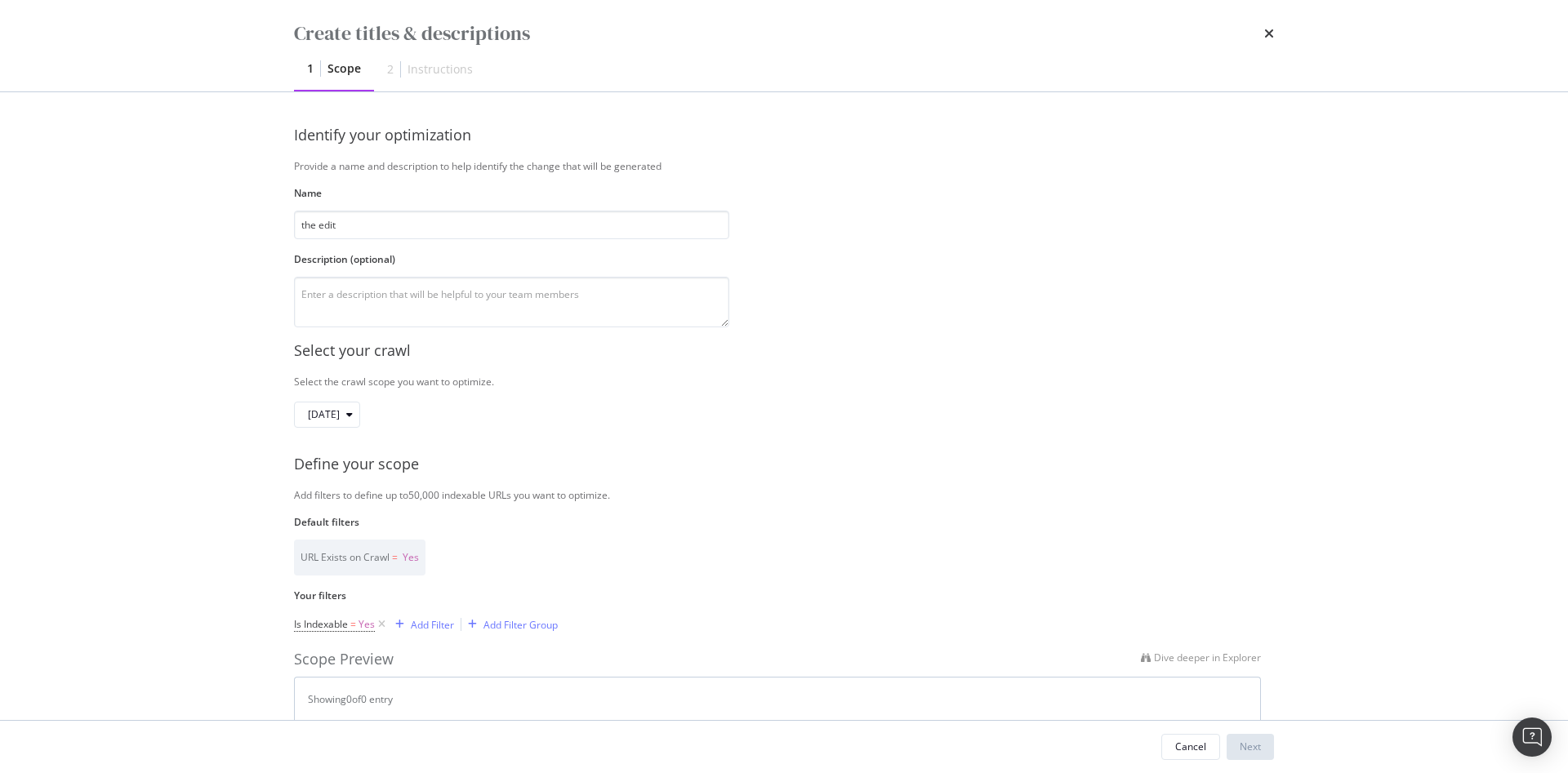
type input "the edit"
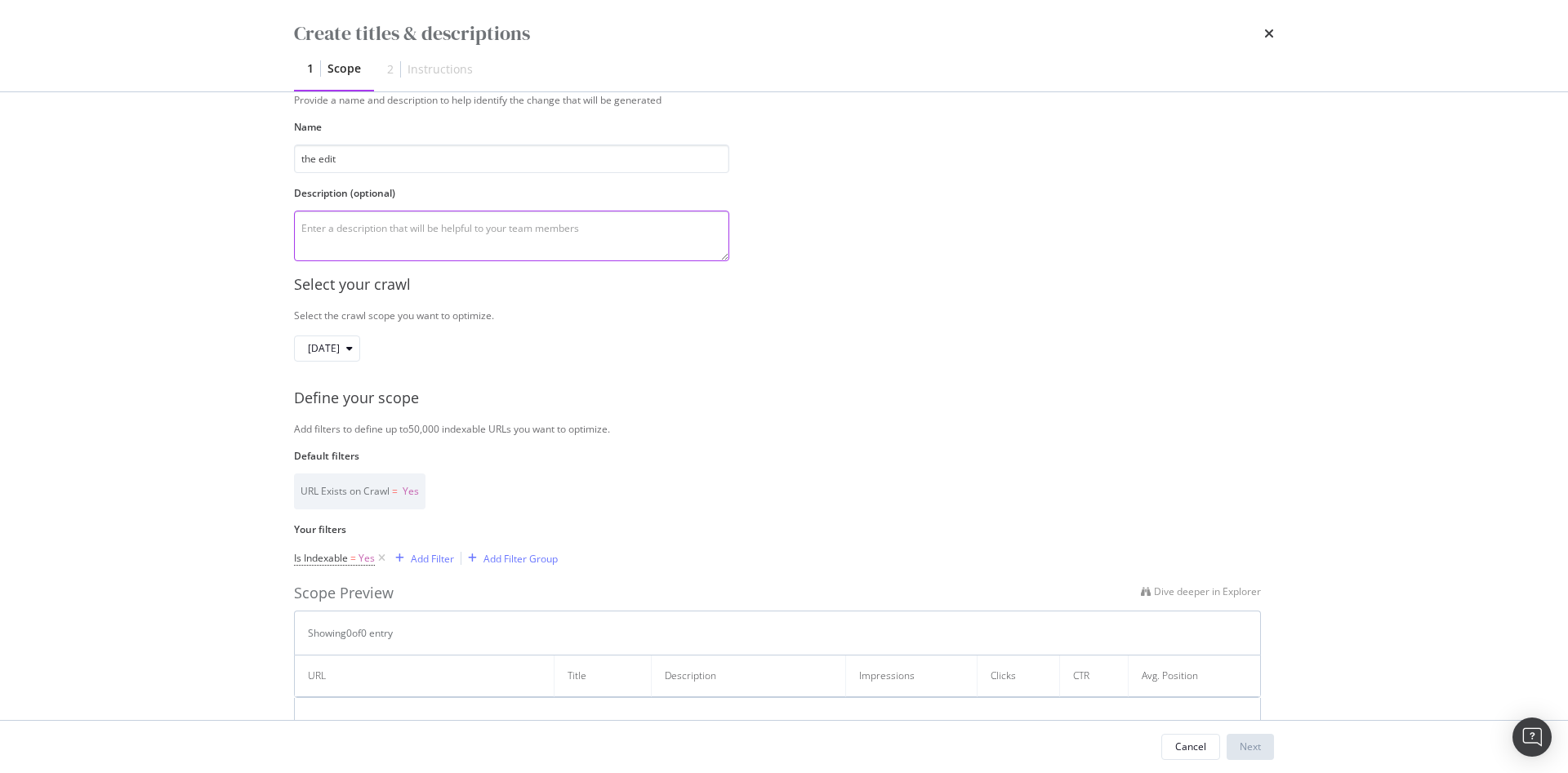
scroll to position [174, 0]
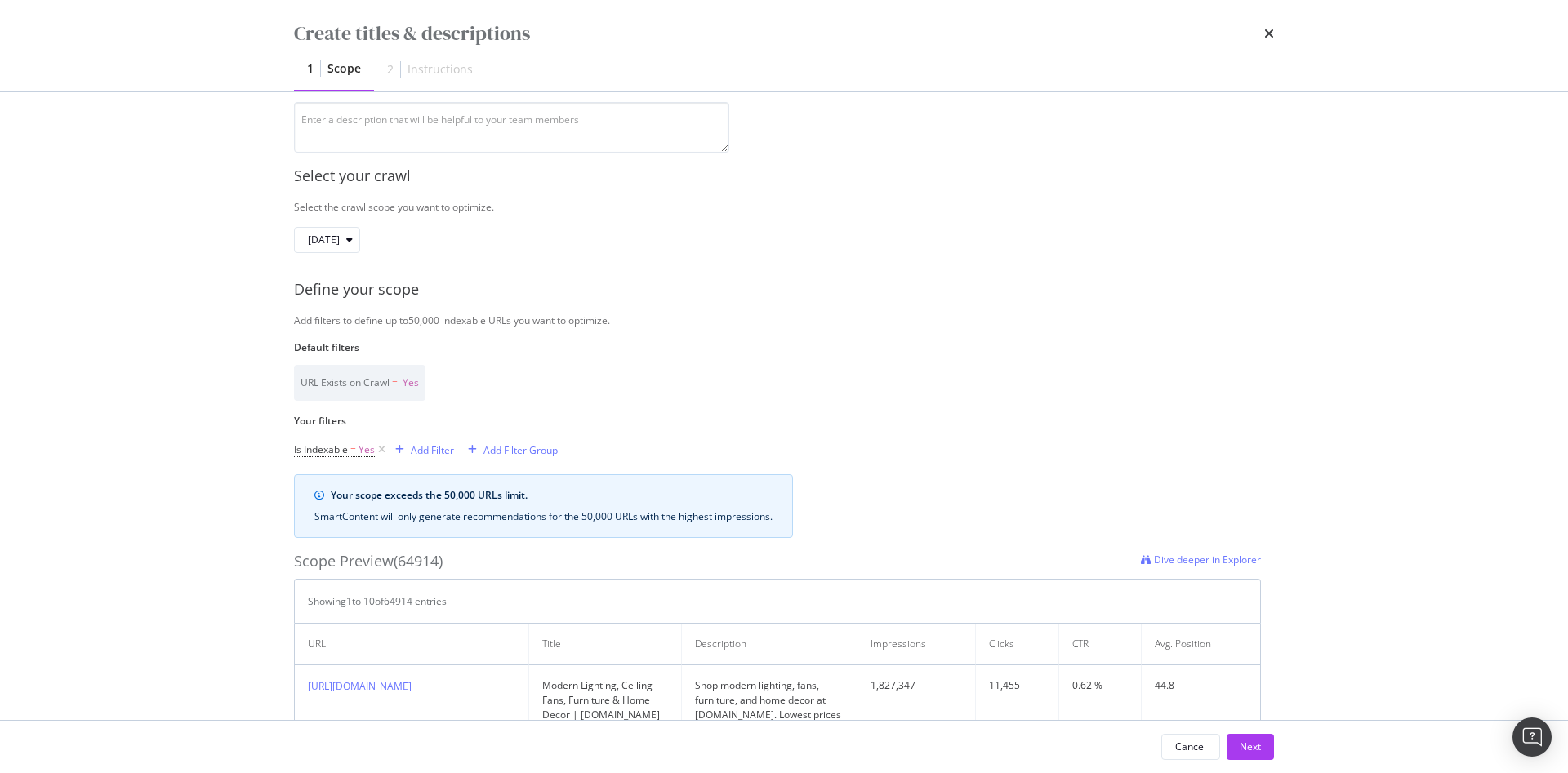
click at [422, 447] on div "Add Filter" at bounding box center [432, 450] width 43 height 14
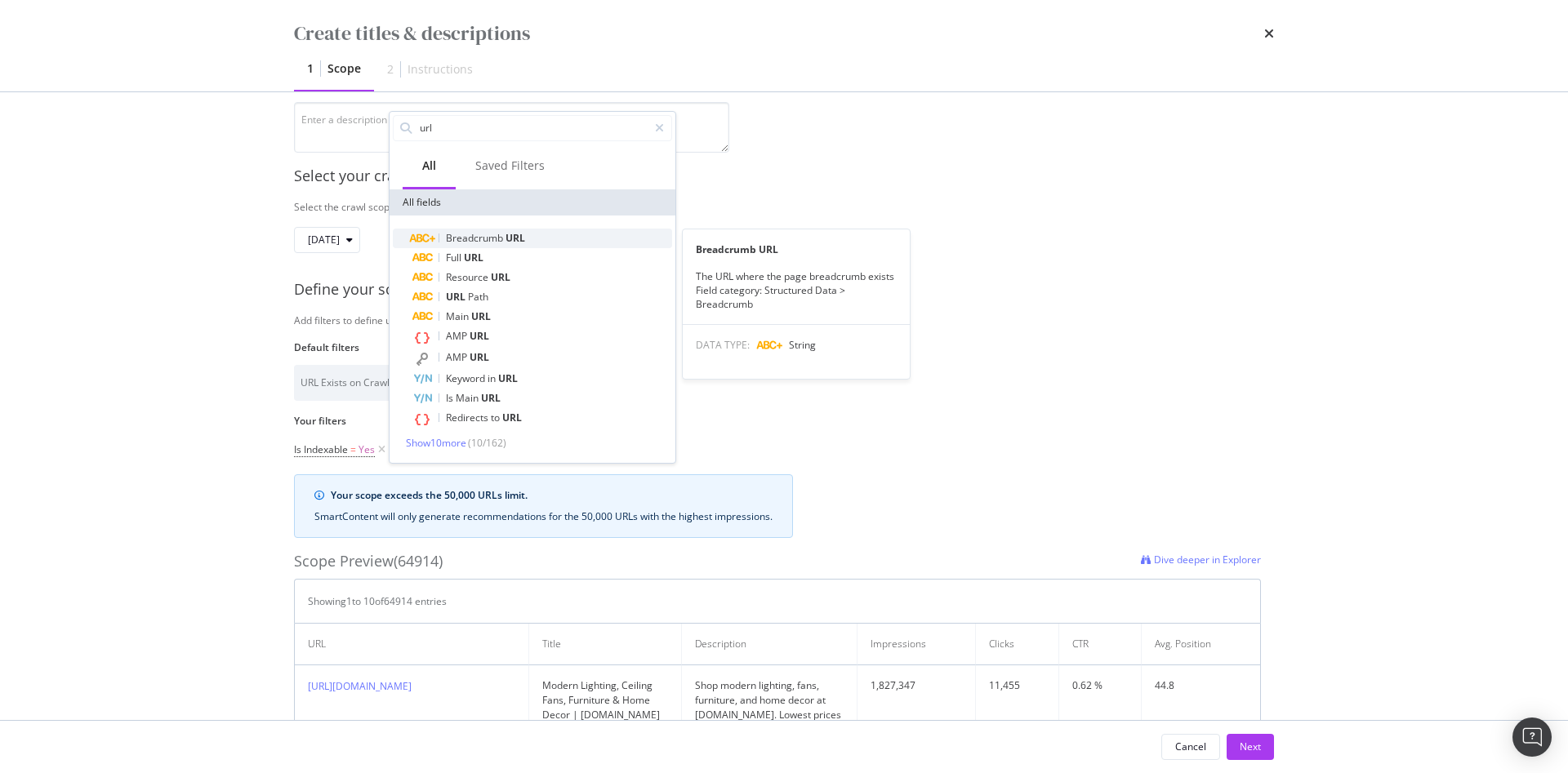
type input "url"
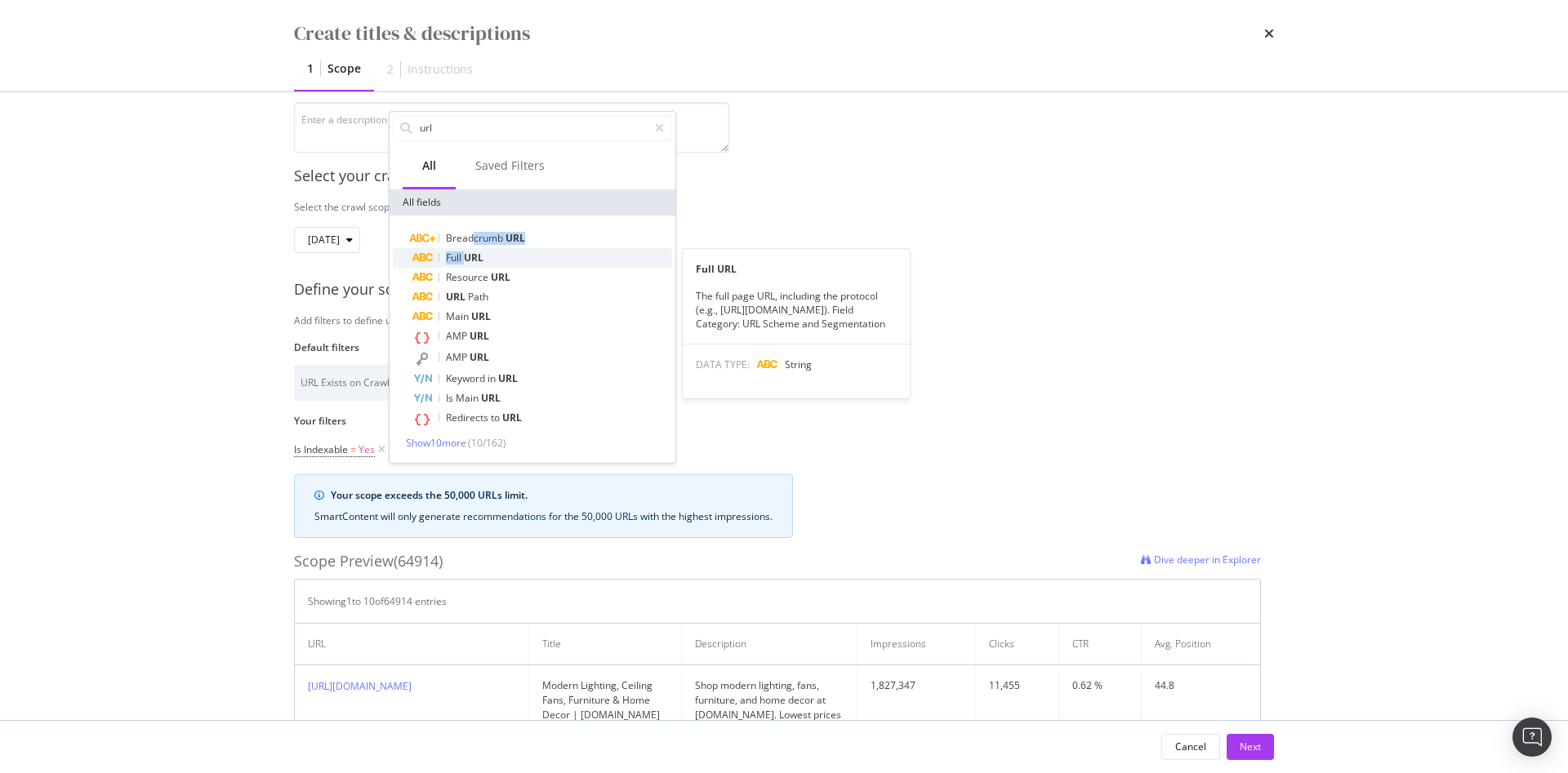
drag, startPoint x: 471, startPoint y: 246, endPoint x: 465, endPoint y: 264, distance: 19.0
click at [465, 264] on div "Breadcrumb URL Full URL Full URL The full page URL, including the protocol (e.g…" at bounding box center [532, 329] width 279 height 201
click at [457, 260] on span "Full" at bounding box center [455, 257] width 18 height 14
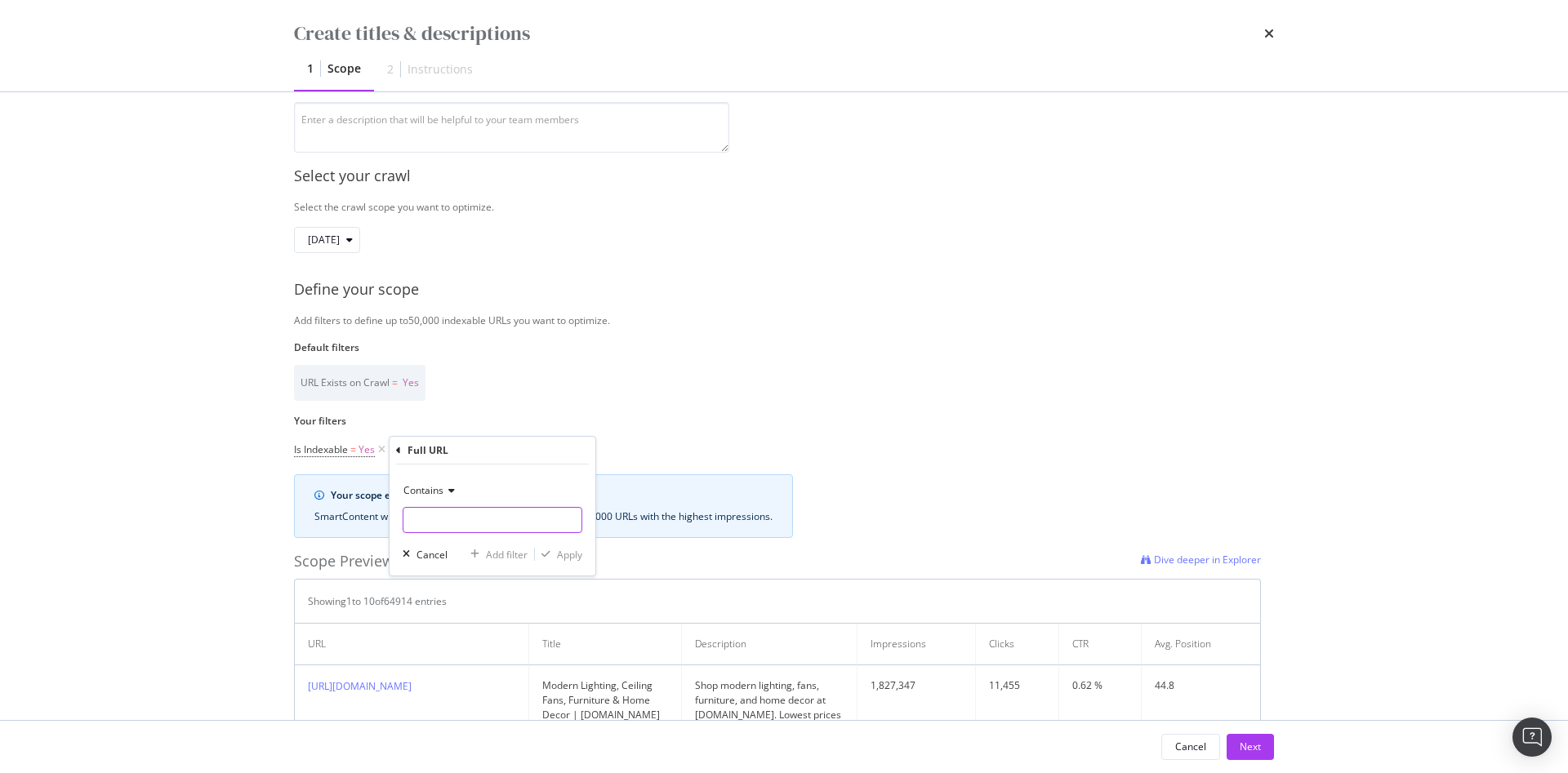
click at [487, 520] on input "Name" at bounding box center [492, 519] width 178 height 26
type input "the-edit"
click at [574, 536] on div "Contains the-edit Cancel Add filter Apply" at bounding box center [492, 519] width 205 height 111
click at [561, 548] on div "Apply" at bounding box center [569, 554] width 25 height 14
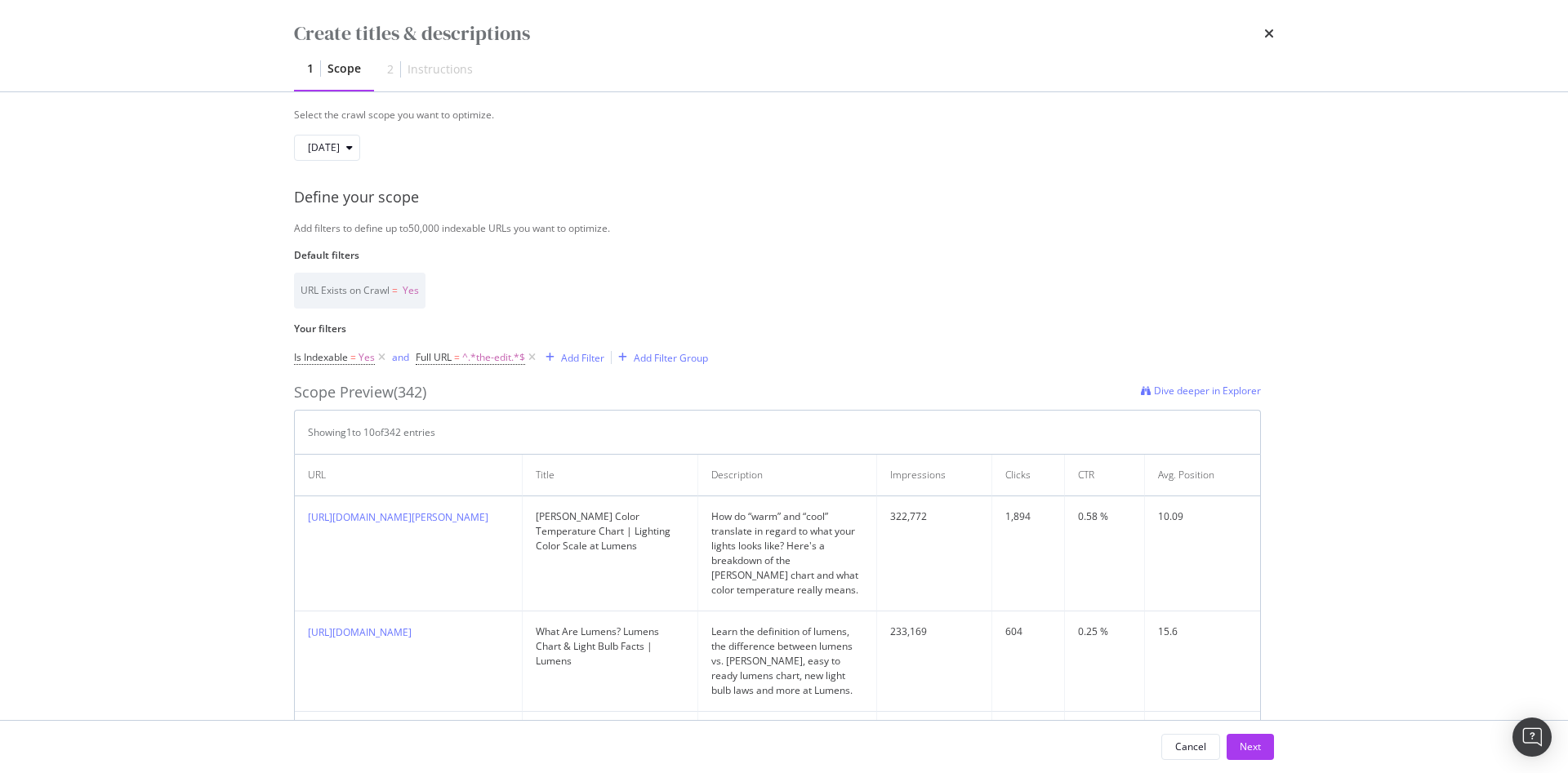
scroll to position [309, 0]
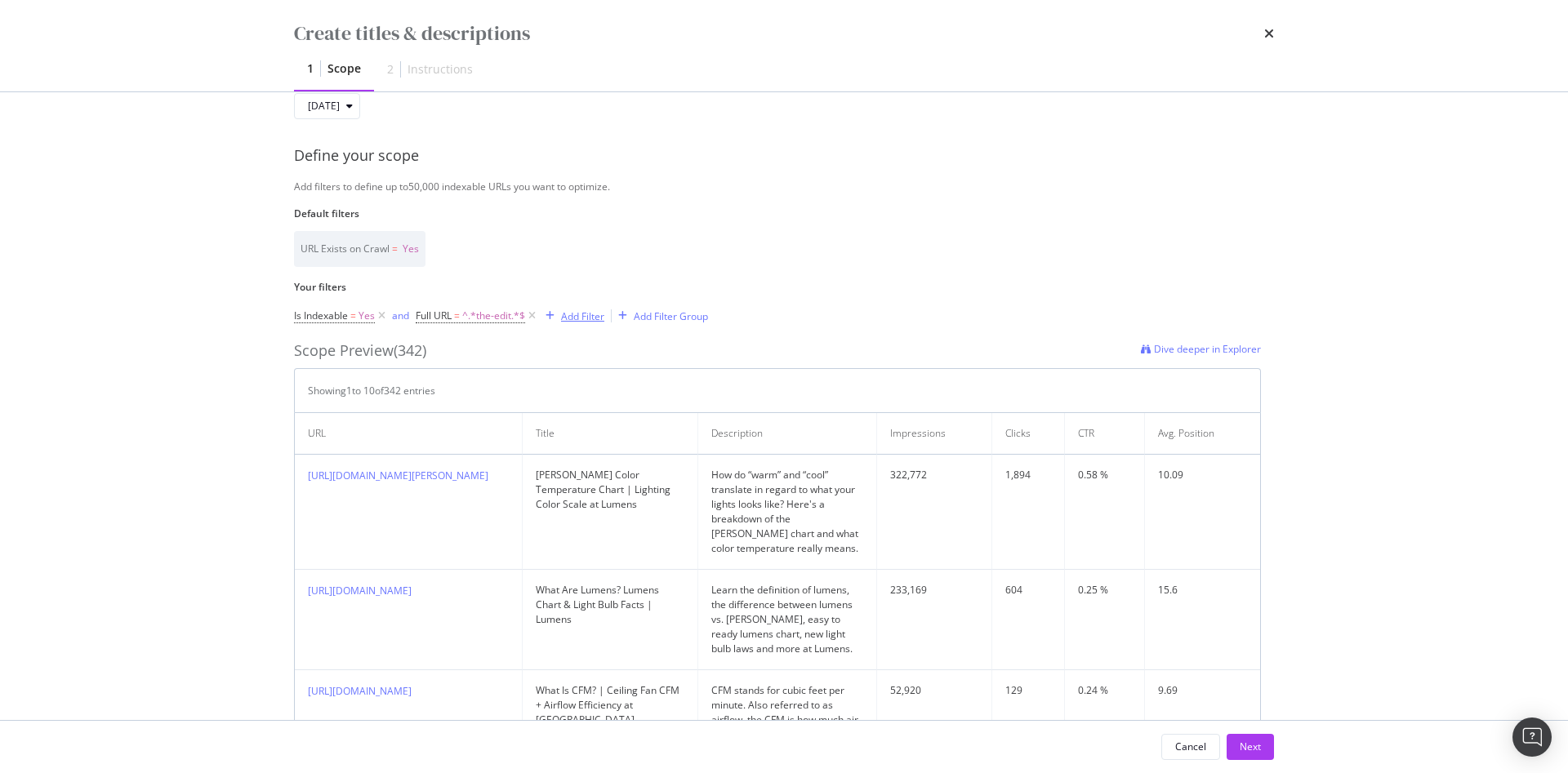
click at [591, 313] on div "Add Filter" at bounding box center [583, 316] width 43 height 14
